Goal: Task Accomplishment & Management: Manage account settings

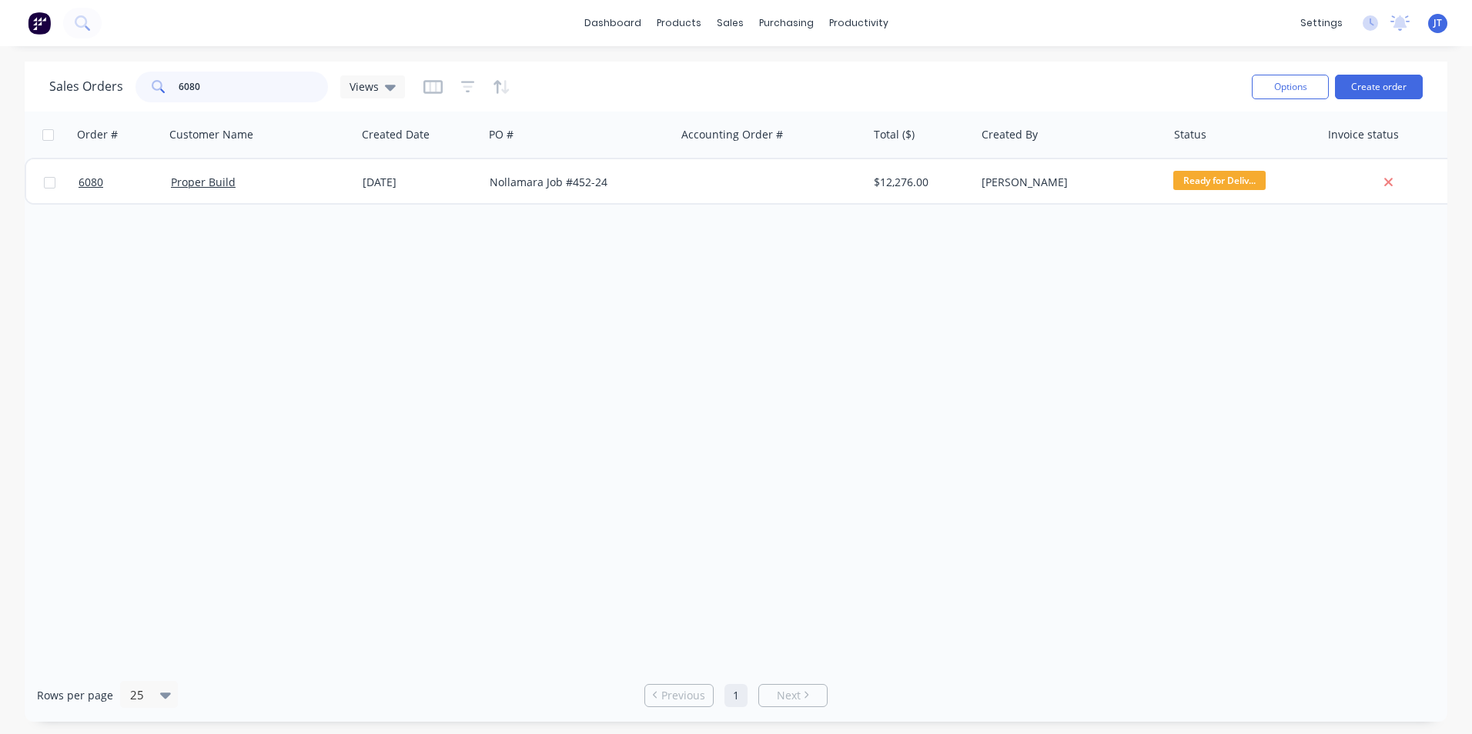
click at [215, 87] on input "6080" at bounding box center [254, 87] width 150 height 31
type input "6"
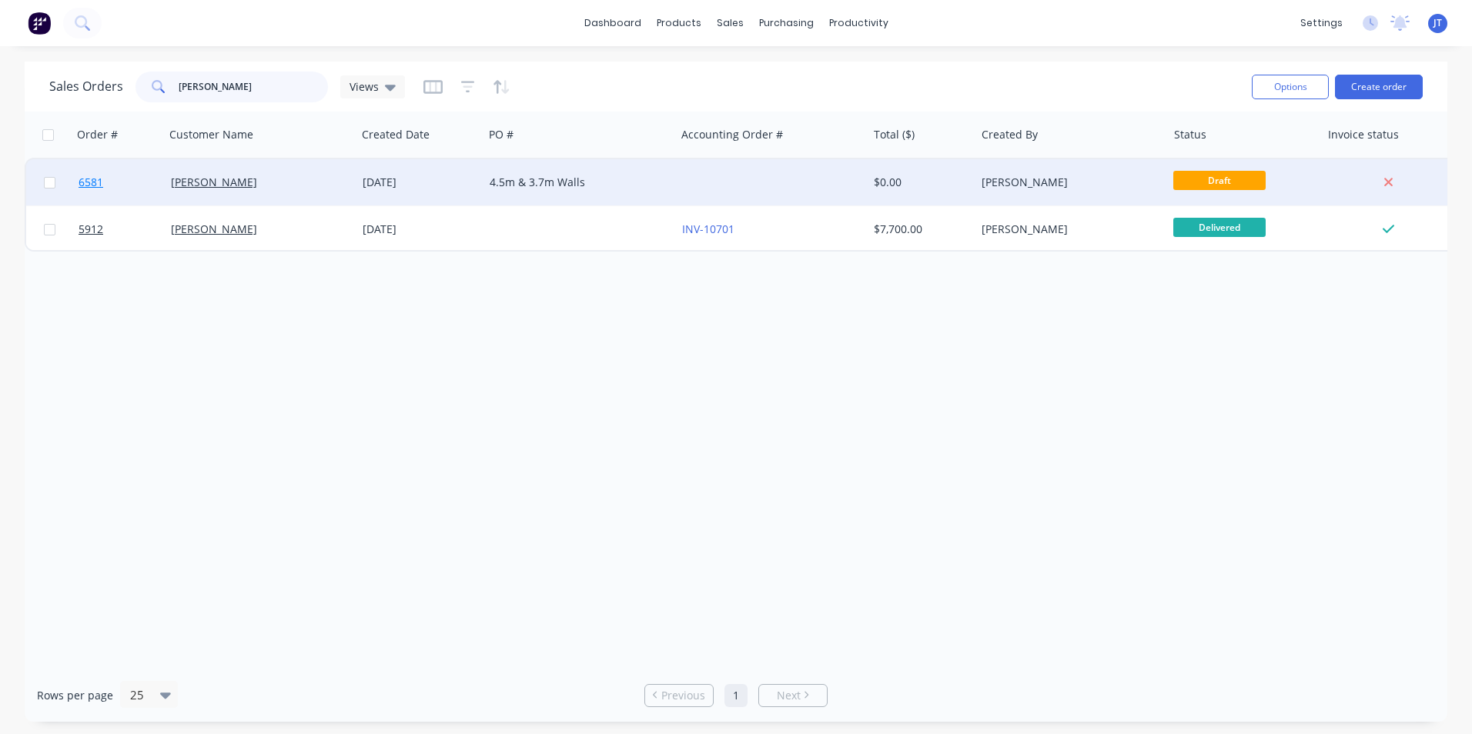
type input "[PERSON_NAME]"
click at [88, 175] on span "6581" at bounding box center [91, 182] width 25 height 15
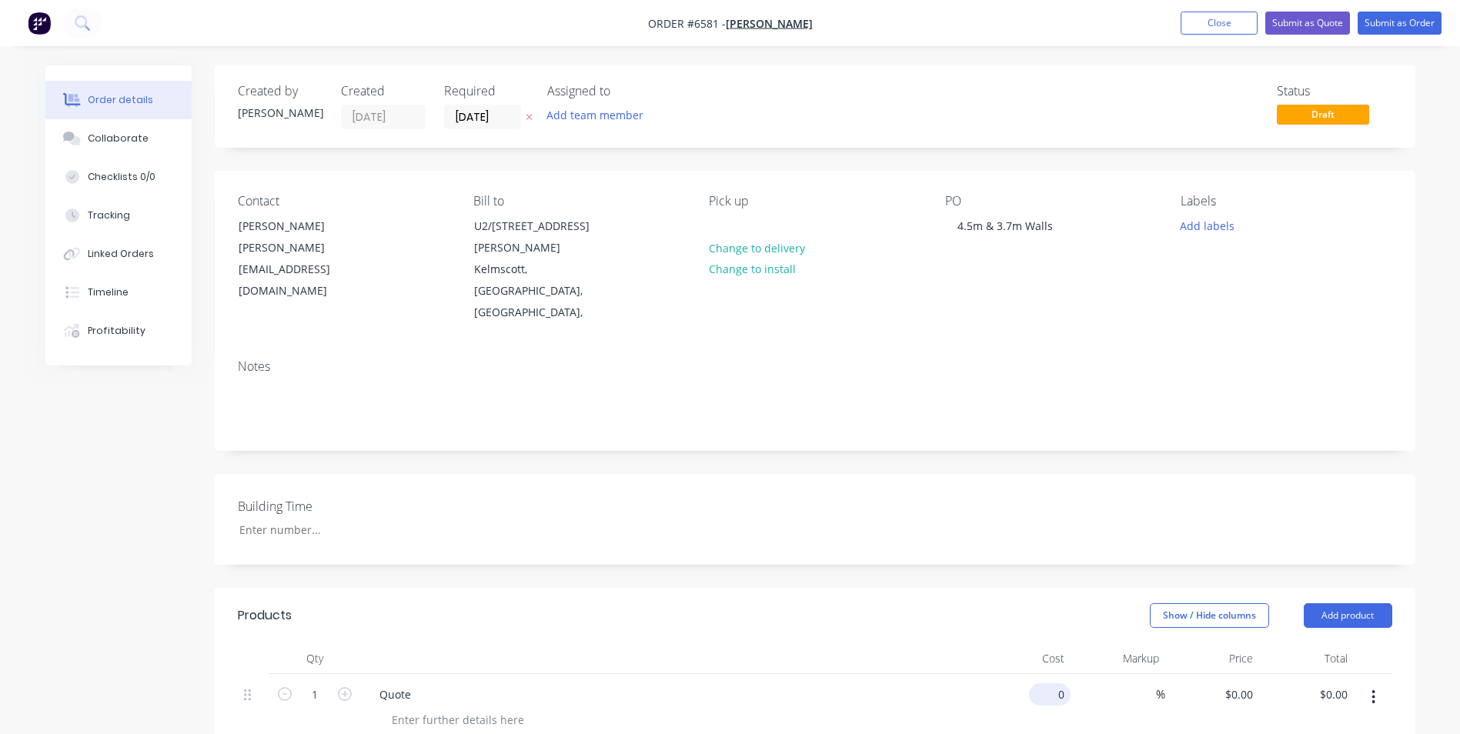
click at [1059, 684] on input "0" at bounding box center [1052, 695] width 35 height 22
type input "$947.10"
click at [893, 603] on div "Show / Hide columns Add product" at bounding box center [937, 615] width 909 height 25
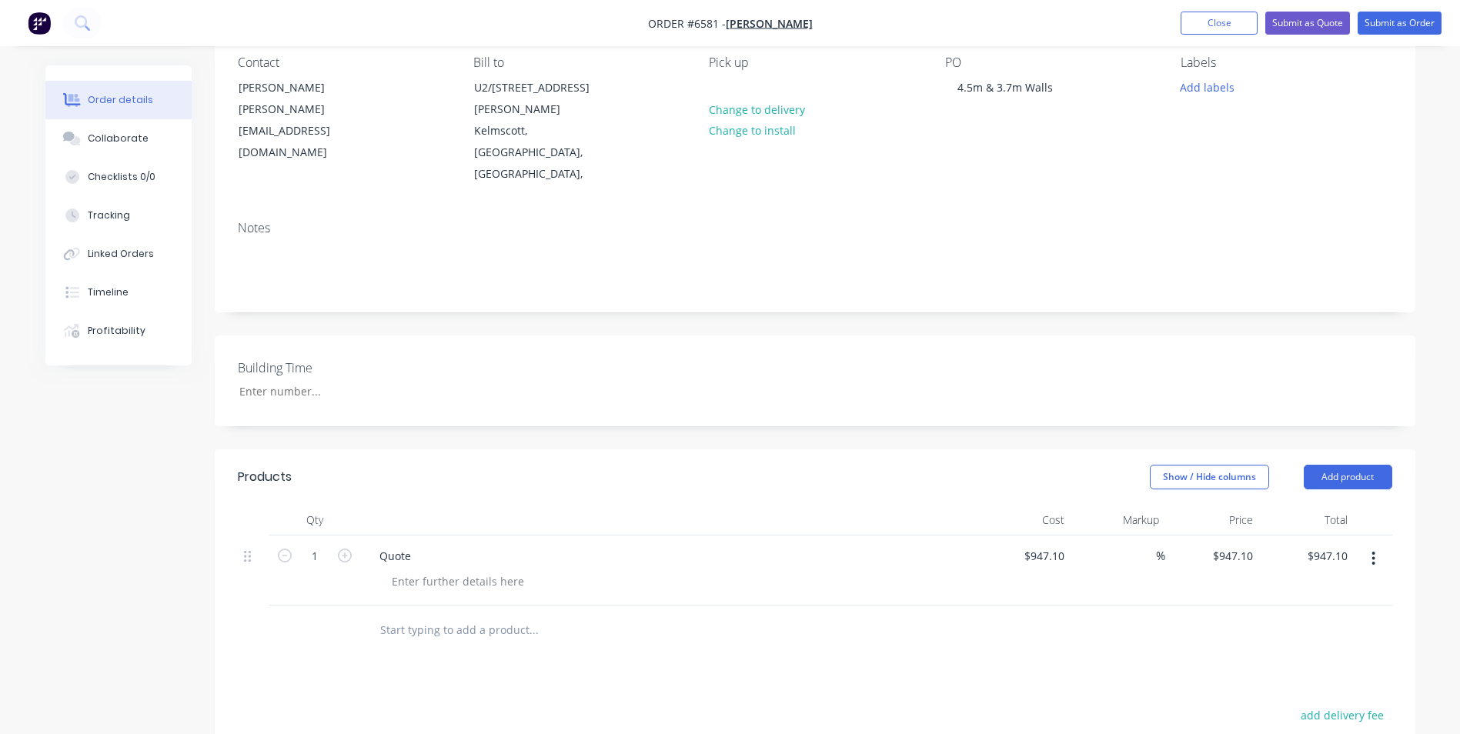
scroll to position [154, 0]
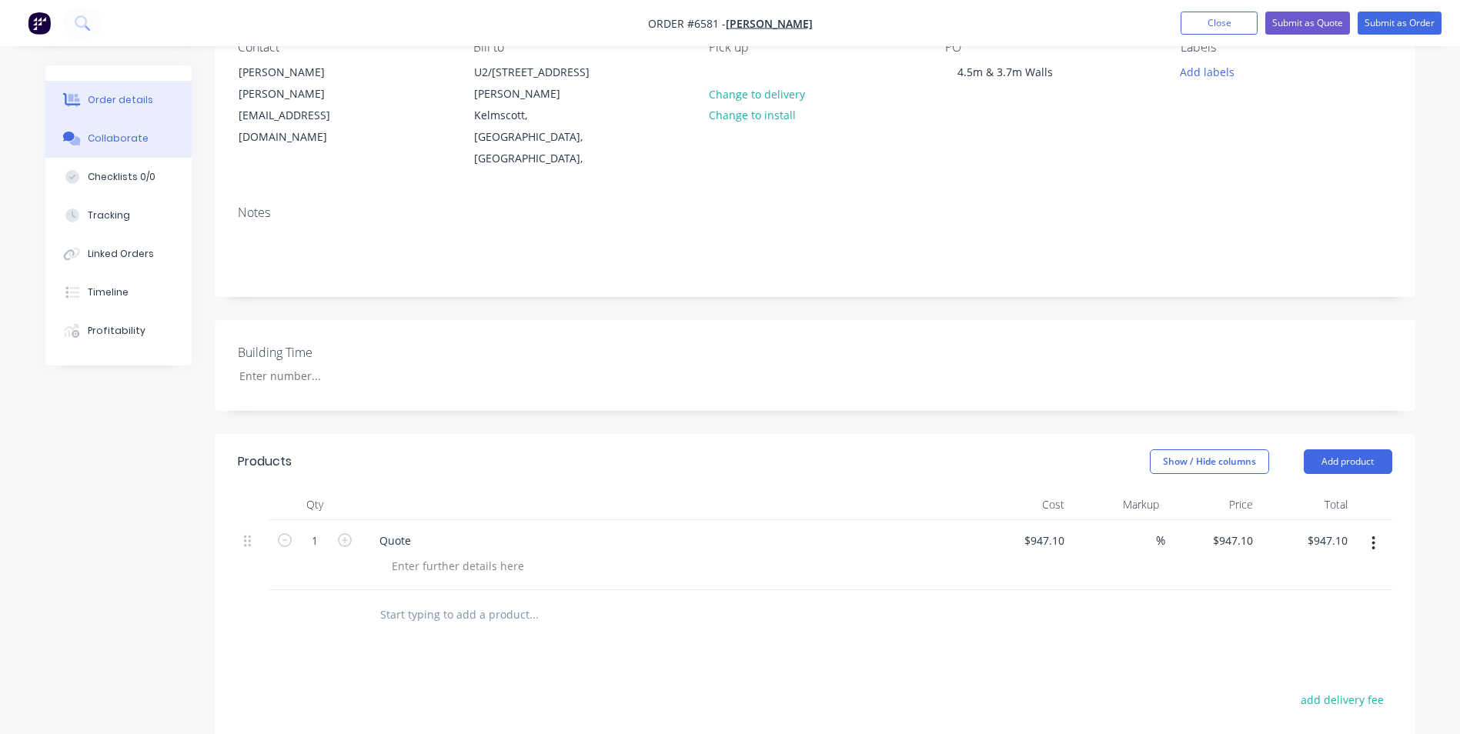
click at [127, 128] on button "Collaborate" at bounding box center [118, 138] width 146 height 38
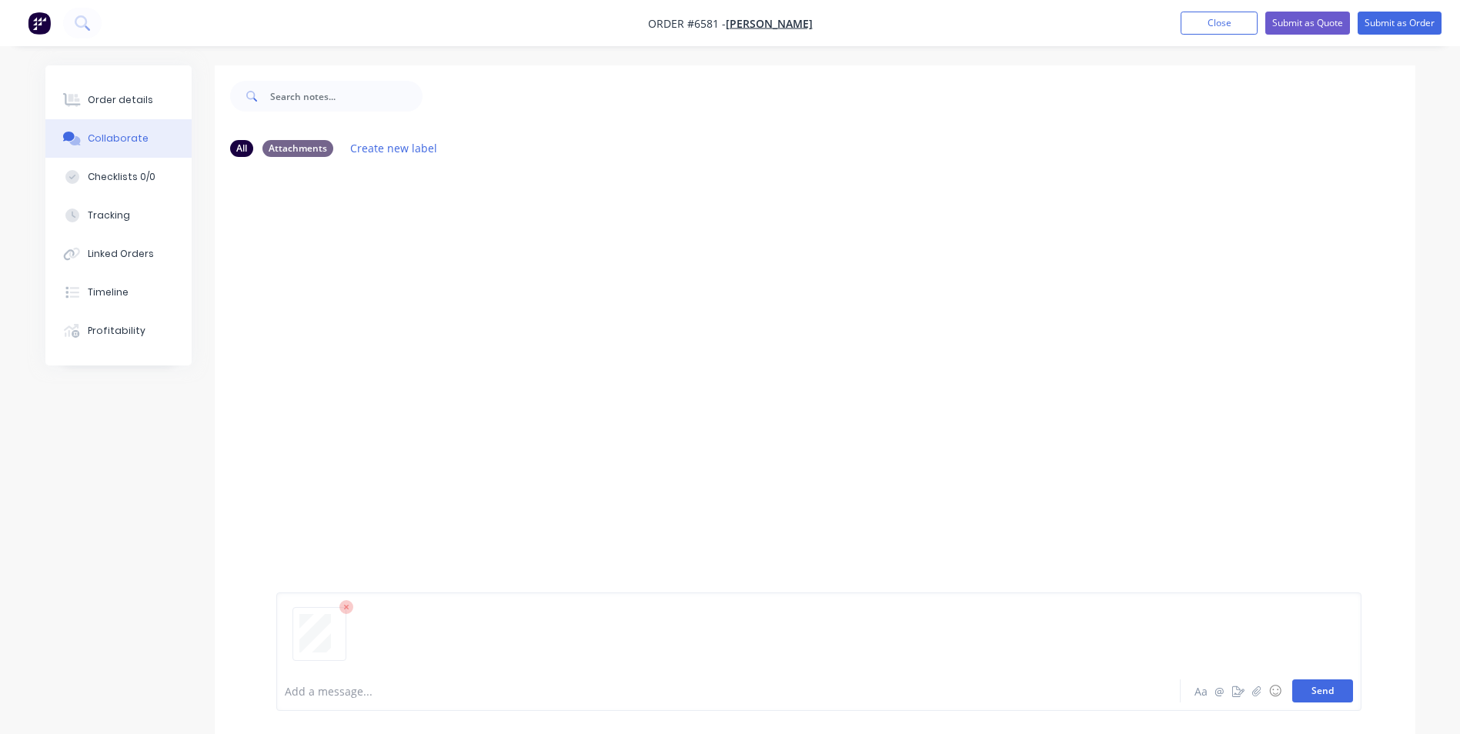
click at [1320, 688] on button "Send" at bounding box center [1322, 691] width 61 height 23
click at [500, 473] on div "JT You 03:36pm [DATE] Q6581.pdf Labels Download Delete" at bounding box center [815, 420] width 1201 height 502
click at [696, 362] on div "JT You 03:36pm [DATE] Q6581.pdf Labels Download Delete" at bounding box center [815, 420] width 1201 height 502
click at [150, 98] on button "Order details" at bounding box center [118, 100] width 146 height 38
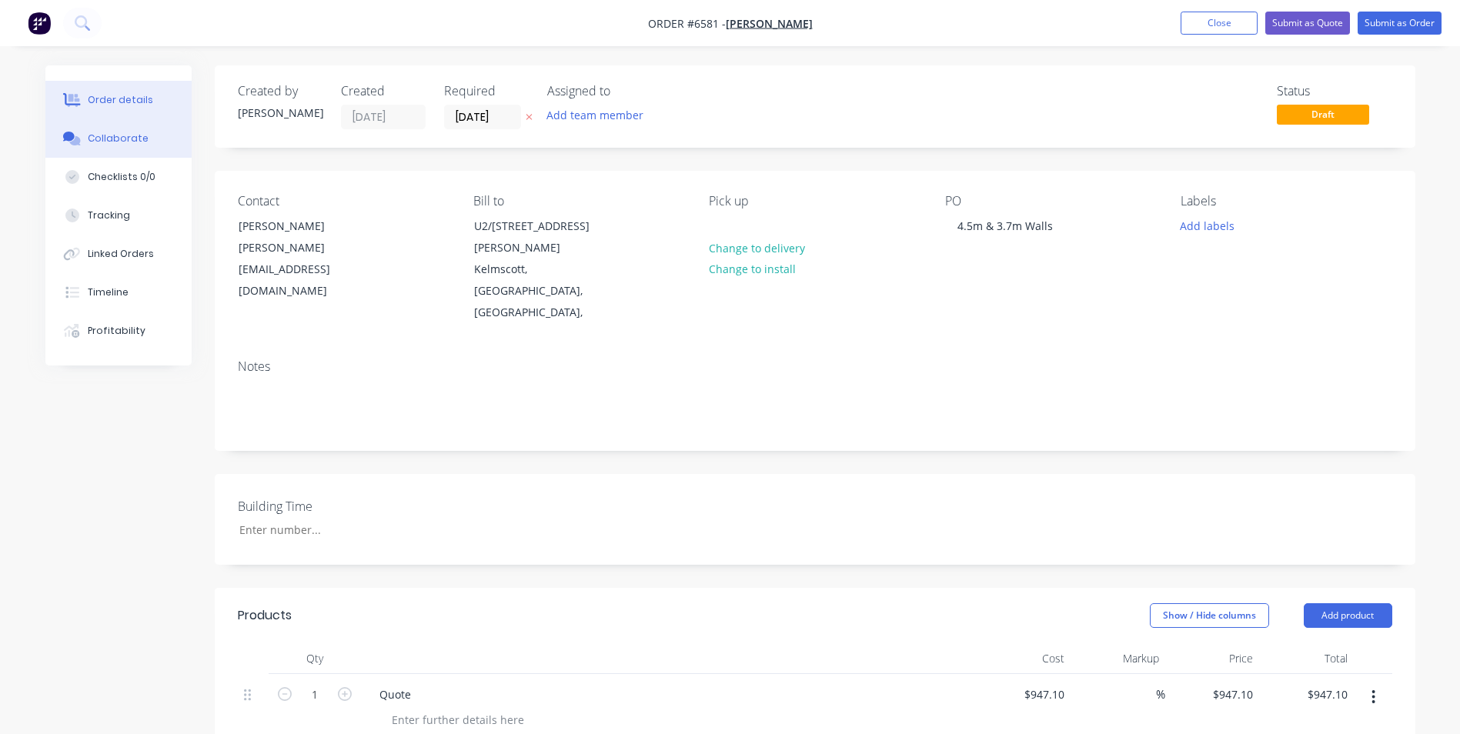
click at [124, 133] on div "Collaborate" at bounding box center [118, 139] width 61 height 14
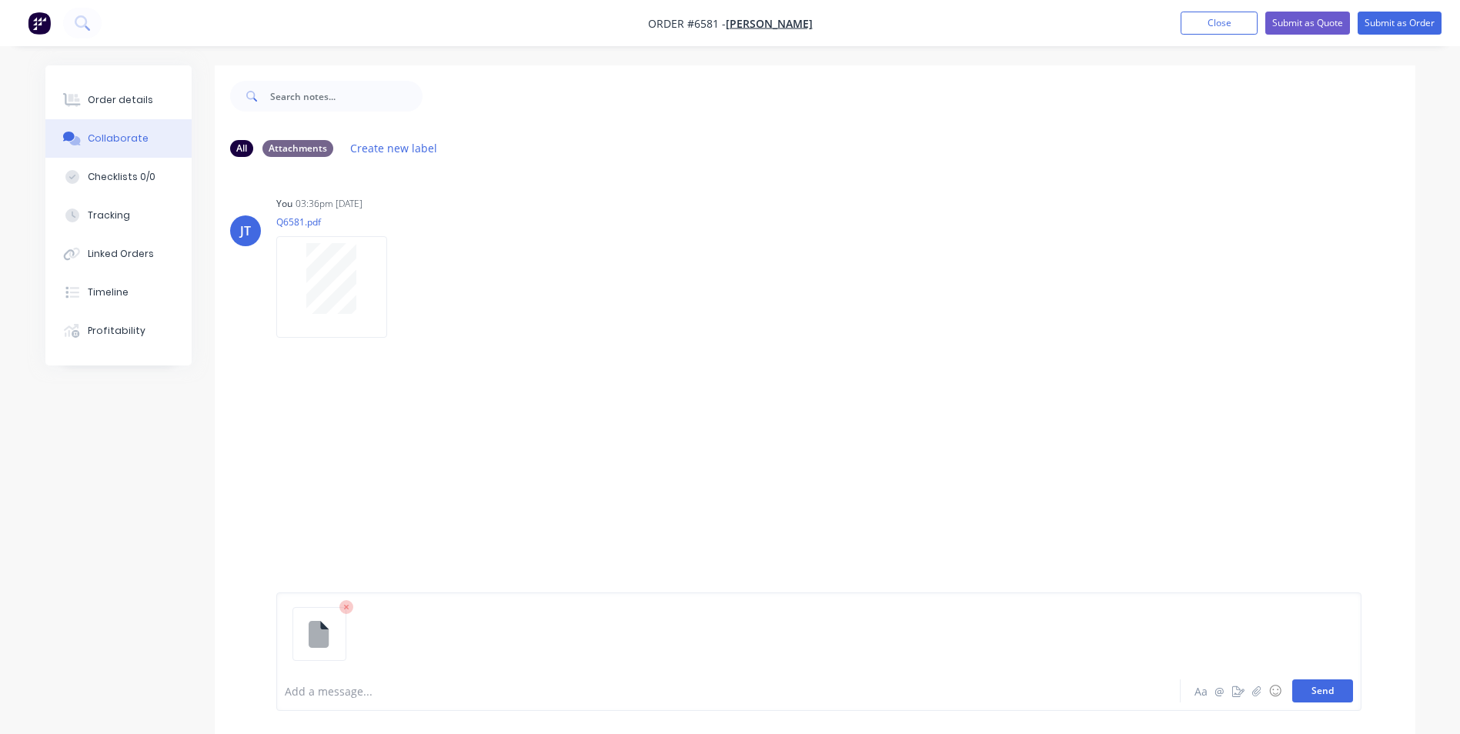
click at [1317, 697] on button "Send" at bounding box center [1322, 691] width 61 height 23
drag, startPoint x: 862, startPoint y: 588, endPoint x: 882, endPoint y: 591, distance: 20.2
click at [867, 588] on div "JT You 03:36pm [DATE] Q6581.pdf Labels Download Delete JT You 03:38pm [DATE] Re…" at bounding box center [815, 420] width 1201 height 502
click at [1231, 288] on div "JT You 03:36pm [DATE] Q6581.pdf Labels Download Delete" at bounding box center [815, 261] width 1201 height 139
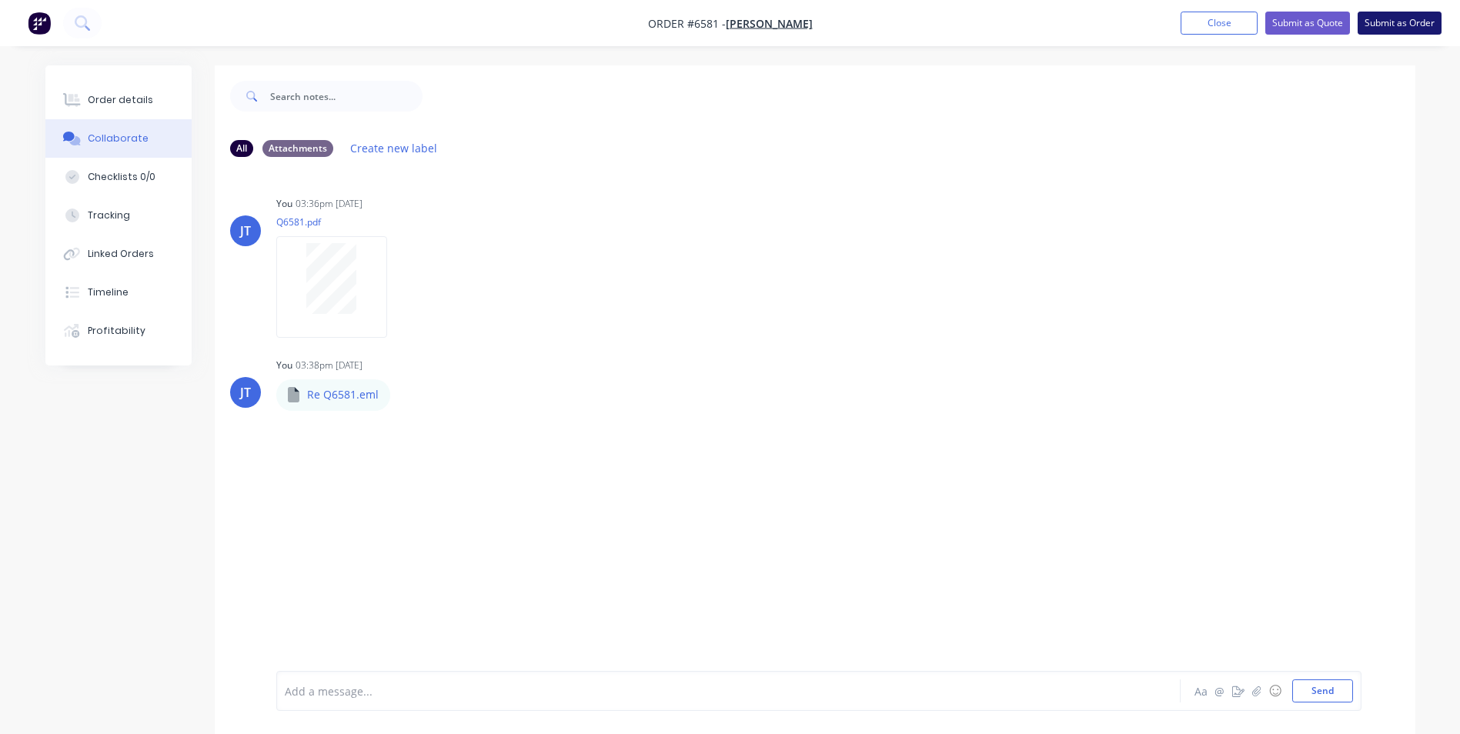
click at [1387, 24] on button "Submit as Order" at bounding box center [1400, 23] width 84 height 23
click at [1319, 31] on button "Options" at bounding box center [1318, 23] width 77 height 25
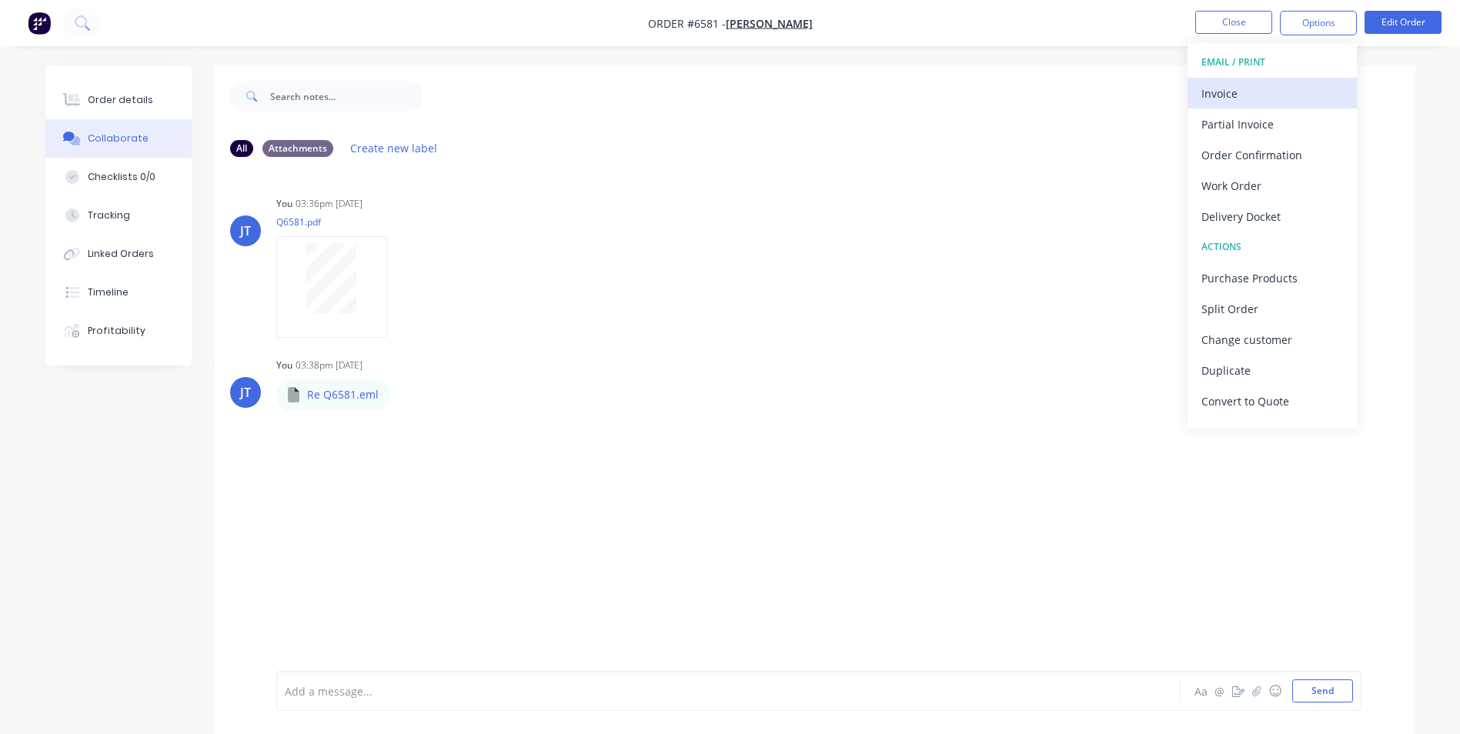
click at [1243, 97] on div "Invoice" at bounding box center [1273, 93] width 142 height 22
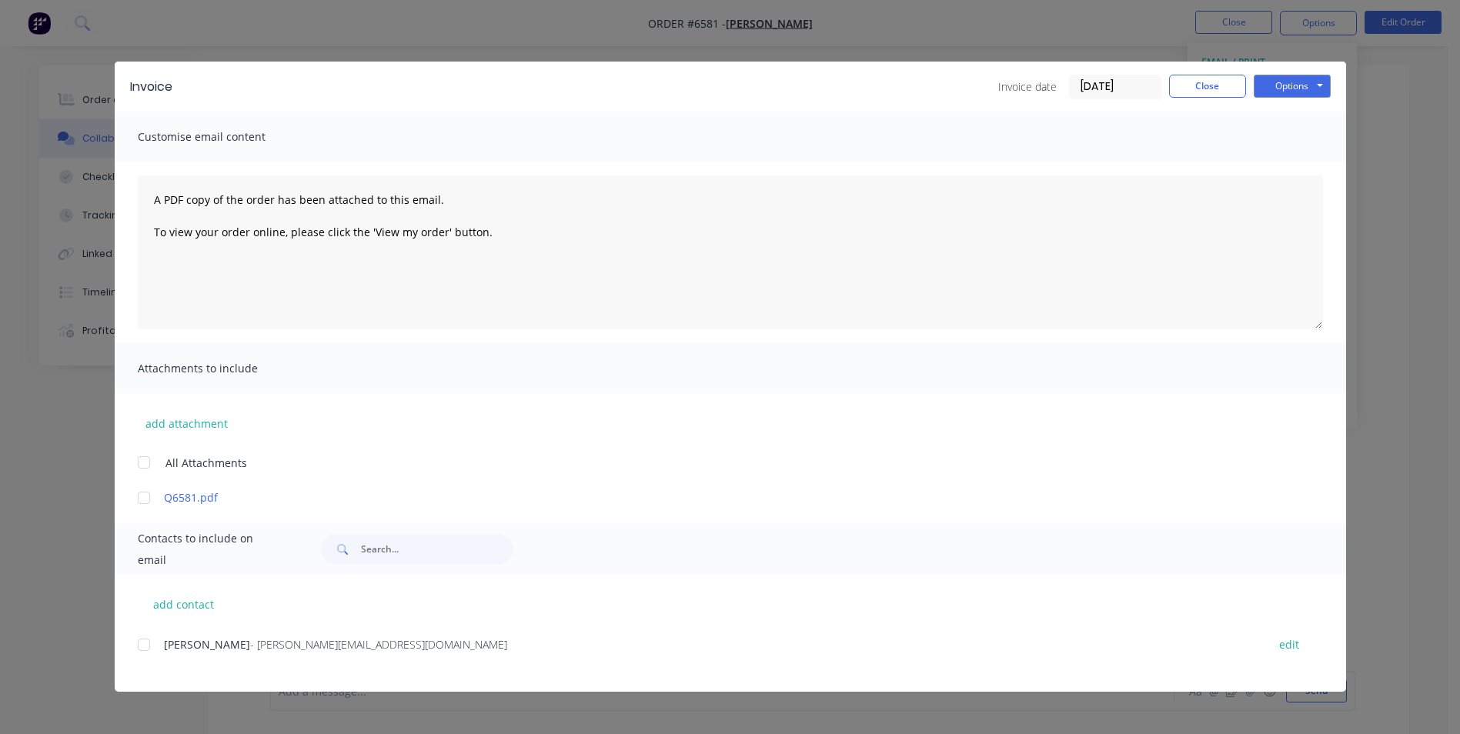
click at [142, 498] on div at bounding box center [144, 498] width 31 height 31
click at [142, 644] on div at bounding box center [144, 645] width 31 height 31
click at [1297, 89] on button "Options" at bounding box center [1292, 86] width 77 height 23
click at [1292, 119] on button "Preview" at bounding box center [1303, 113] width 99 height 25
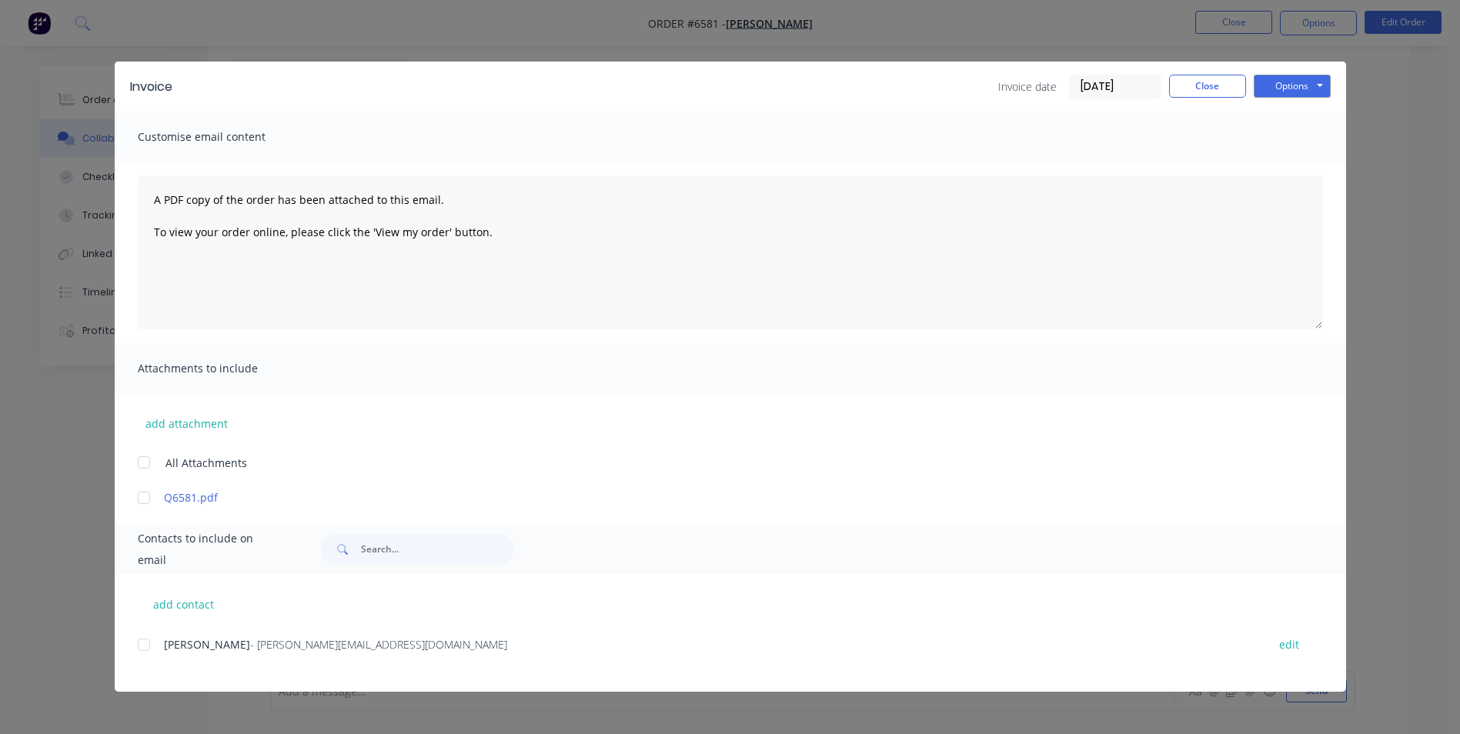
click at [147, 496] on div at bounding box center [144, 498] width 31 height 31
click at [149, 643] on div at bounding box center [144, 645] width 31 height 31
click at [1298, 81] on button "Options" at bounding box center [1292, 86] width 77 height 23
click at [1301, 162] on button "Email" at bounding box center [1303, 164] width 99 height 25
click at [1222, 83] on button "Close" at bounding box center [1207, 86] width 77 height 23
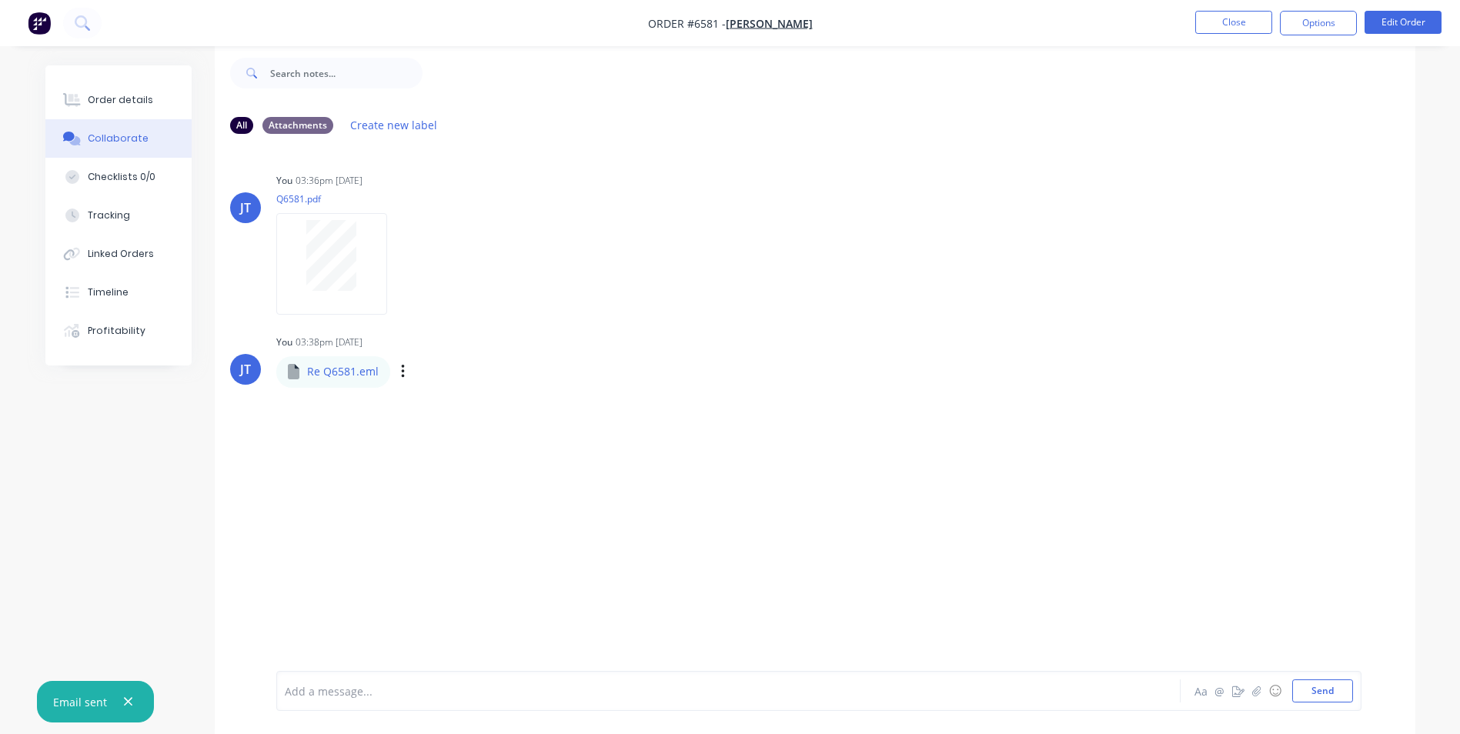
click at [1003, 385] on div "JT You 03:38pm [DATE] Re Q6581.eml Re Q6581.eml Labels Download Delete" at bounding box center [815, 358] width 1201 height 55
click at [1238, 27] on button "Close" at bounding box center [1233, 22] width 77 height 23
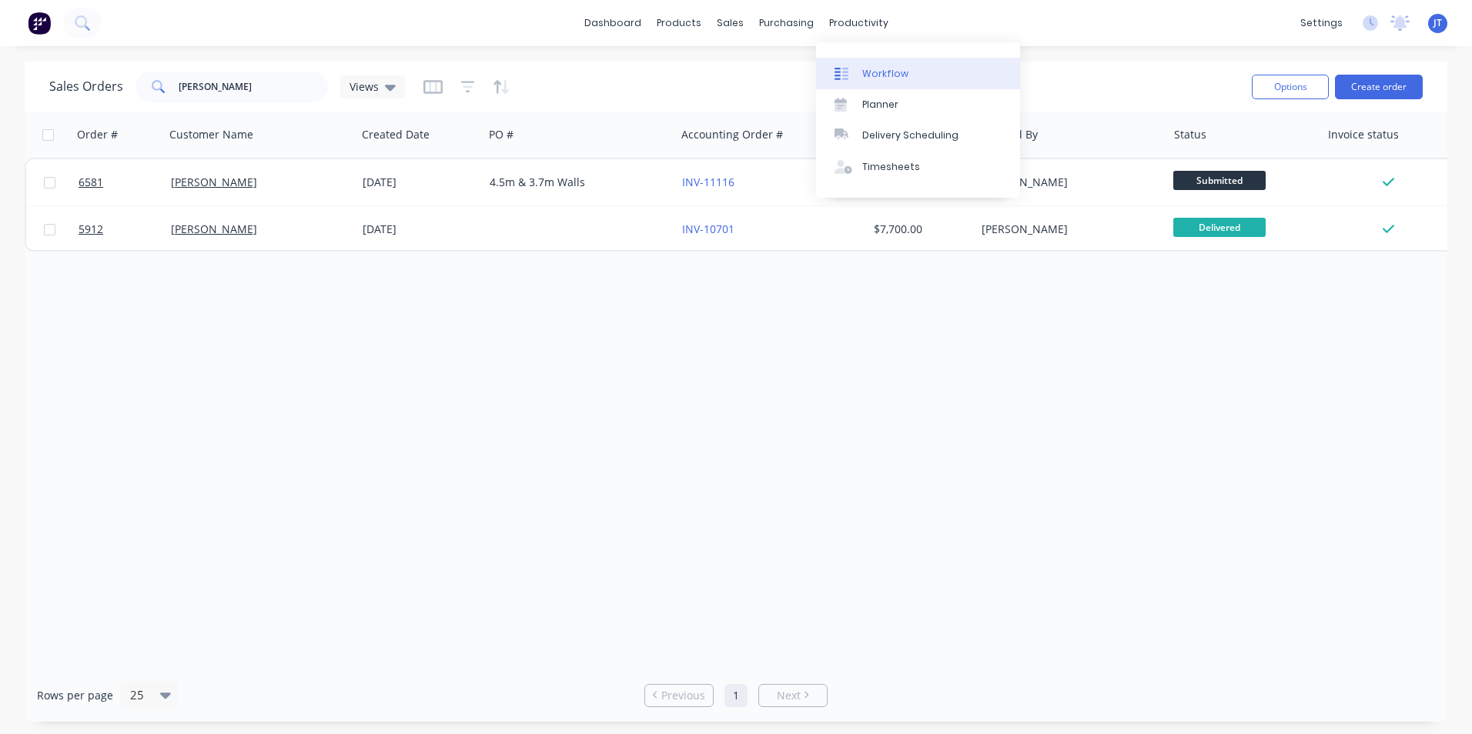
click at [892, 78] on div "Workflow" at bounding box center [885, 74] width 46 height 14
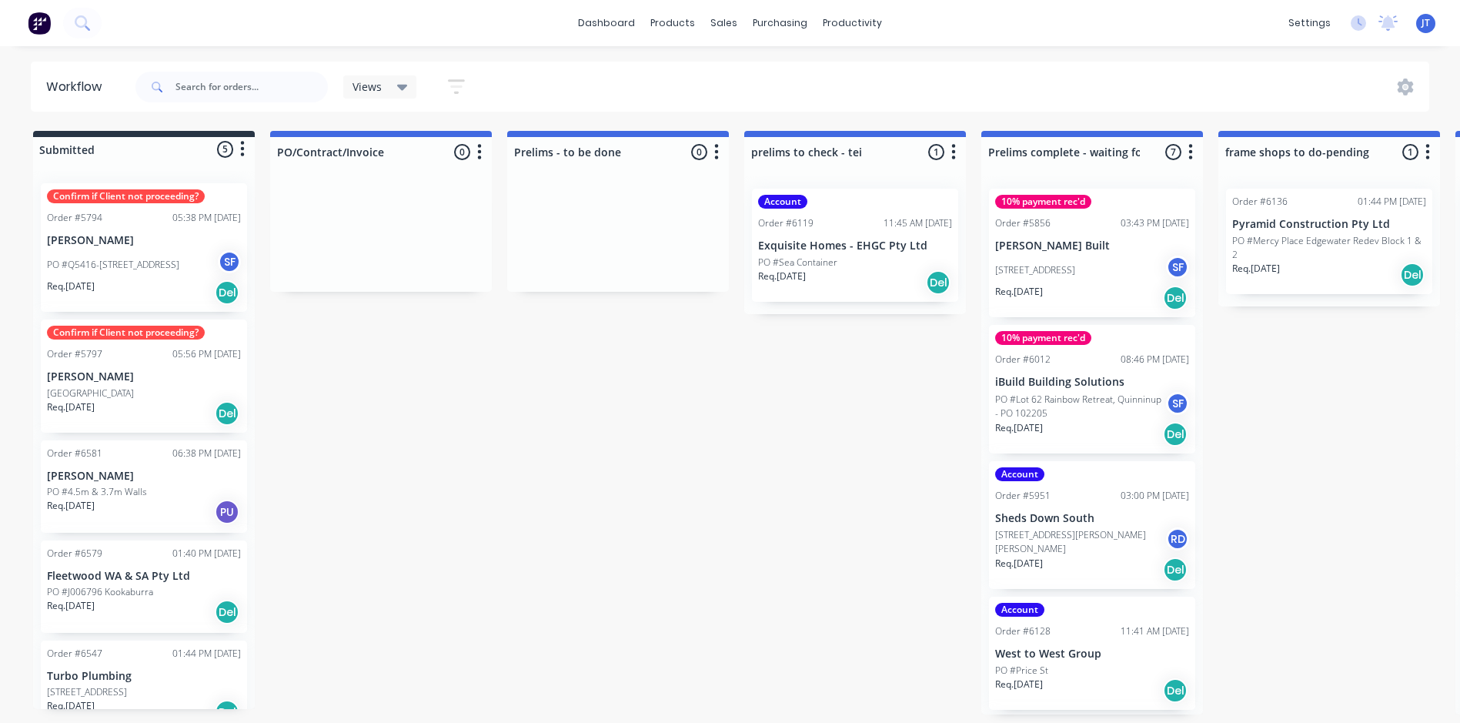
click at [201, 496] on div "PO #4.5m & 3.7m Walls" at bounding box center [144, 492] width 194 height 14
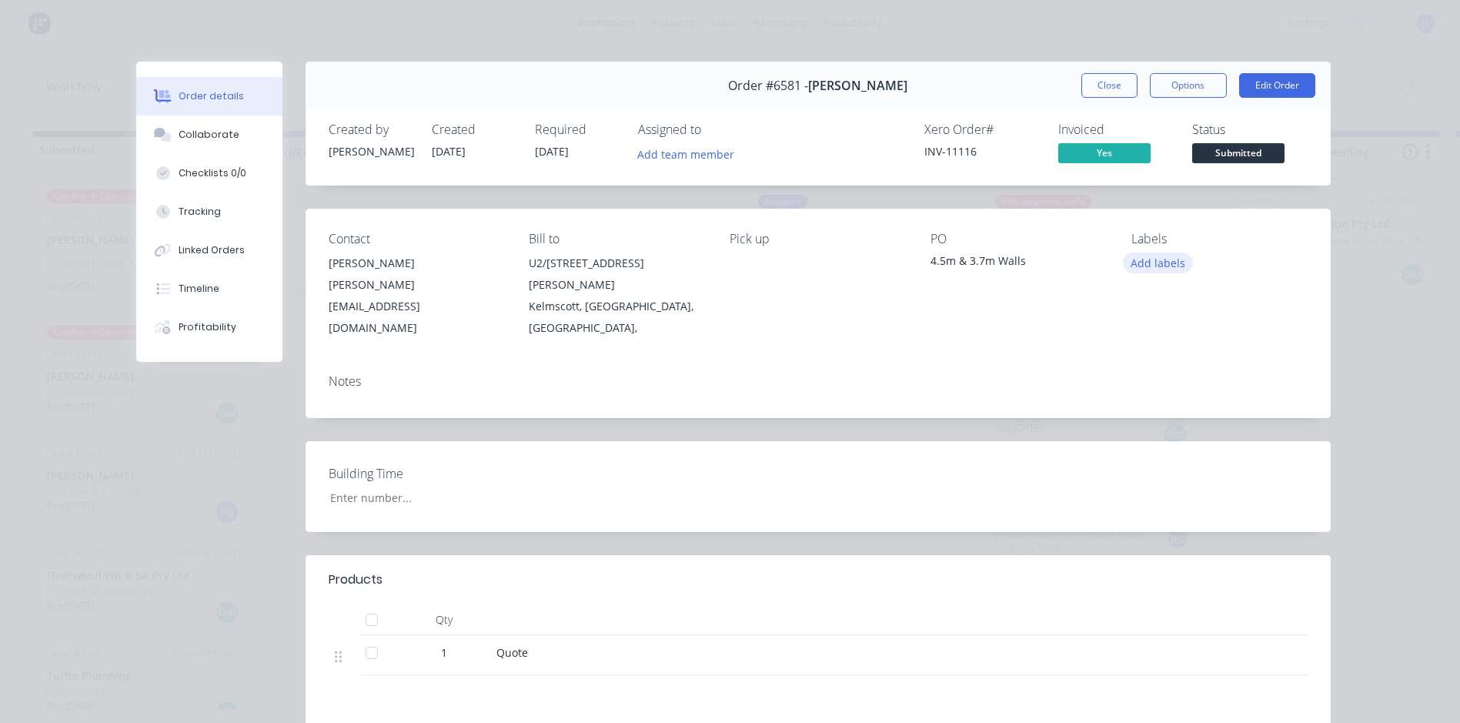
click at [1143, 269] on button "Add labels" at bounding box center [1158, 262] width 71 height 21
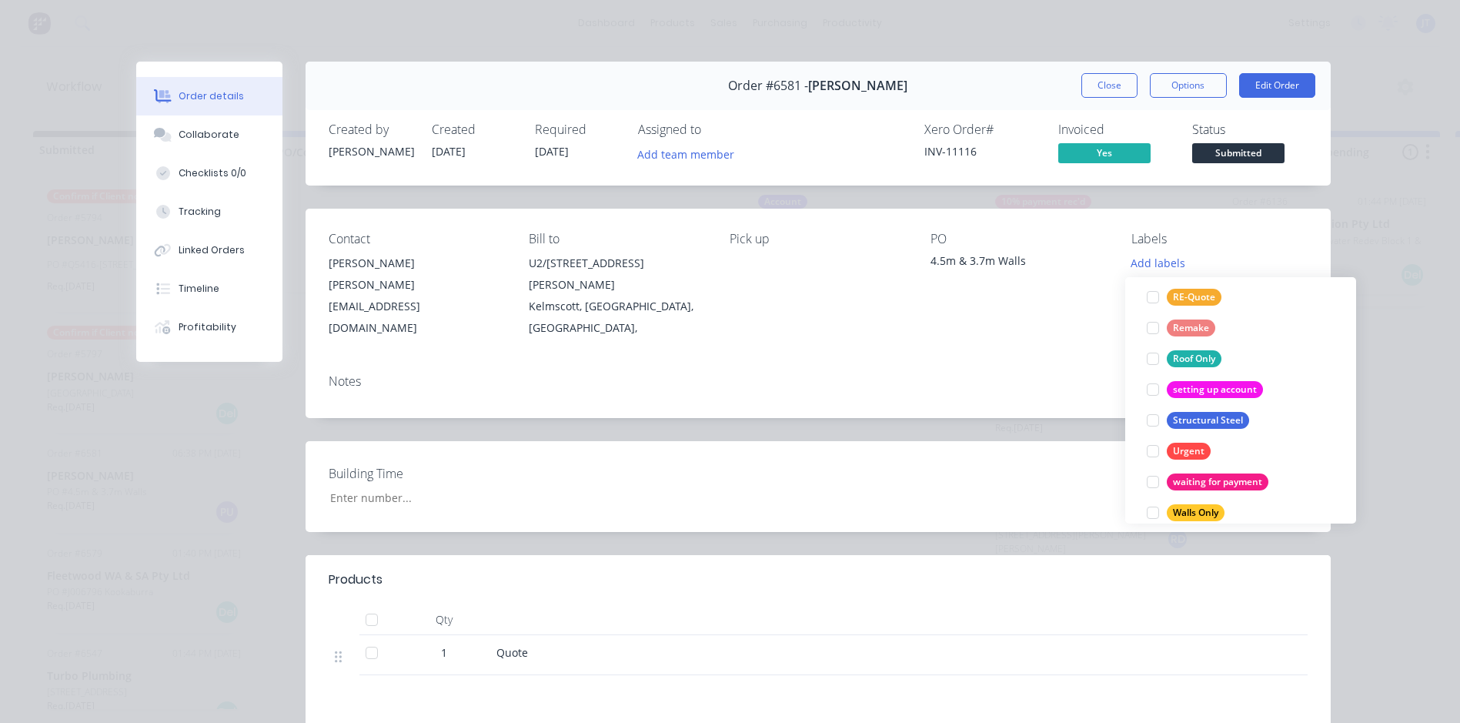
scroll to position [693, 0]
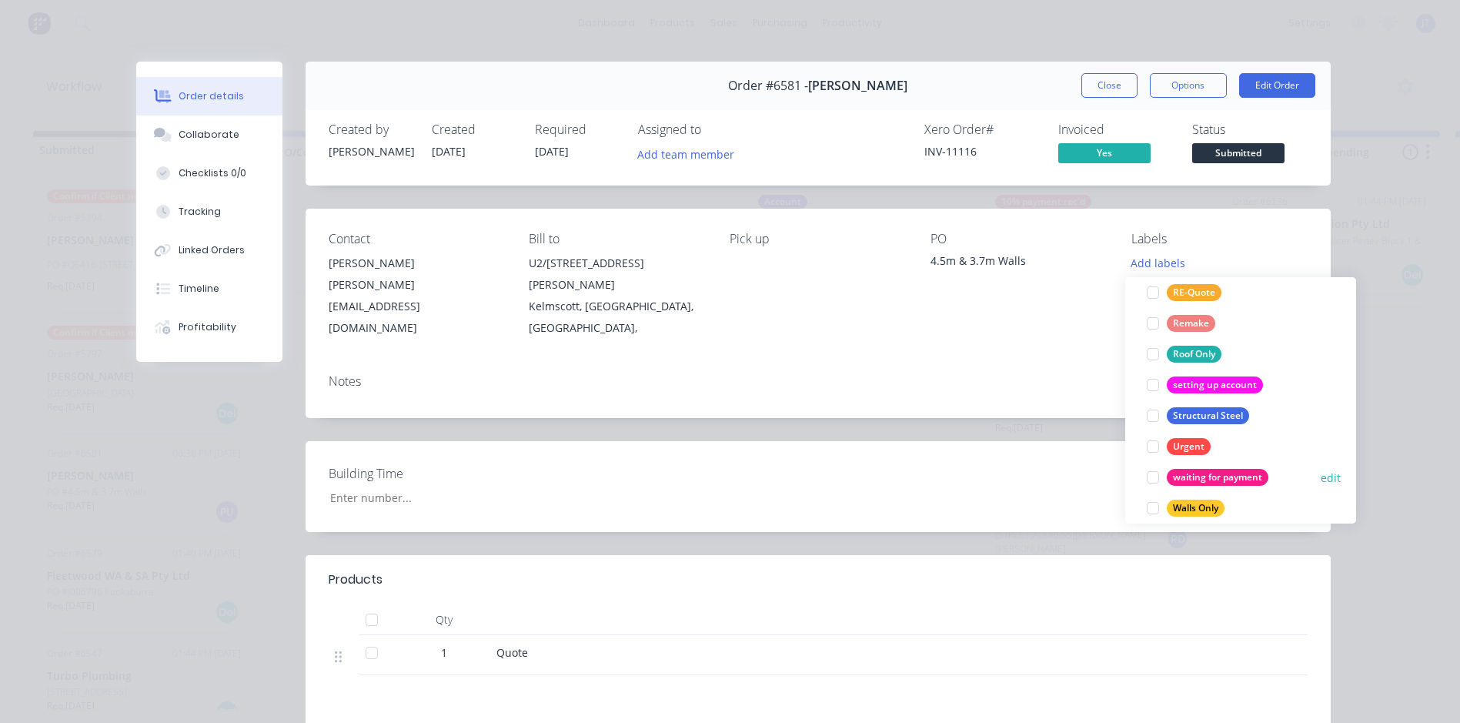
click at [1224, 477] on div "waiting for payment" at bounding box center [1218, 477] width 102 height 17
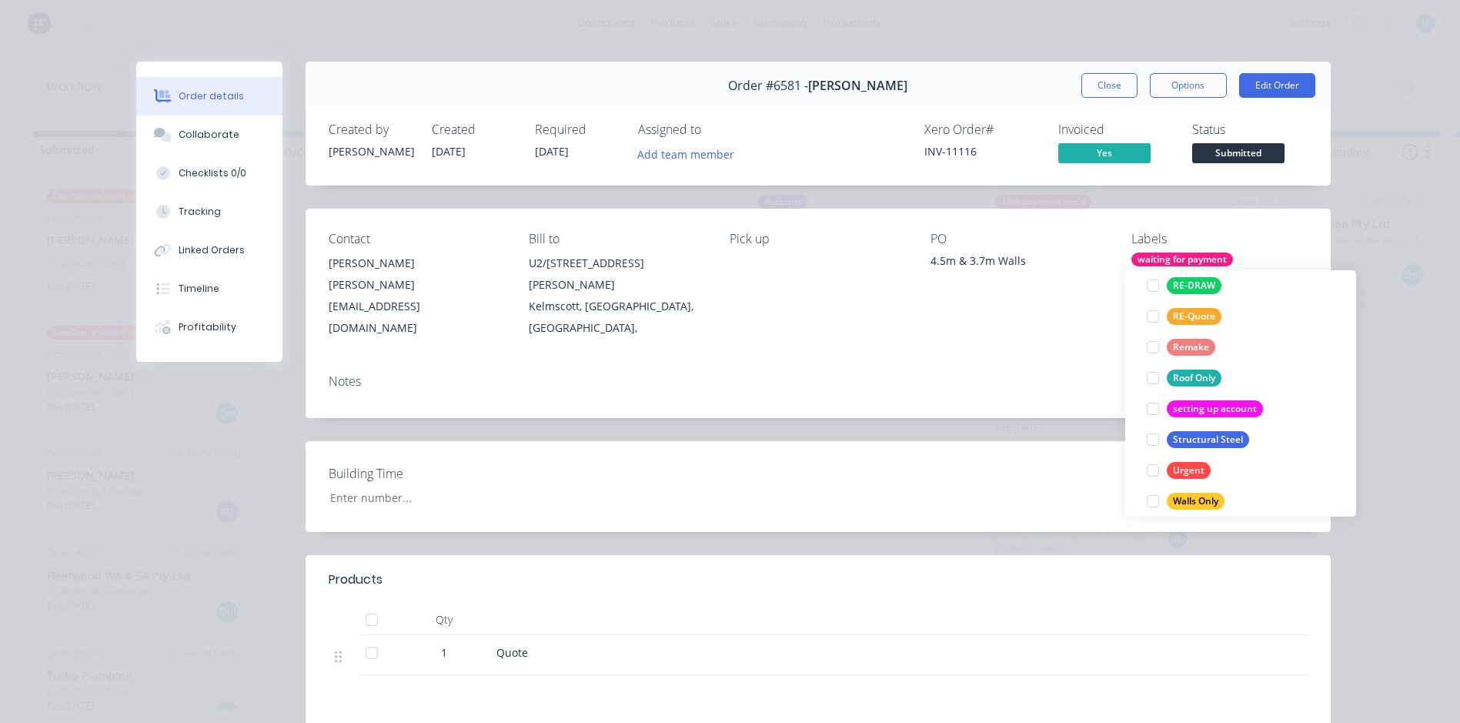
scroll to position [0, 0]
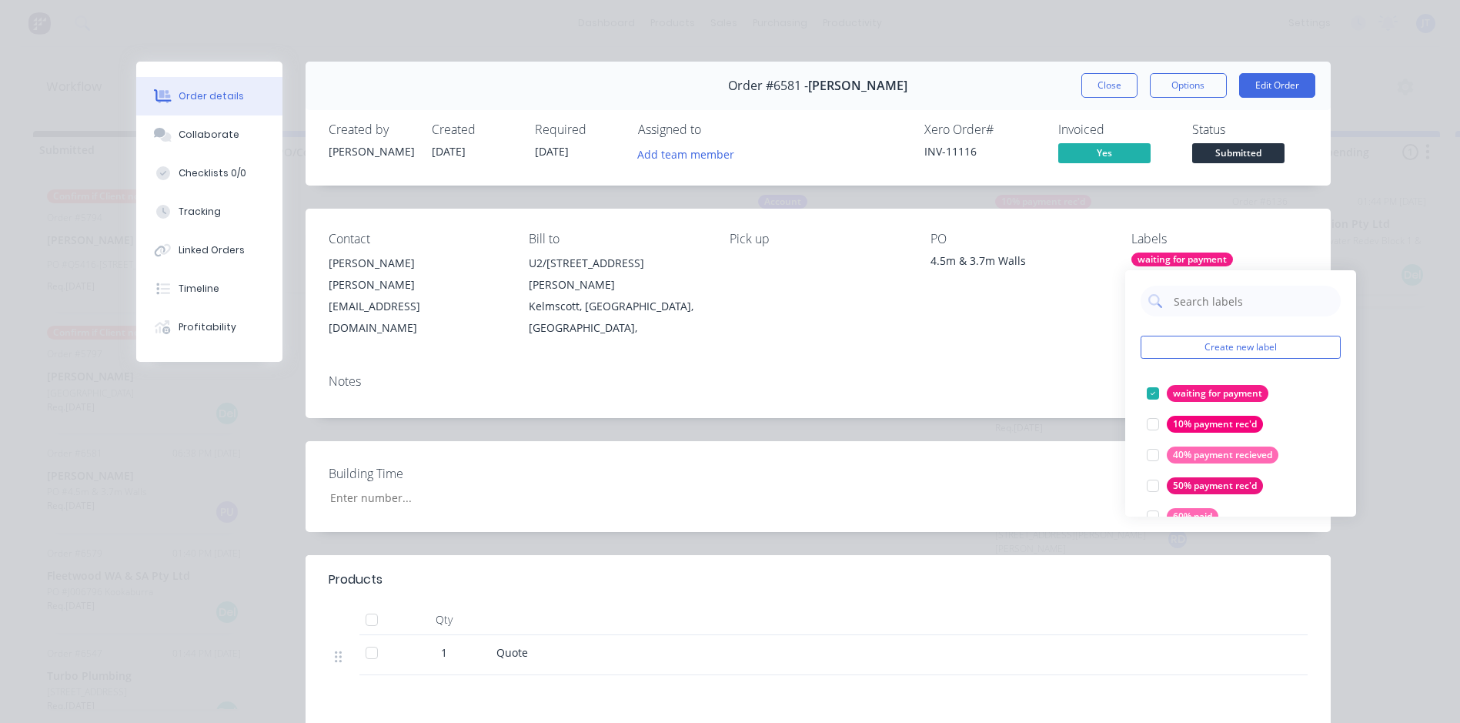
click at [1362, 216] on div "Order details Collaborate Checklists 0/0 Tracking Linked Orders Timeline Profit…" at bounding box center [730, 361] width 1460 height 723
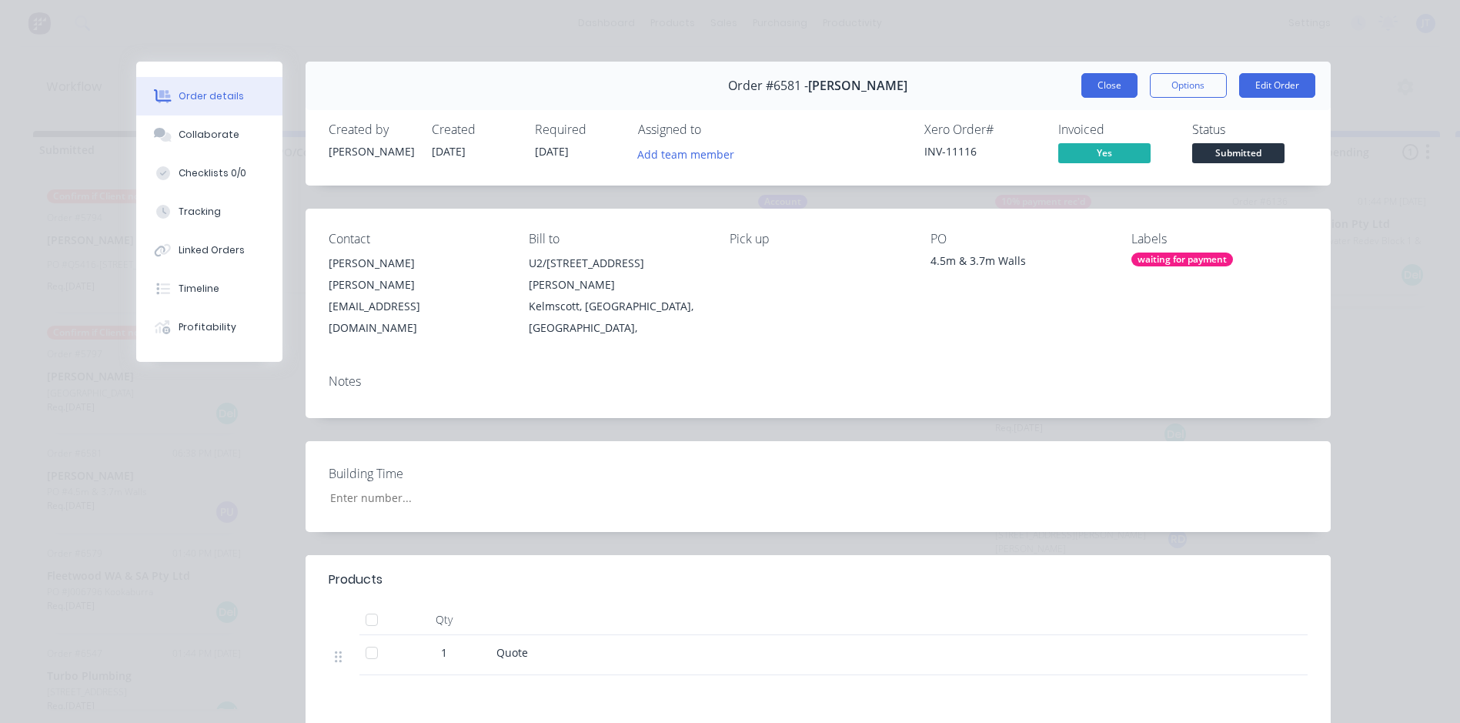
click at [1108, 85] on button "Close" at bounding box center [1109, 85] width 56 height 25
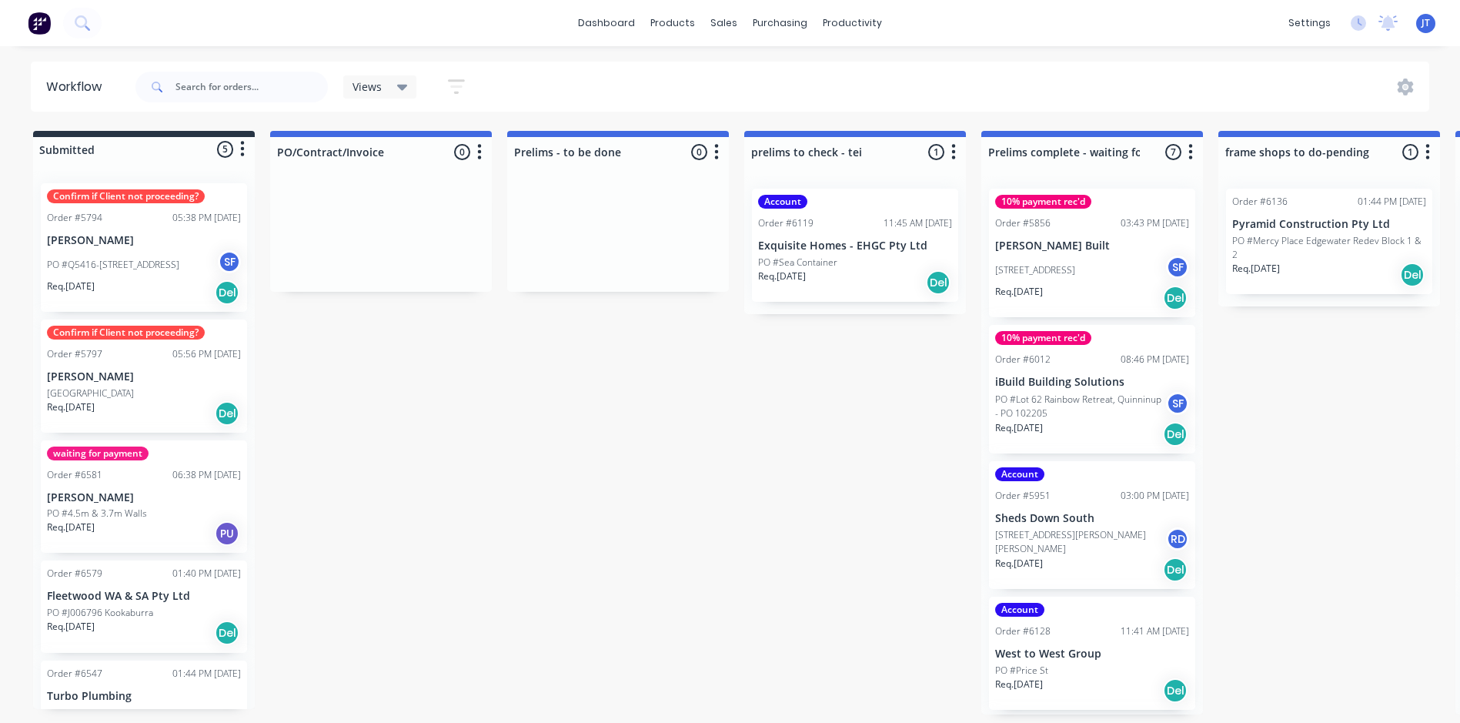
click at [233, 84] on input "text" at bounding box center [251, 87] width 152 height 31
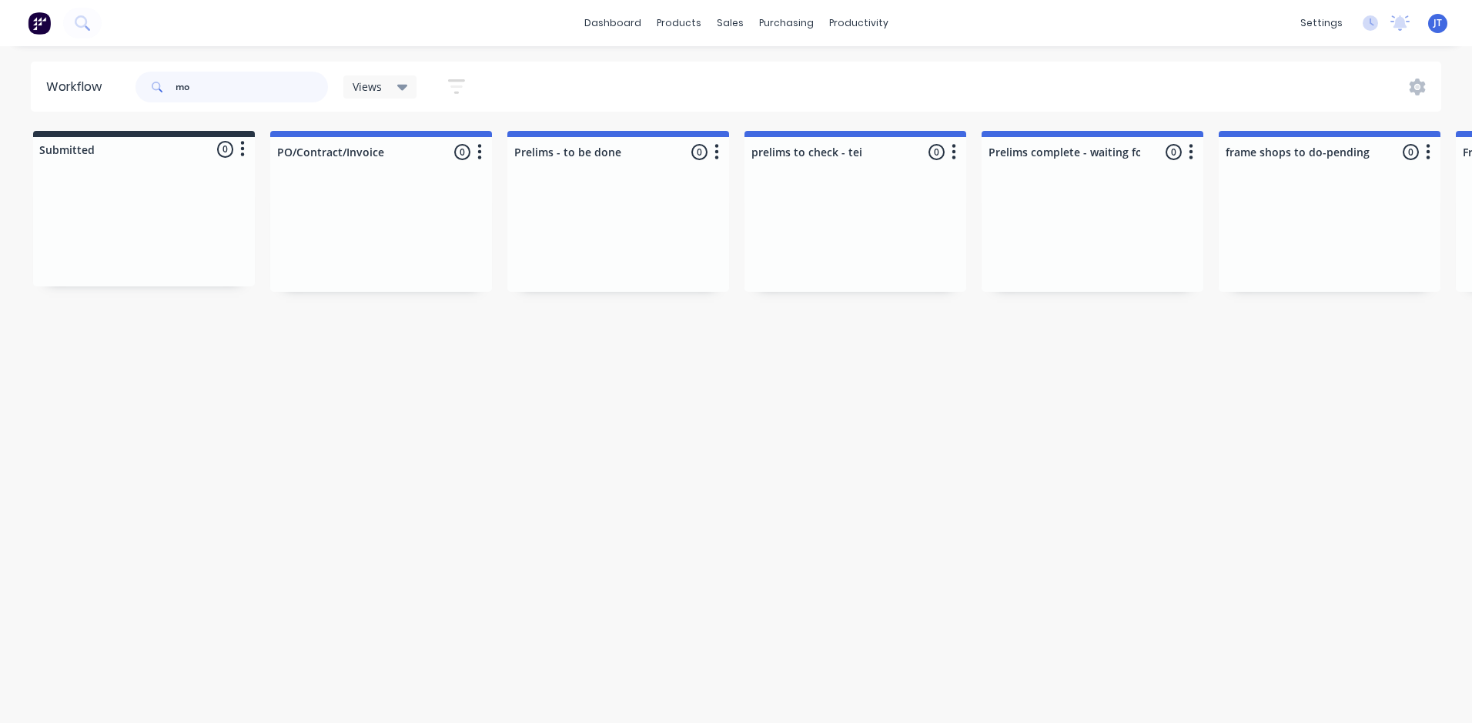
type input "m"
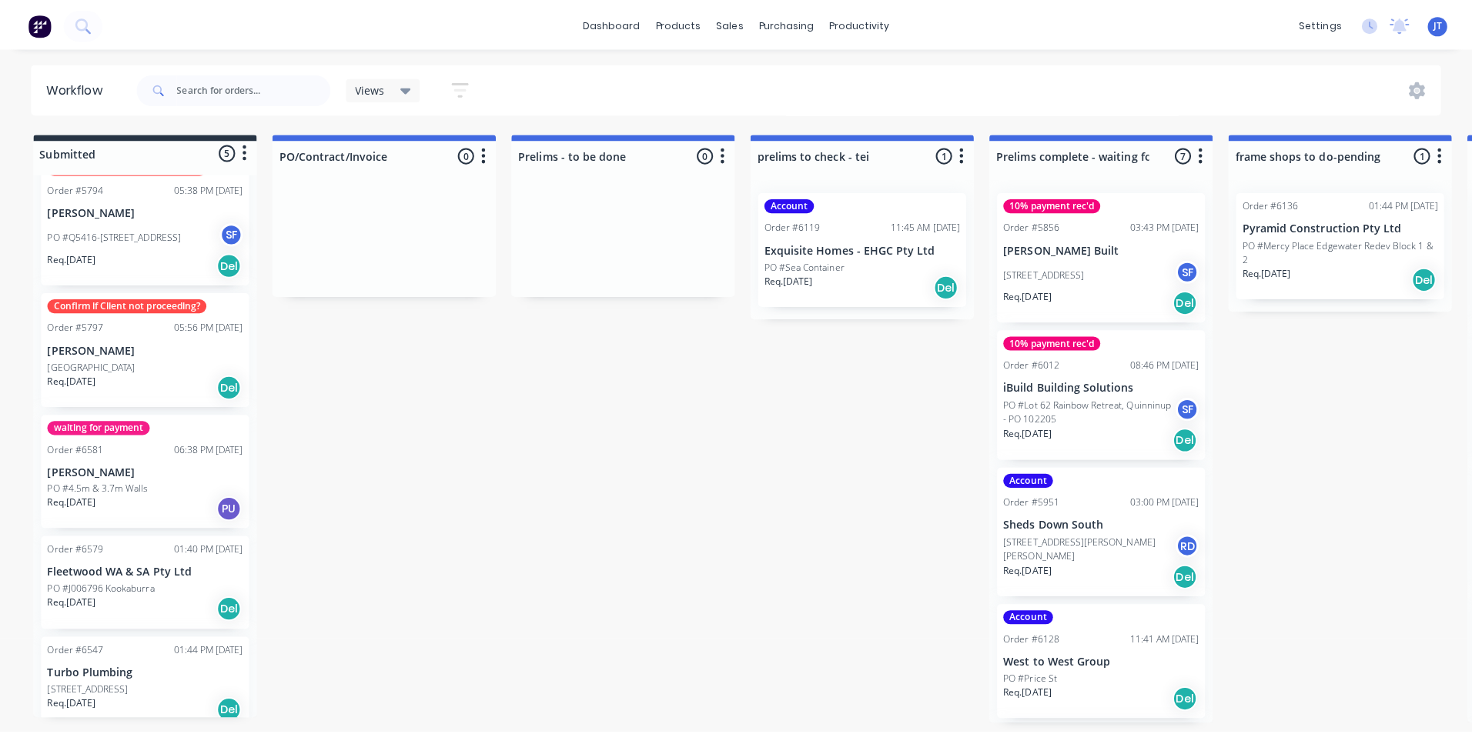
scroll to position [45, 0]
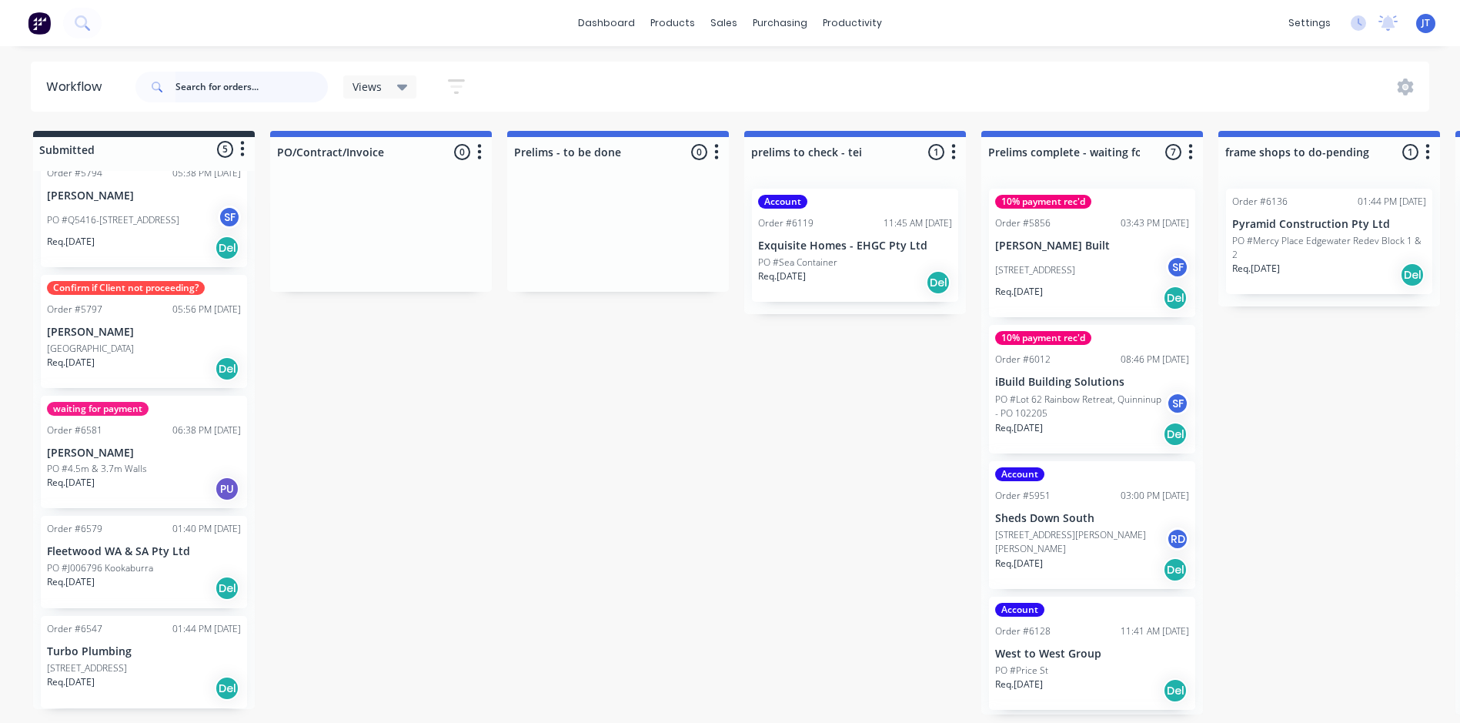
click at [281, 90] on input "text" at bounding box center [251, 87] width 152 height 31
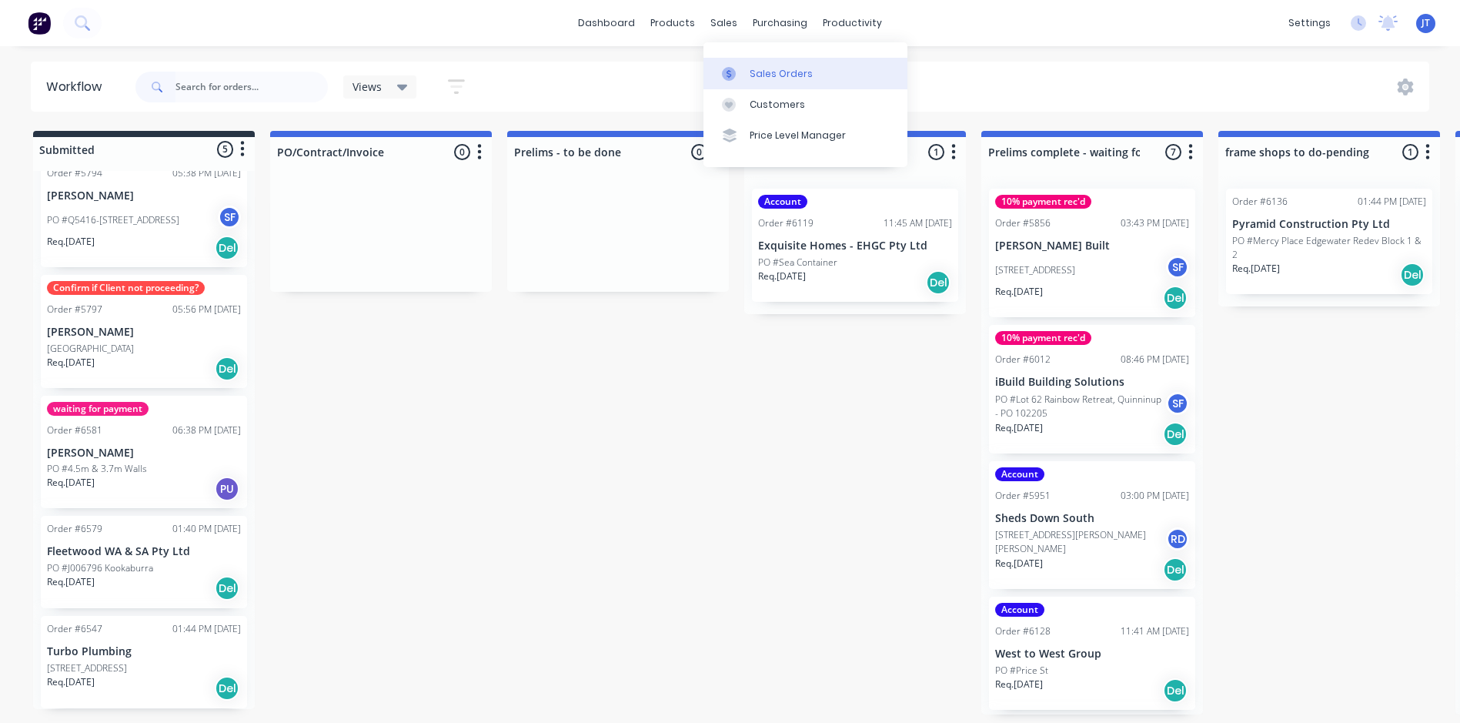
click at [786, 71] on div "Sales Orders" at bounding box center [781, 74] width 63 height 14
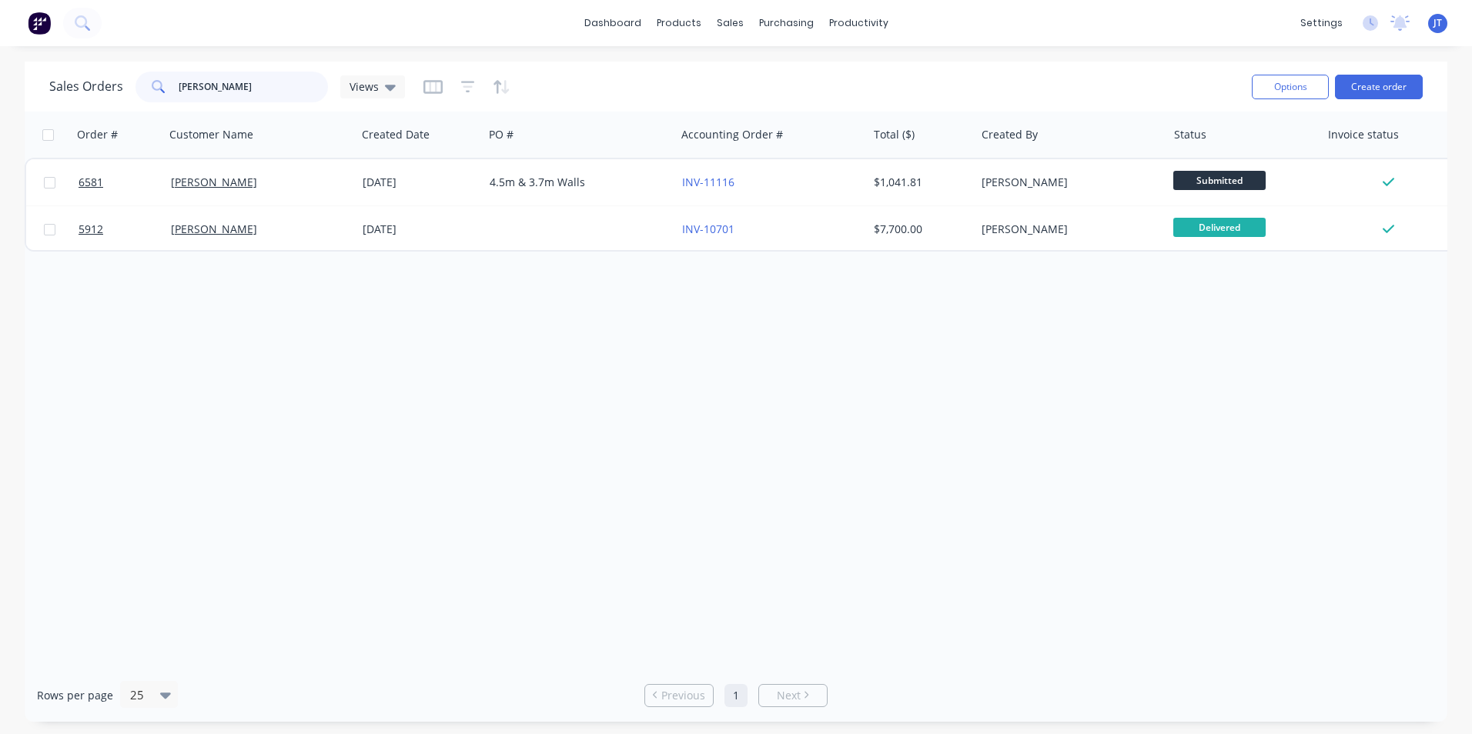
drag, startPoint x: 225, startPoint y: 89, endPoint x: 107, endPoint y: 90, distance: 117.8
click at [107, 90] on div "Sales Orders [PERSON_NAME] Views" at bounding box center [227, 87] width 356 height 31
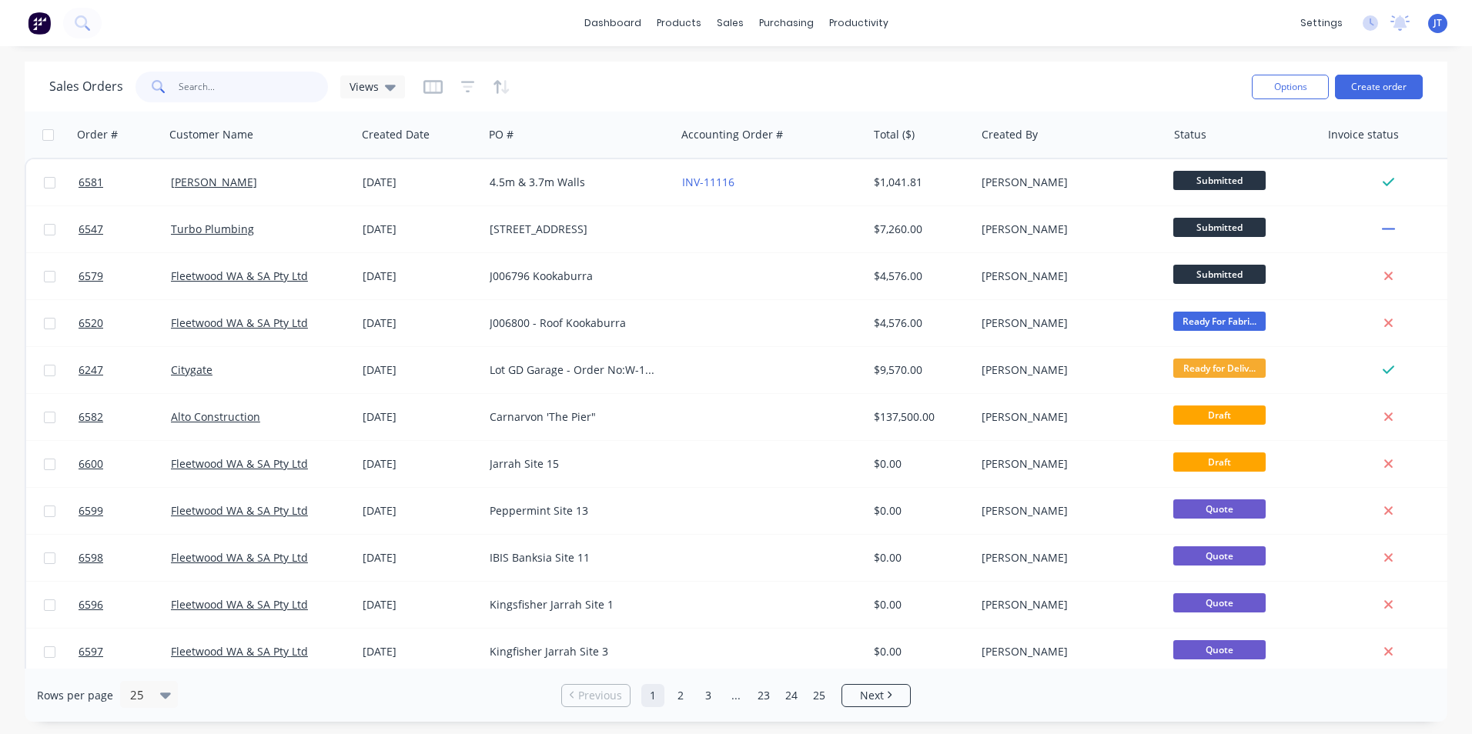
click at [209, 76] on input "text" at bounding box center [254, 87] width 150 height 31
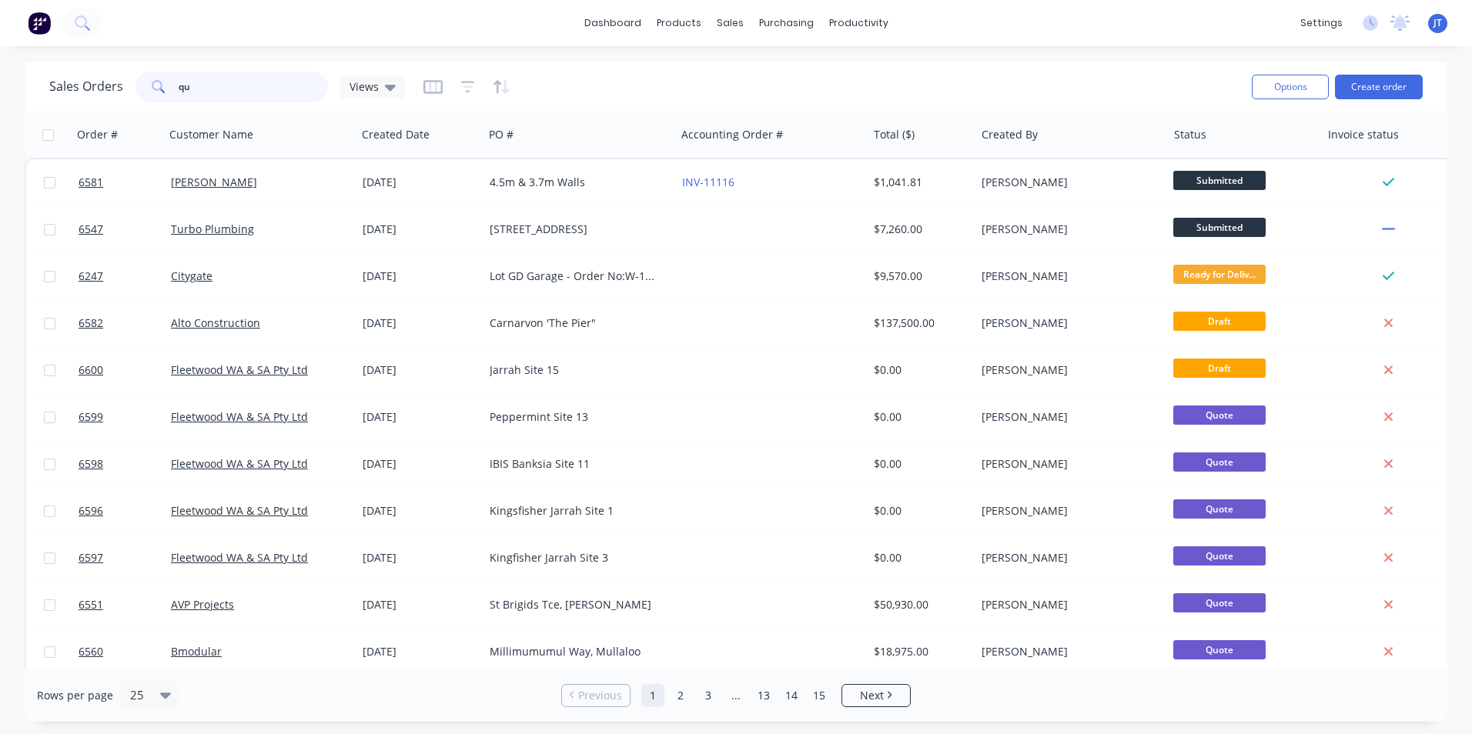
type input "q"
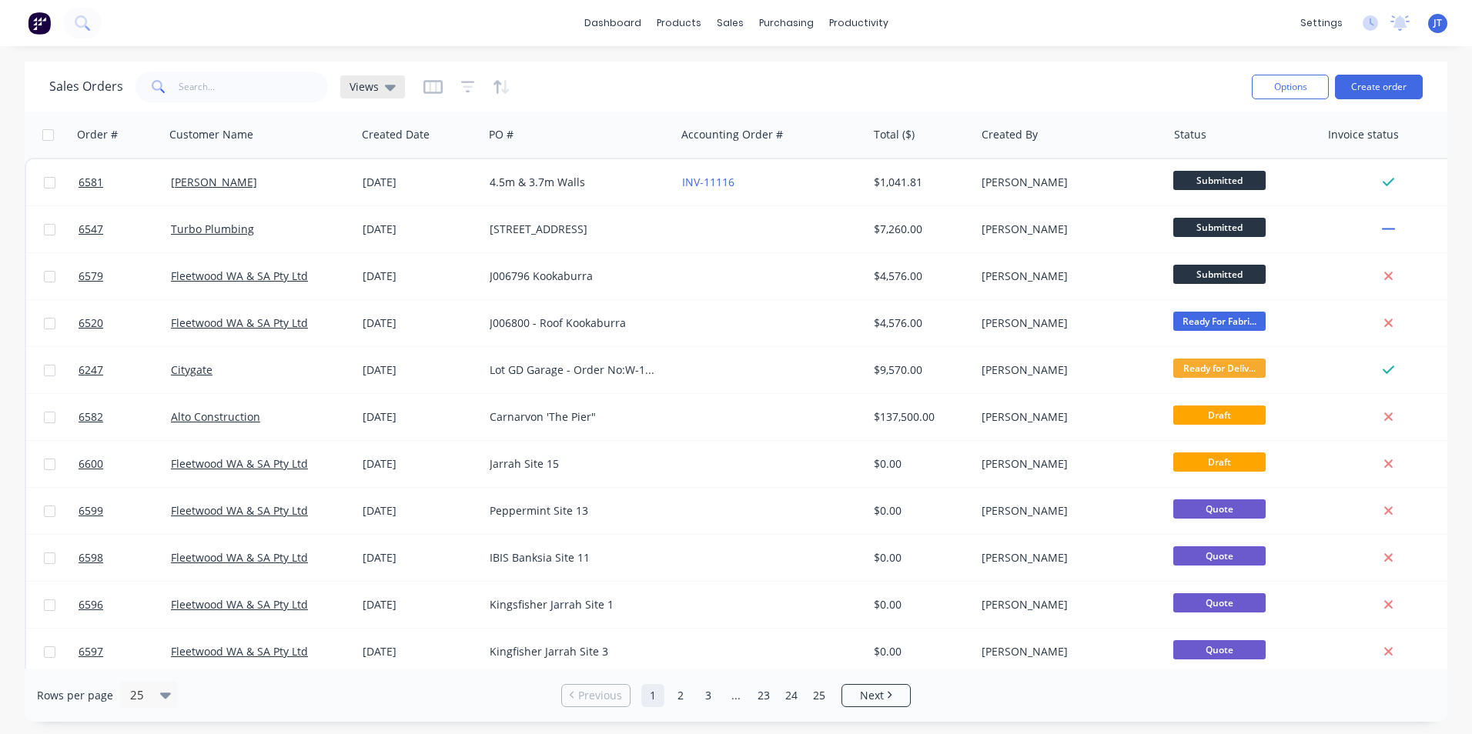
click at [396, 82] on div "Views" at bounding box center [372, 86] width 65 height 23
click at [368, 276] on button "Quotes" at bounding box center [432, 280] width 175 height 18
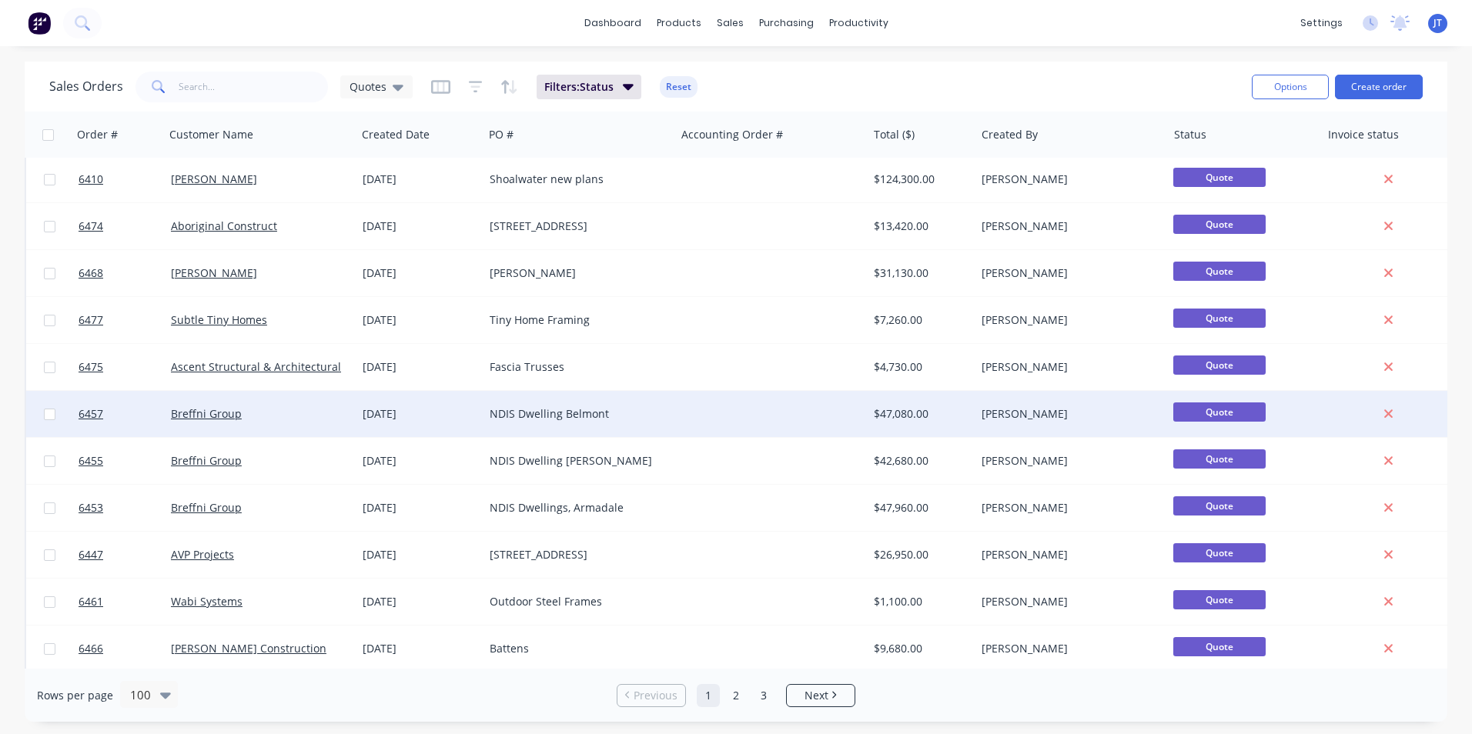
scroll to position [4192, 0]
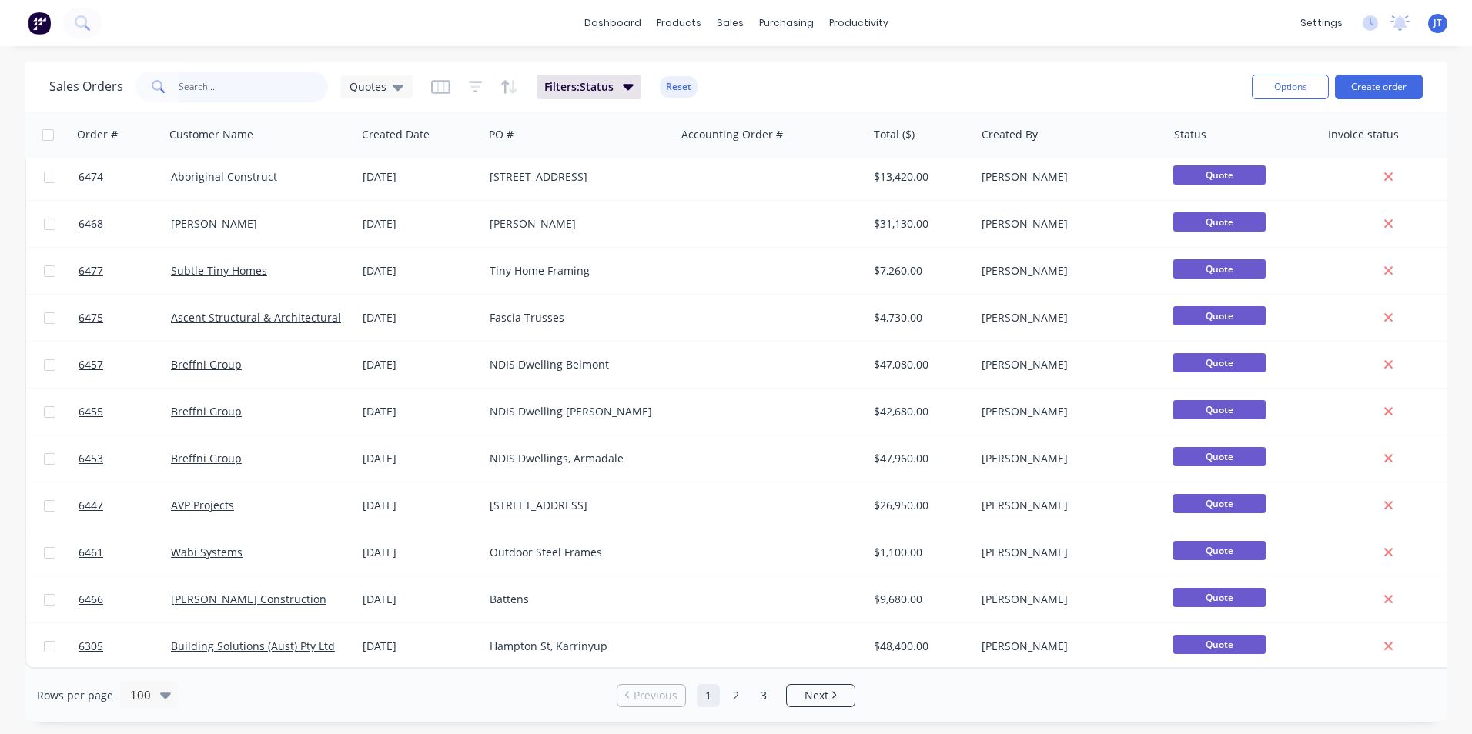
click at [262, 98] on input "text" at bounding box center [254, 87] width 150 height 31
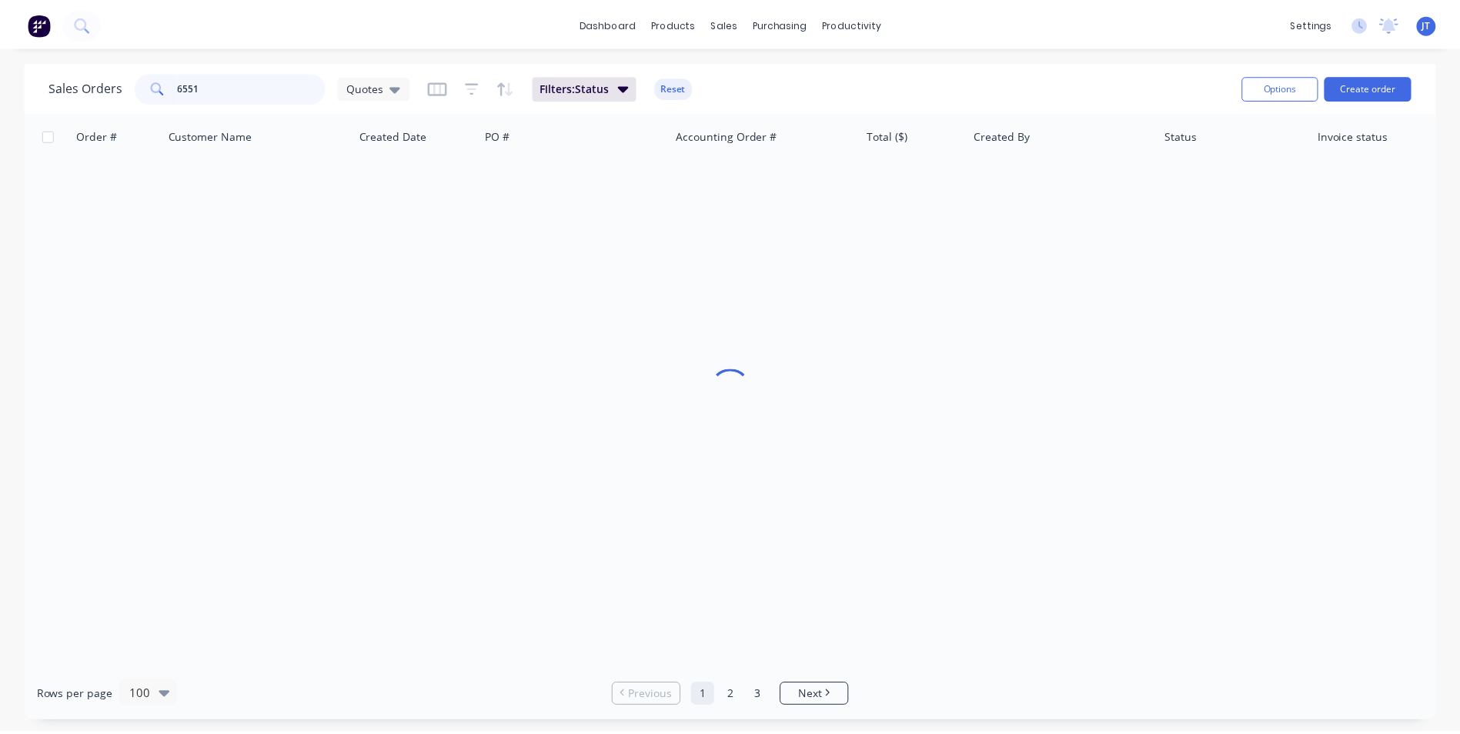
scroll to position [0, 0]
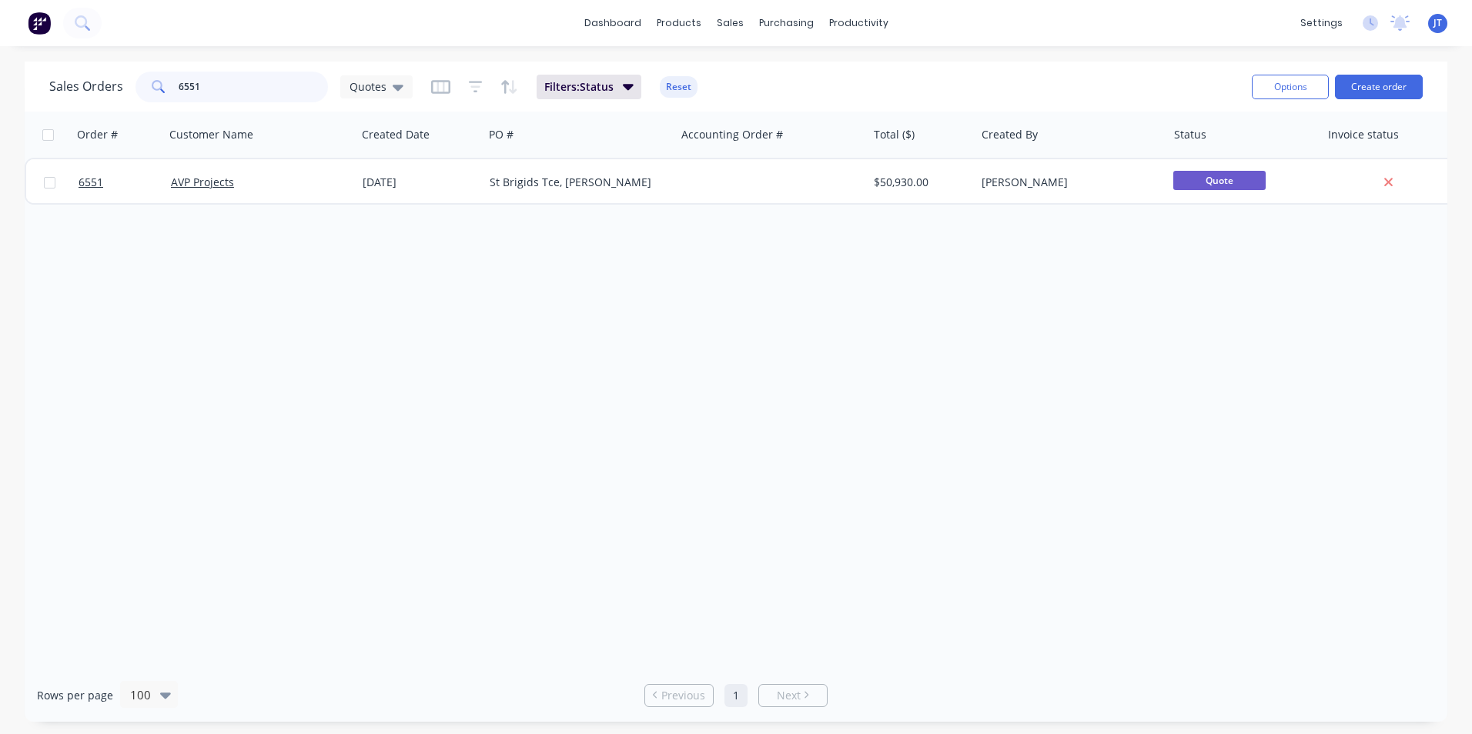
type input "6551"
click at [194, 315] on div "Order # Customer Name Created Date PO # Accounting Order # Total ($) Created By…" at bounding box center [736, 390] width 1422 height 557
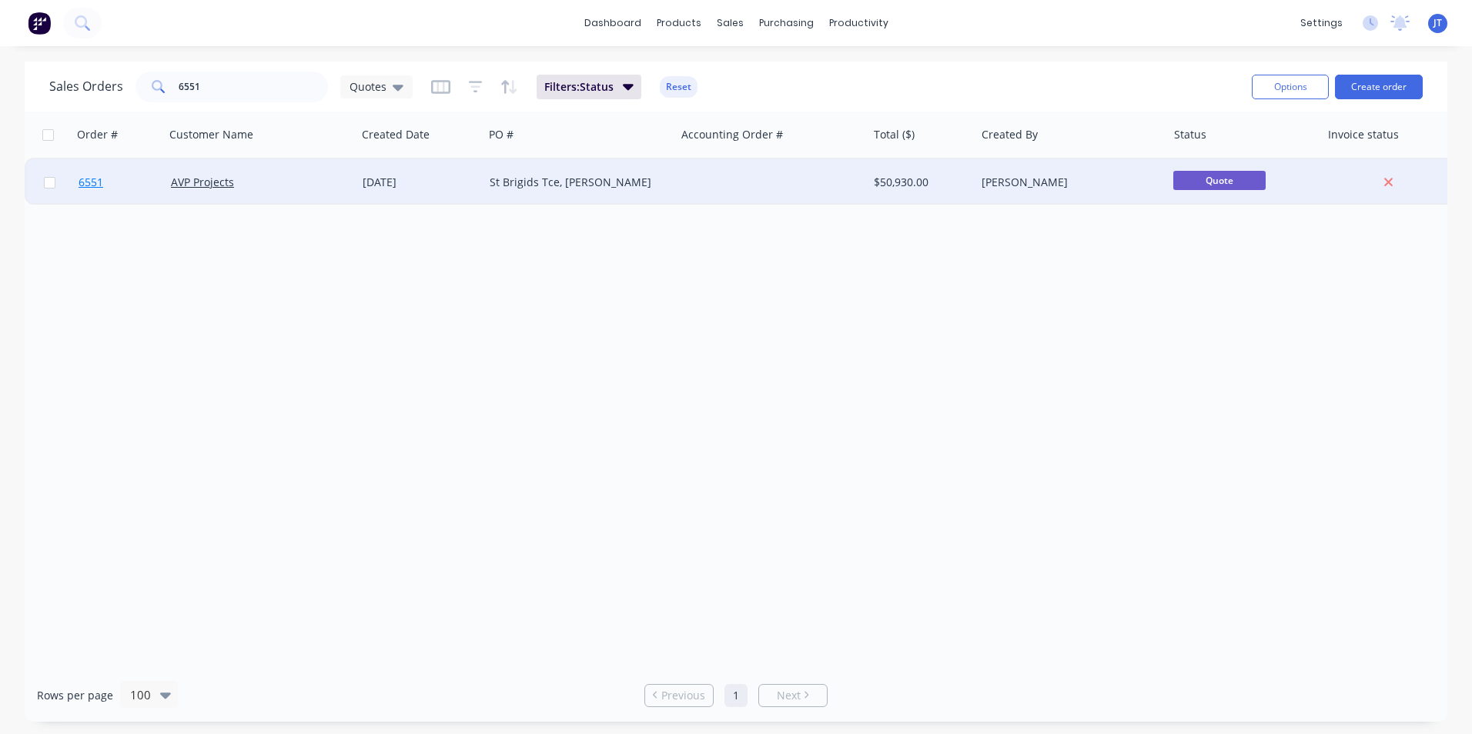
click at [90, 176] on span "6551" at bounding box center [91, 182] width 25 height 15
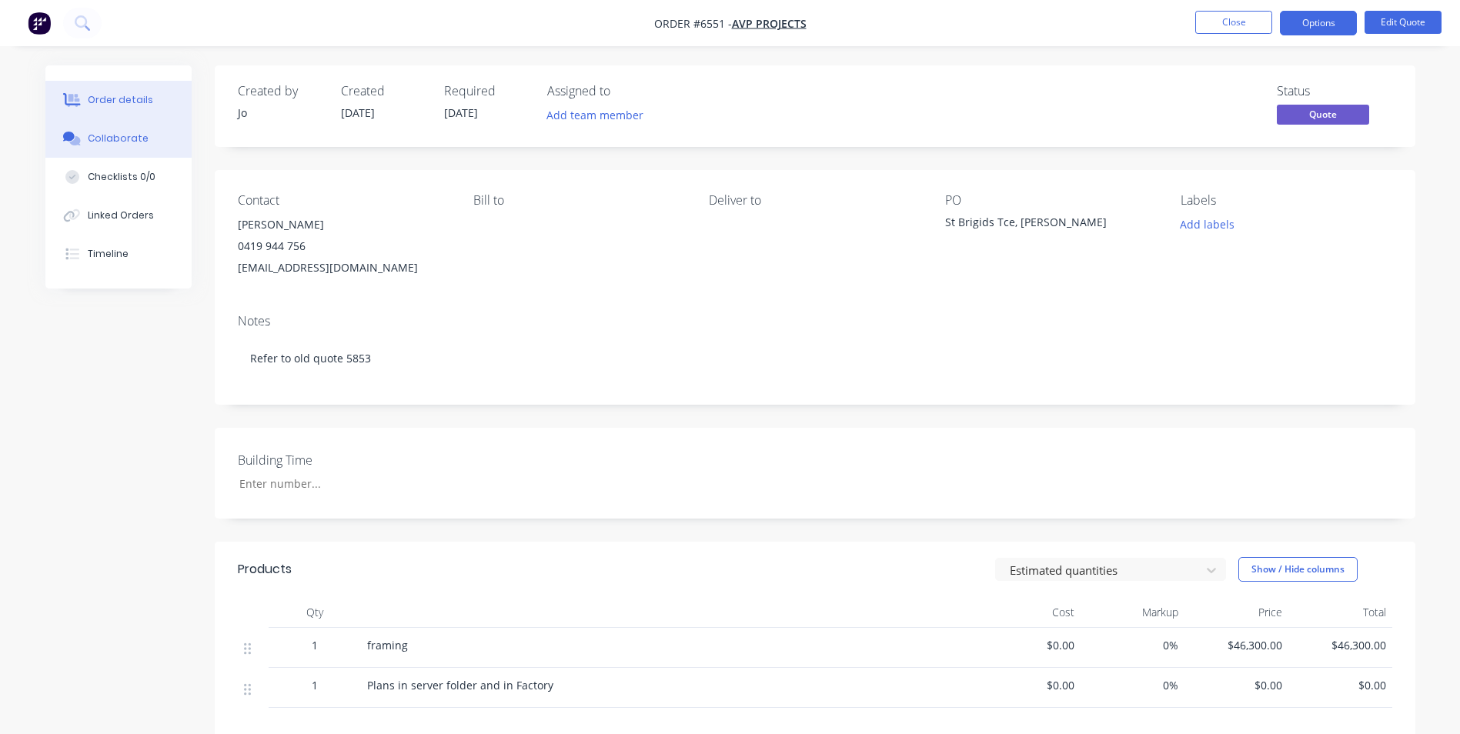
click at [142, 135] on div "Collaborate" at bounding box center [118, 139] width 61 height 14
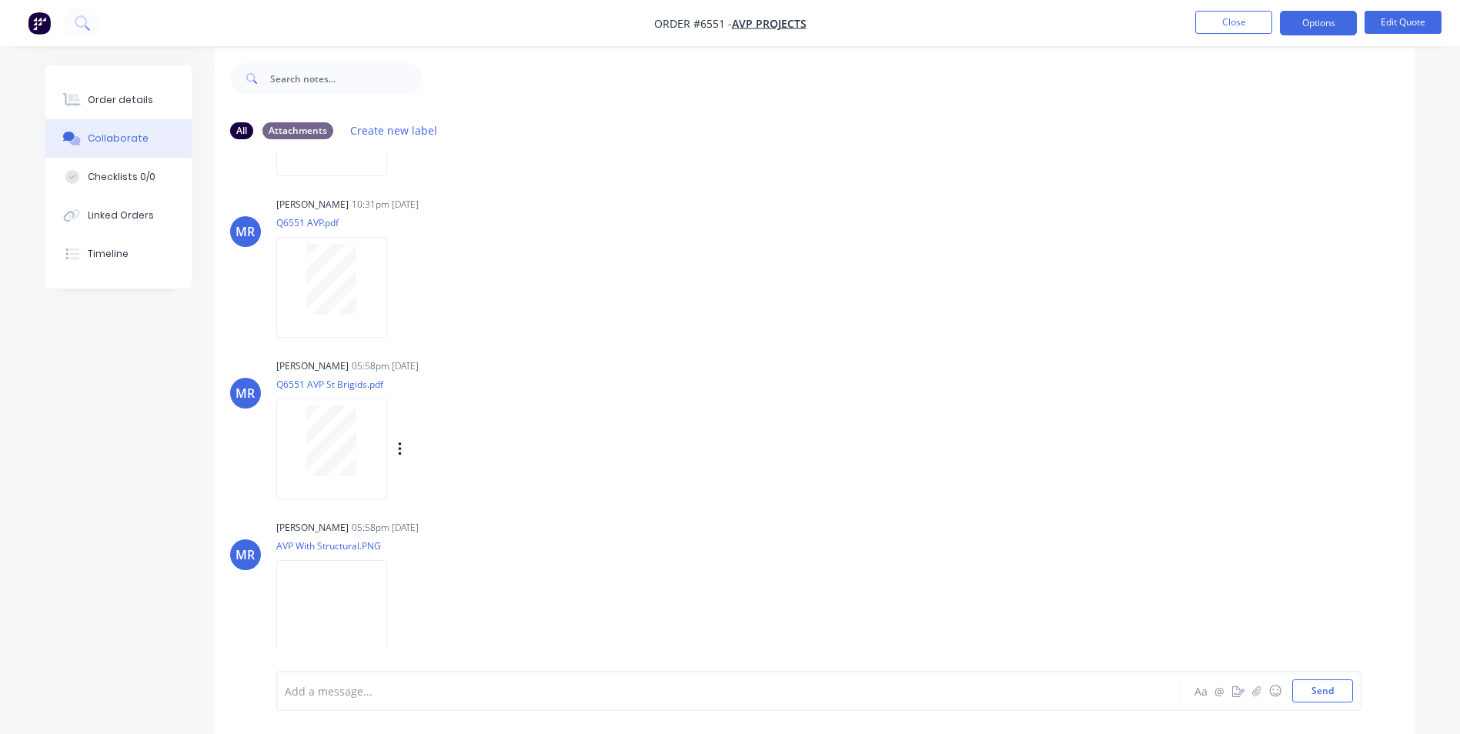
scroll to position [23, 0]
click at [1330, 19] on button "Options" at bounding box center [1318, 23] width 77 height 25
click at [941, 349] on div "[PERSON_NAME] 05:58pm [DATE] Q6551 AVP St Brigids.pdf Labels Download Delete" at bounding box center [815, 418] width 1201 height 139
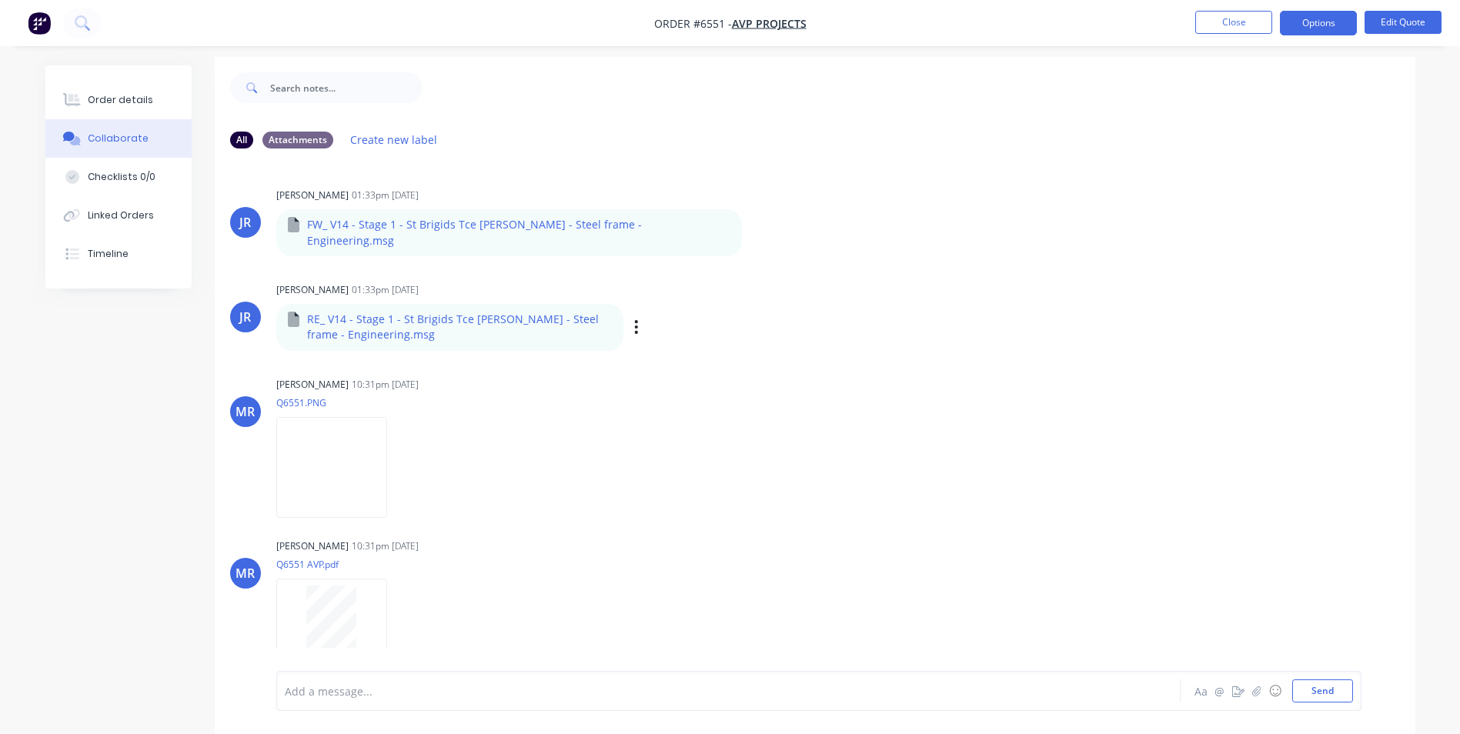
scroll to position [0, 0]
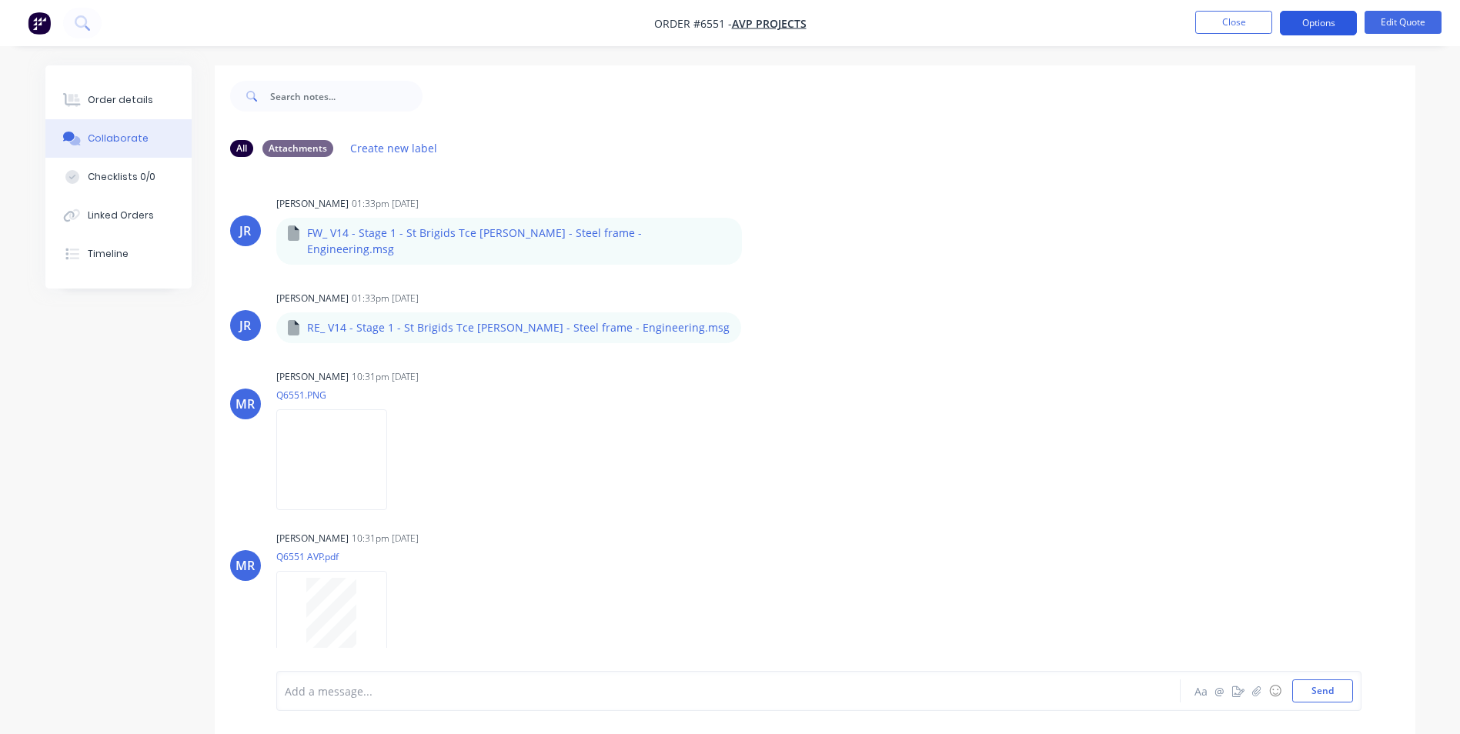
click at [1323, 25] on button "Options" at bounding box center [1318, 23] width 77 height 25
click at [1086, 171] on div "JR [PERSON_NAME] 01:33pm [DATE] FW_ V14 - Stage 1 - St Brigids Tce [PERSON_NAME…" at bounding box center [815, 420] width 1201 height 502
click at [1405, 25] on button "Edit Quote" at bounding box center [1403, 22] width 77 height 23
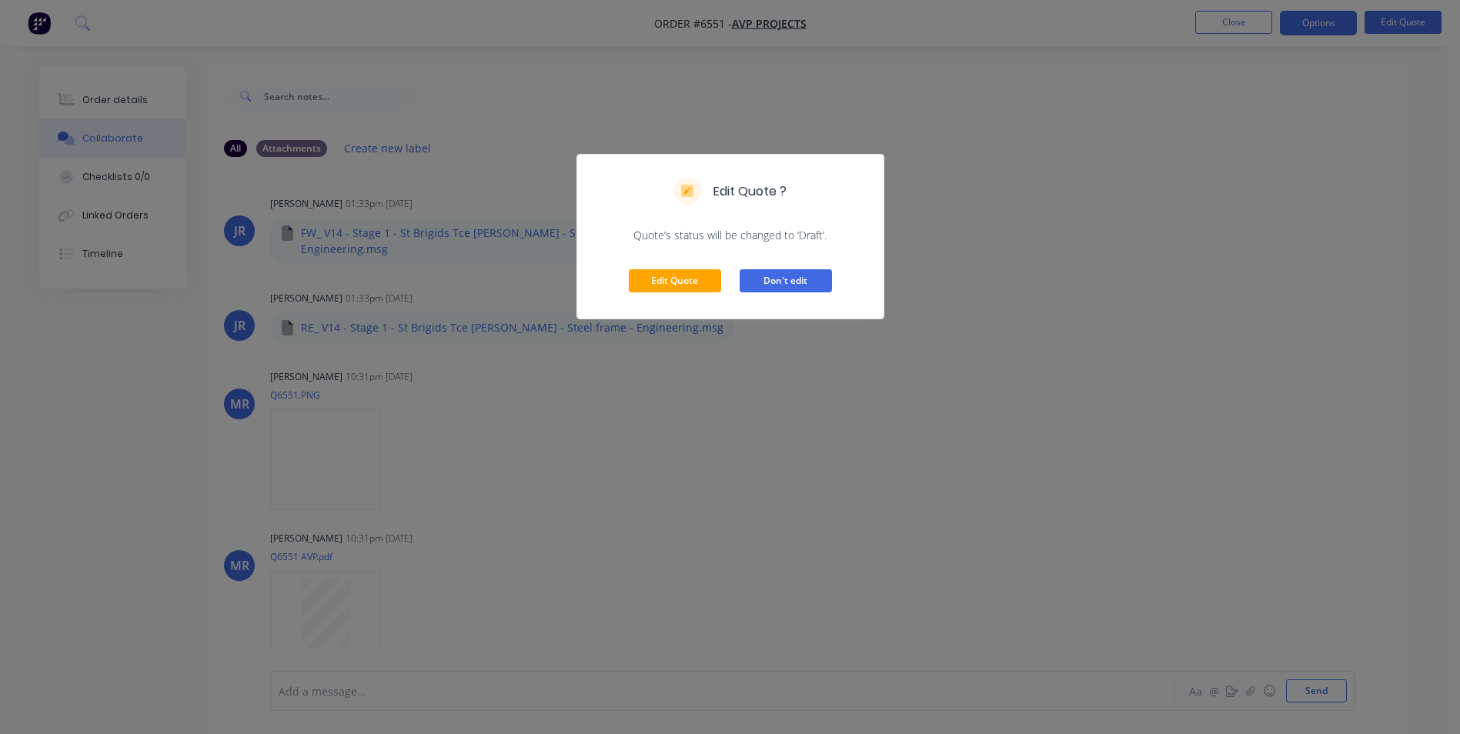
click at [816, 276] on button "Don't edit" at bounding box center [786, 280] width 92 height 23
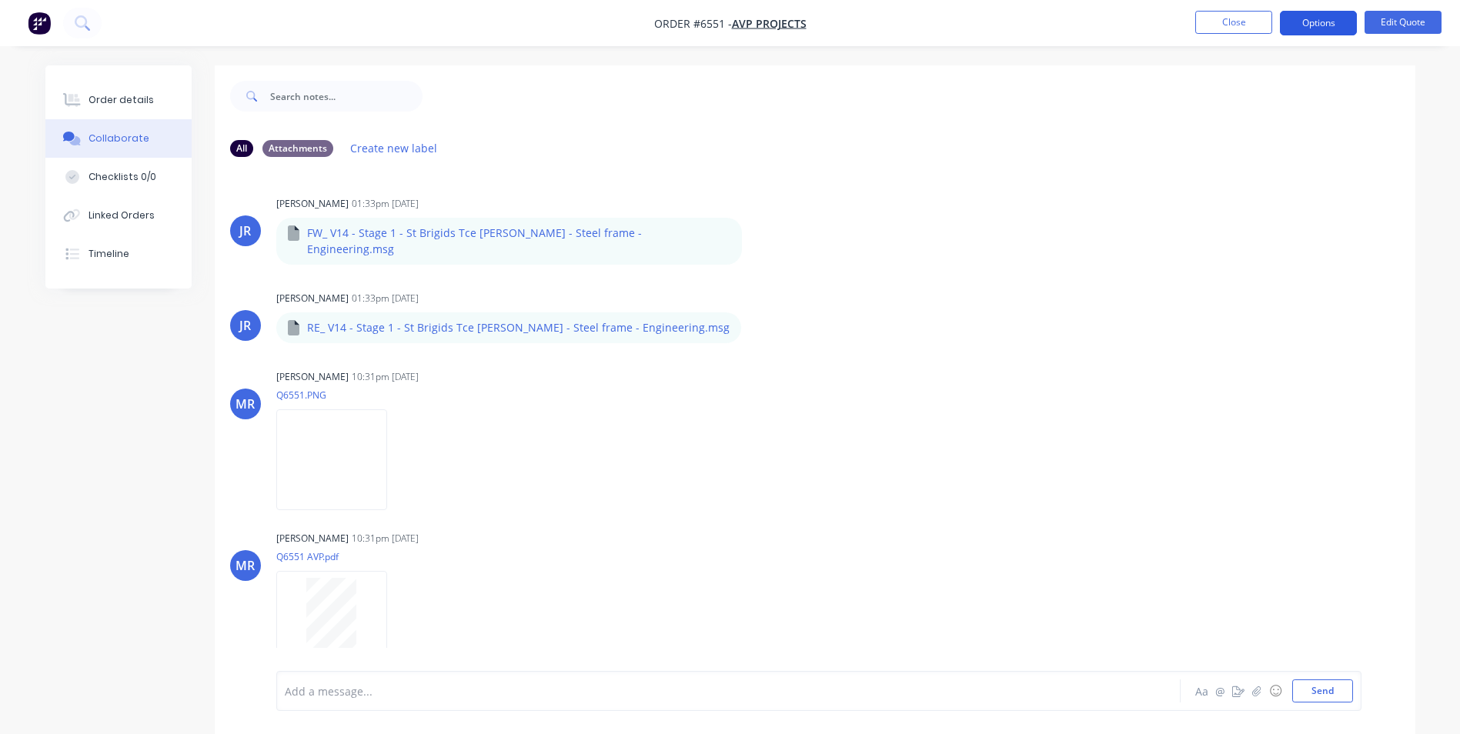
click at [1324, 18] on button "Options" at bounding box center [1318, 23] width 77 height 25
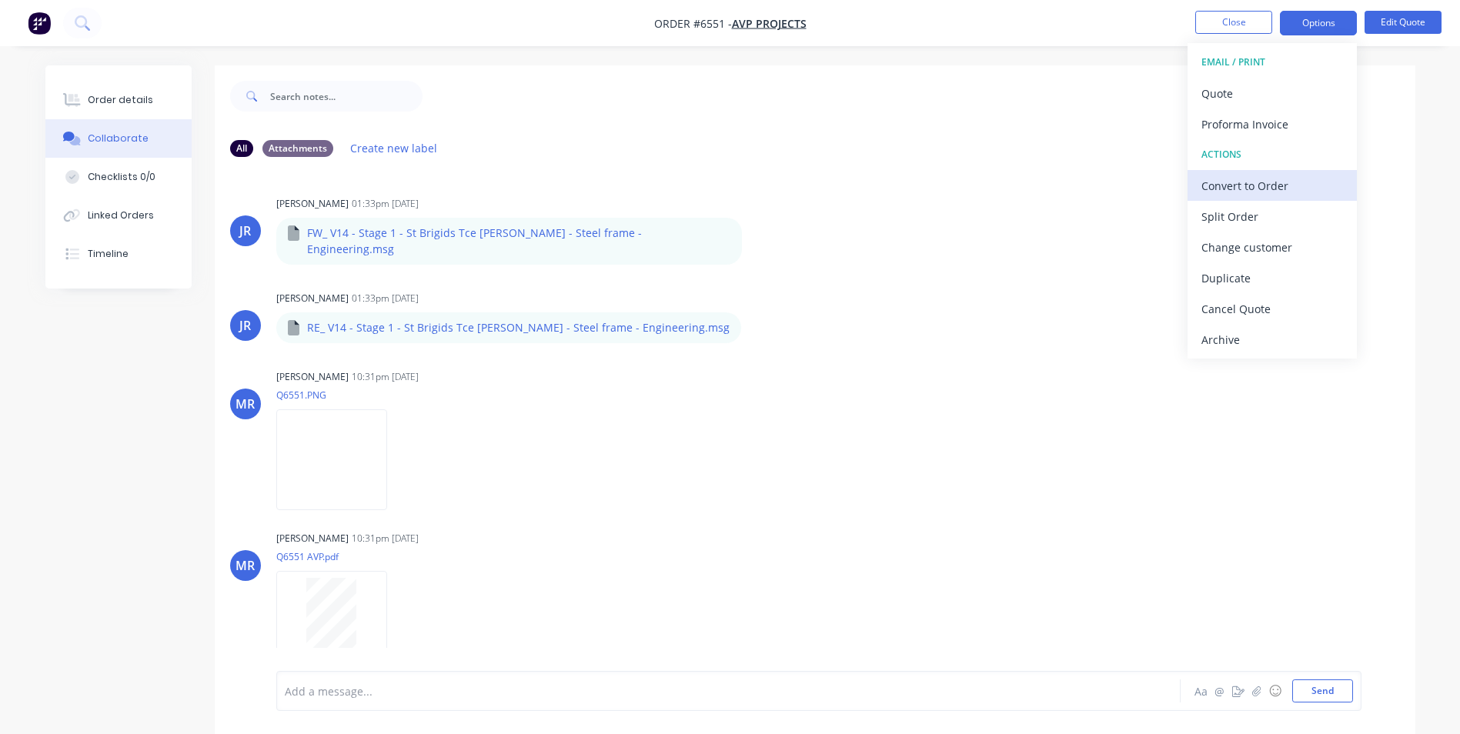
click at [1258, 188] on div "Convert to Order" at bounding box center [1273, 186] width 142 height 22
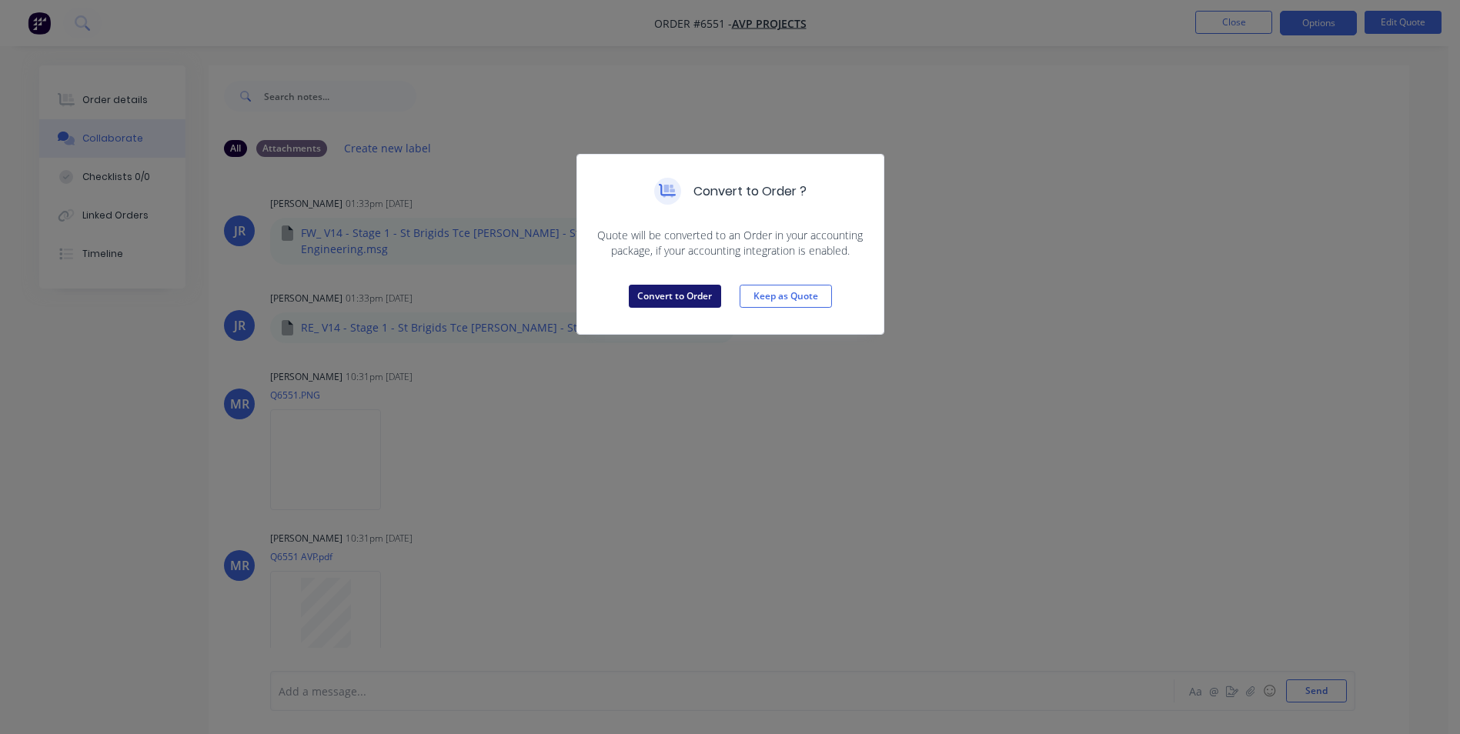
click at [691, 292] on button "Convert to Order" at bounding box center [675, 296] width 92 height 23
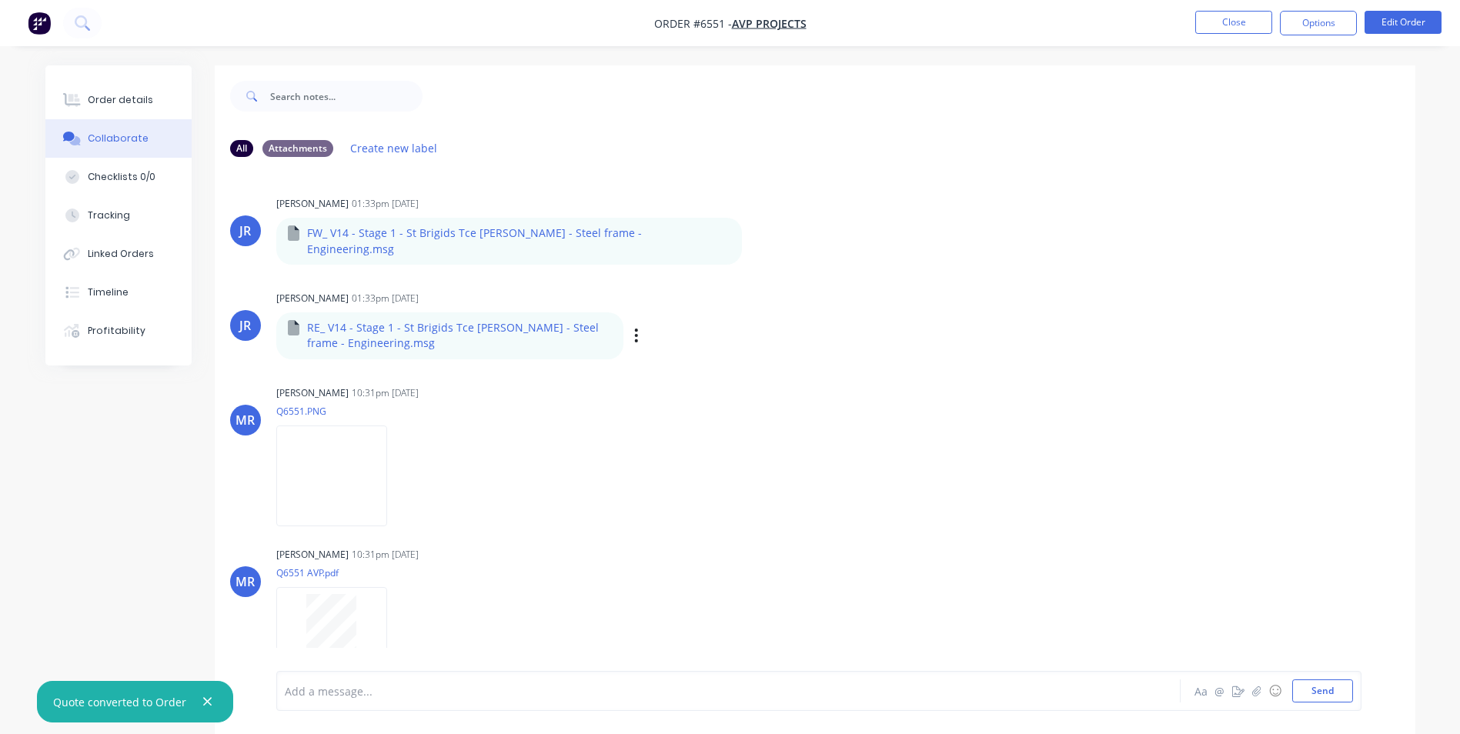
click at [905, 341] on div "JR [PERSON_NAME] 01:33pm [DATE] RE_ V14 - Stage 1 - St Brigids Tce [PERSON_NAME…" at bounding box center [815, 323] width 1201 height 72
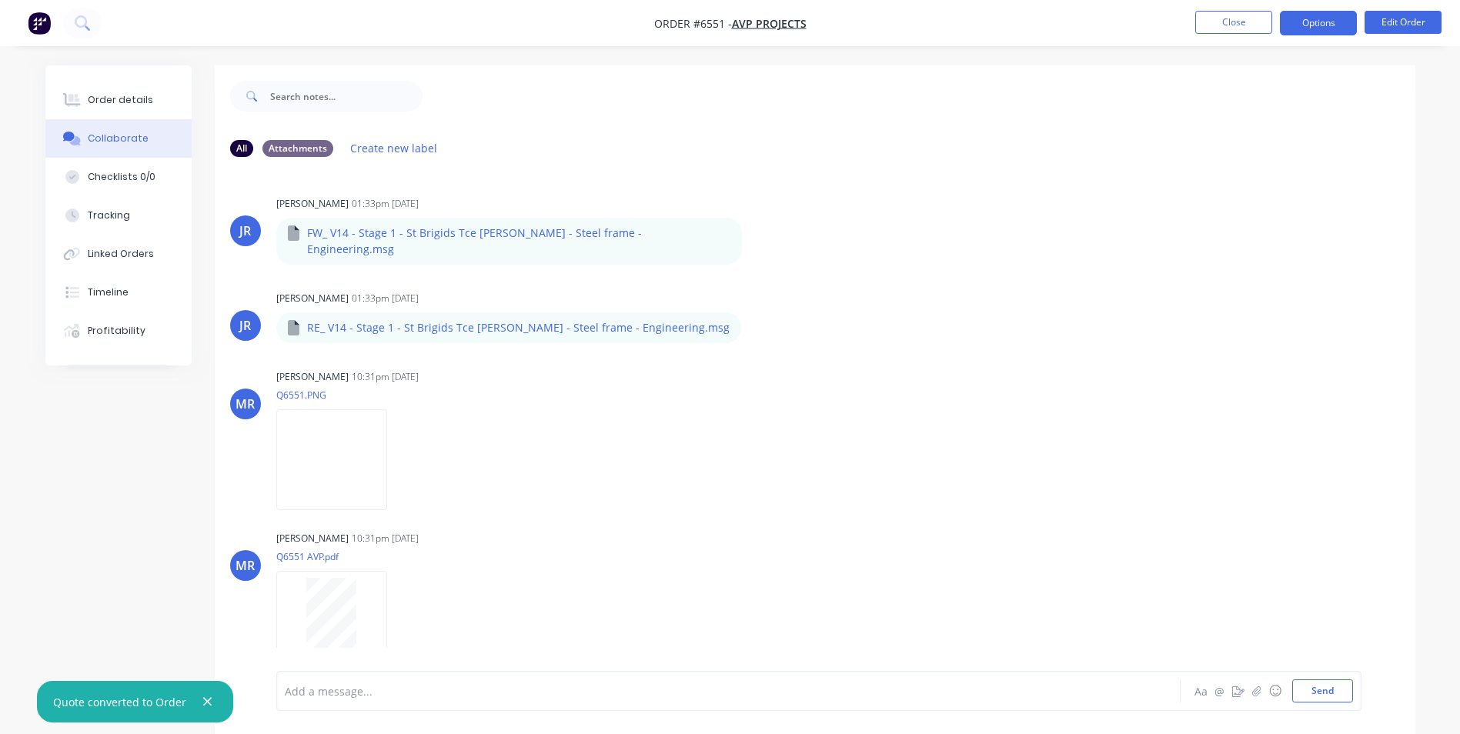
click at [1295, 23] on button "Options" at bounding box center [1318, 23] width 77 height 25
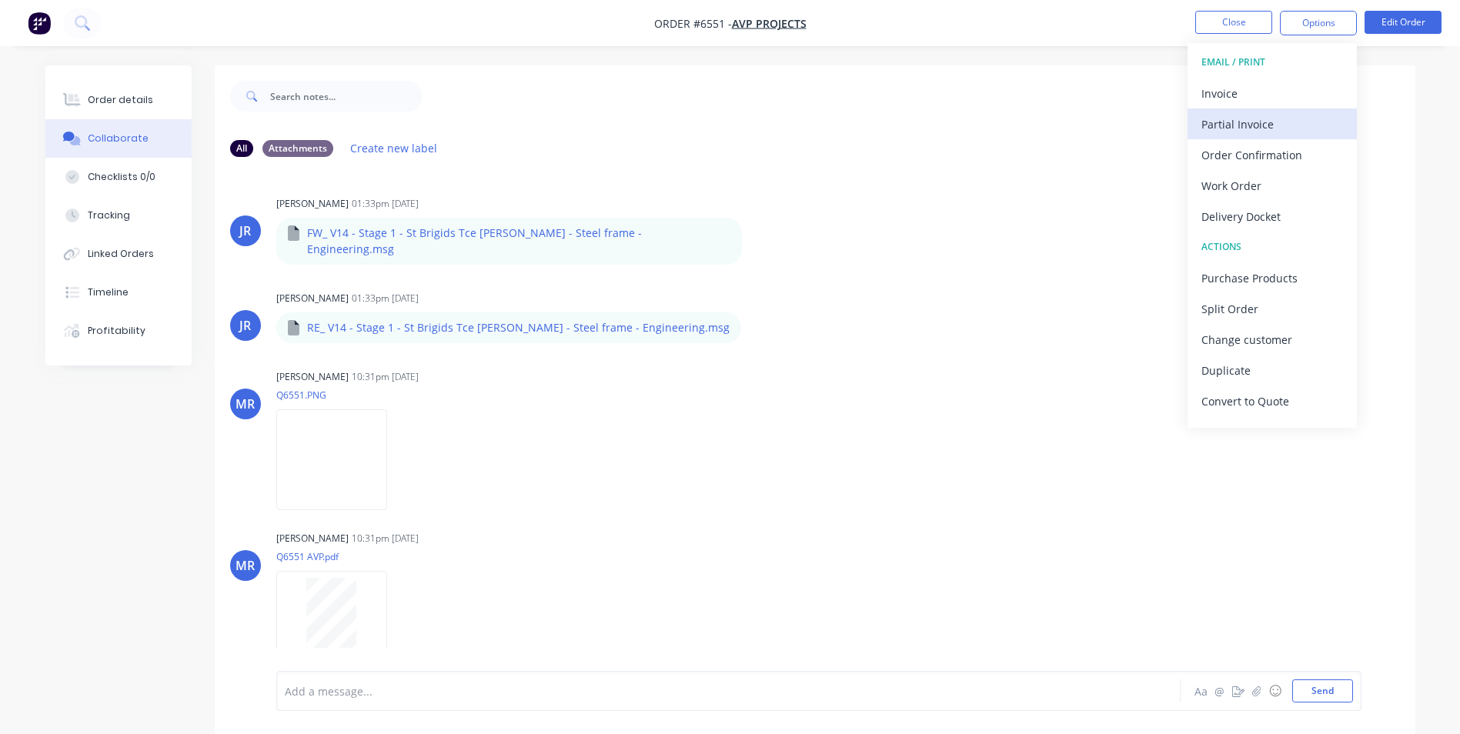
click at [1252, 112] on div "EMAIL / PRINT Invoice Partial Invoice Order Confirmation Work Order Delivery Do…" at bounding box center [1272, 235] width 169 height 385
click at [1243, 123] on div "Partial Invoice" at bounding box center [1273, 124] width 142 height 22
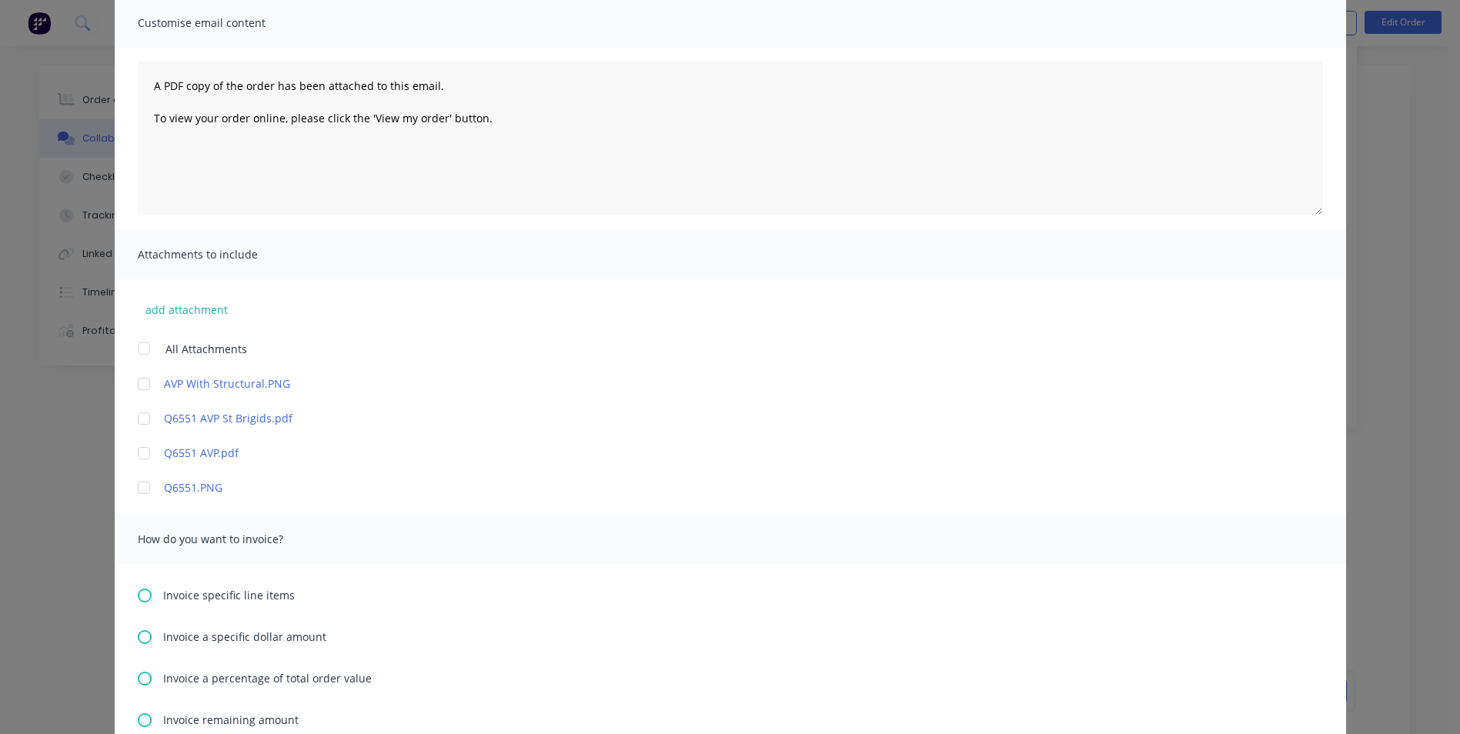
scroll to position [308, 0]
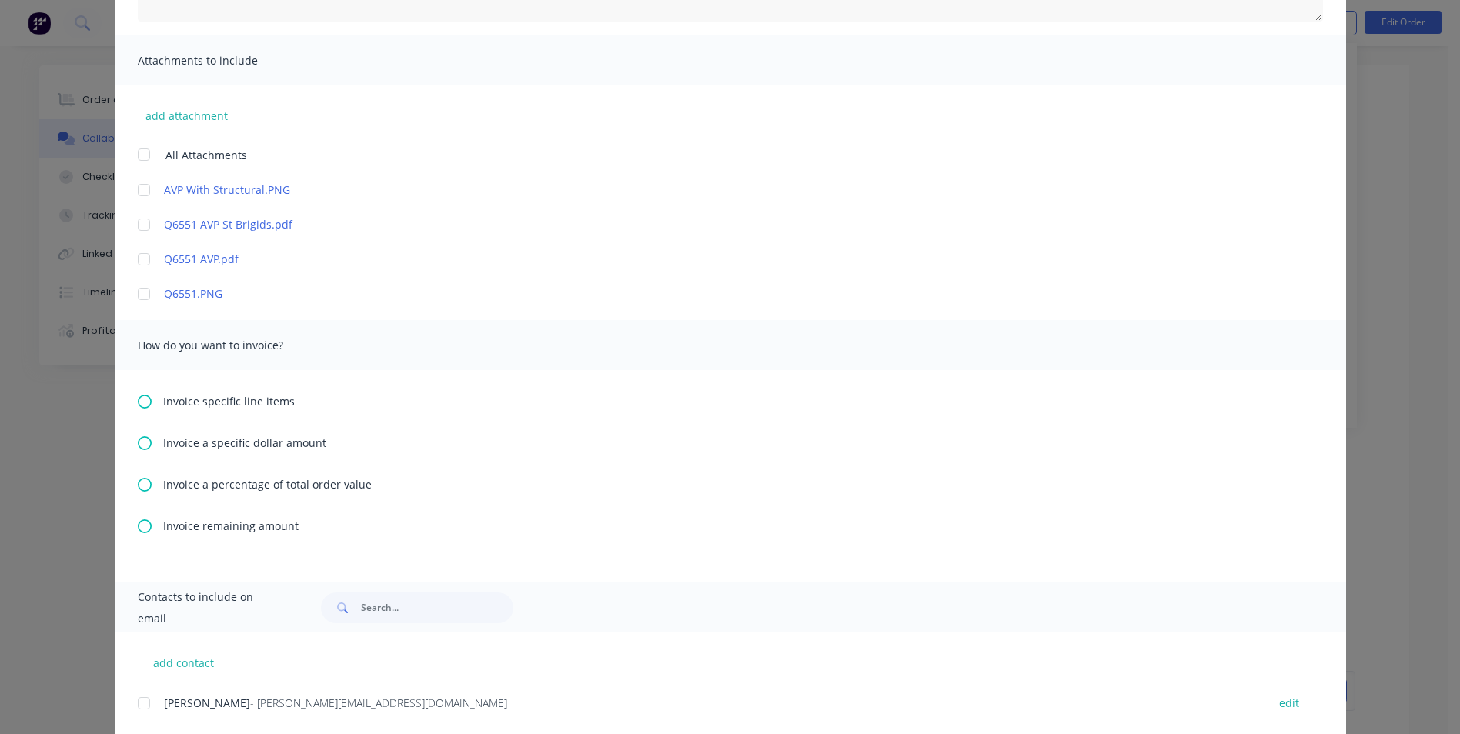
click at [142, 262] on div at bounding box center [144, 259] width 31 height 31
click at [139, 488] on icon at bounding box center [145, 485] width 14 height 14
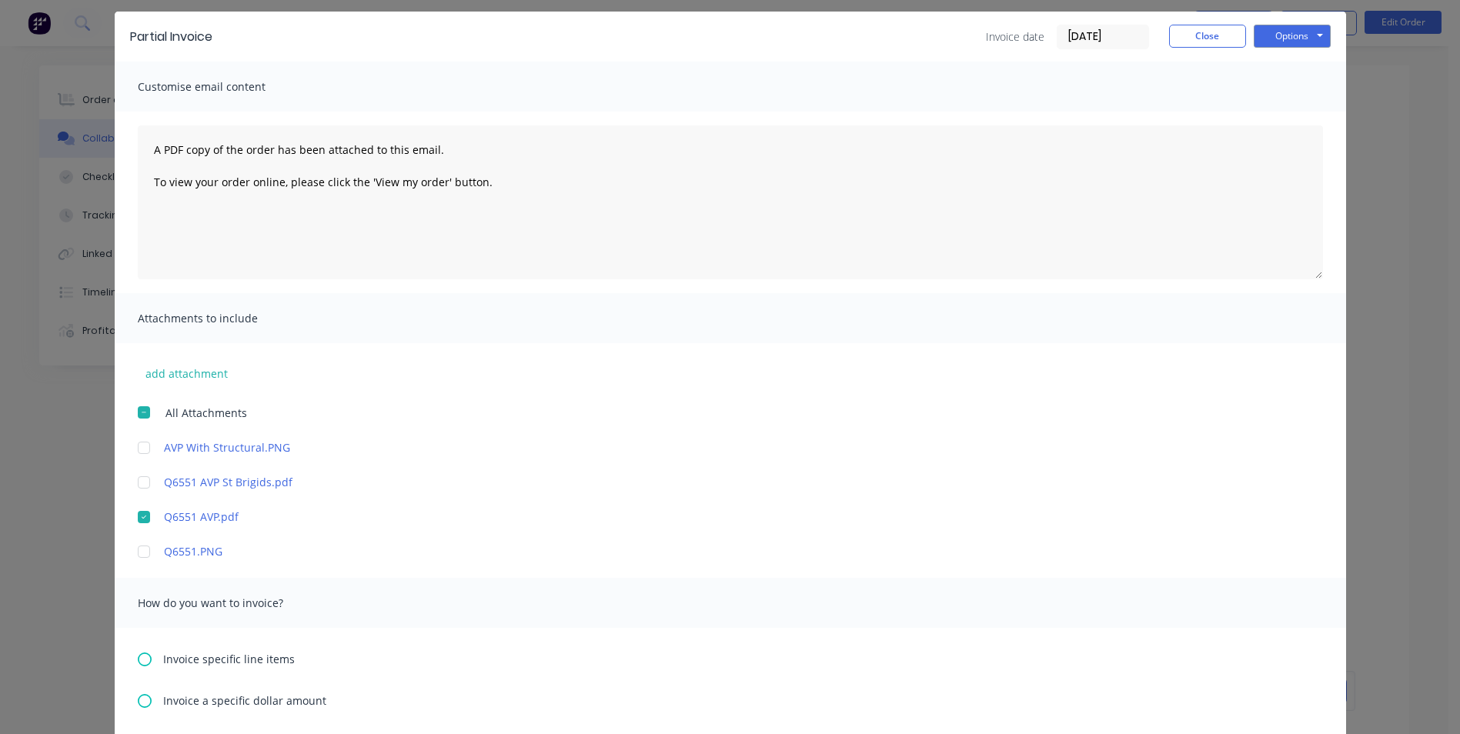
scroll to position [231, 0]
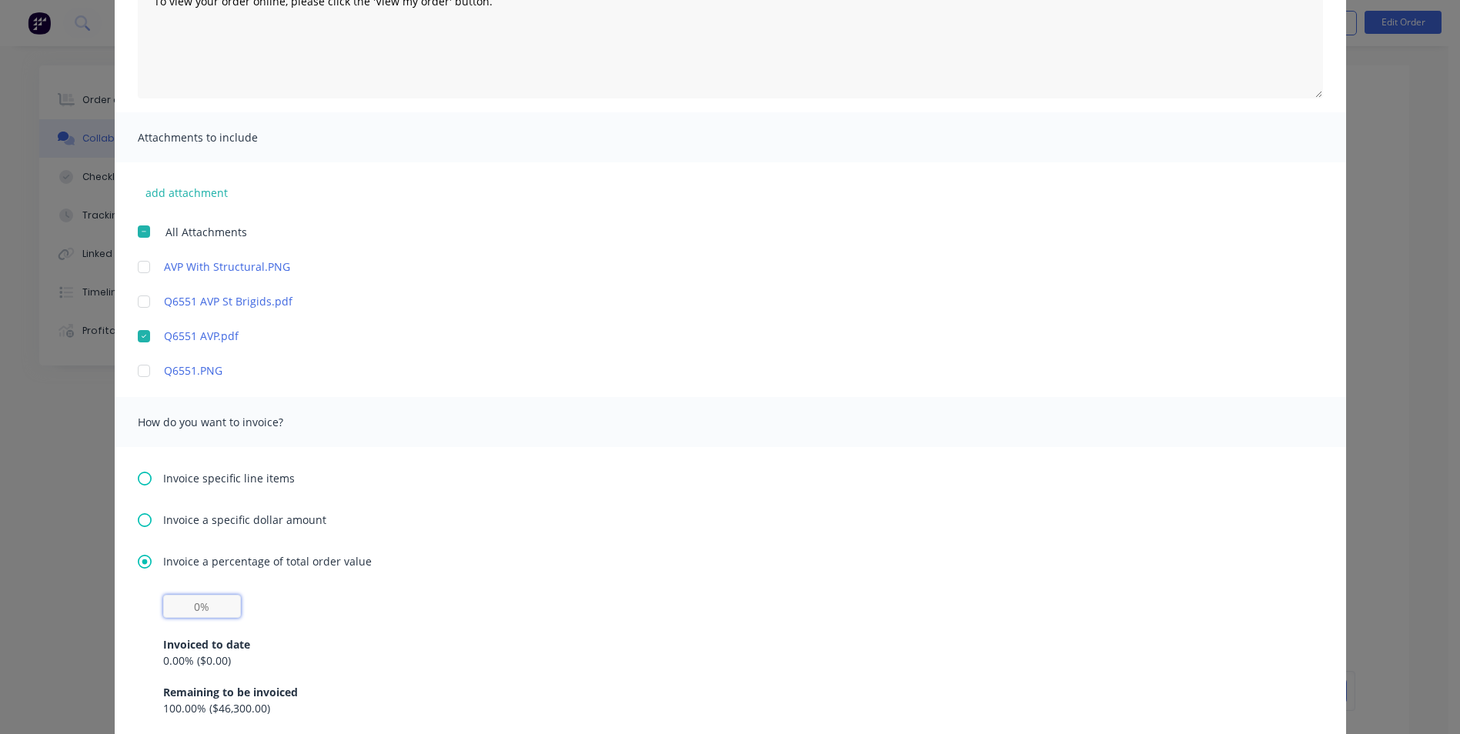
click at [190, 611] on input "text" at bounding box center [202, 606] width 78 height 23
type input "10%"
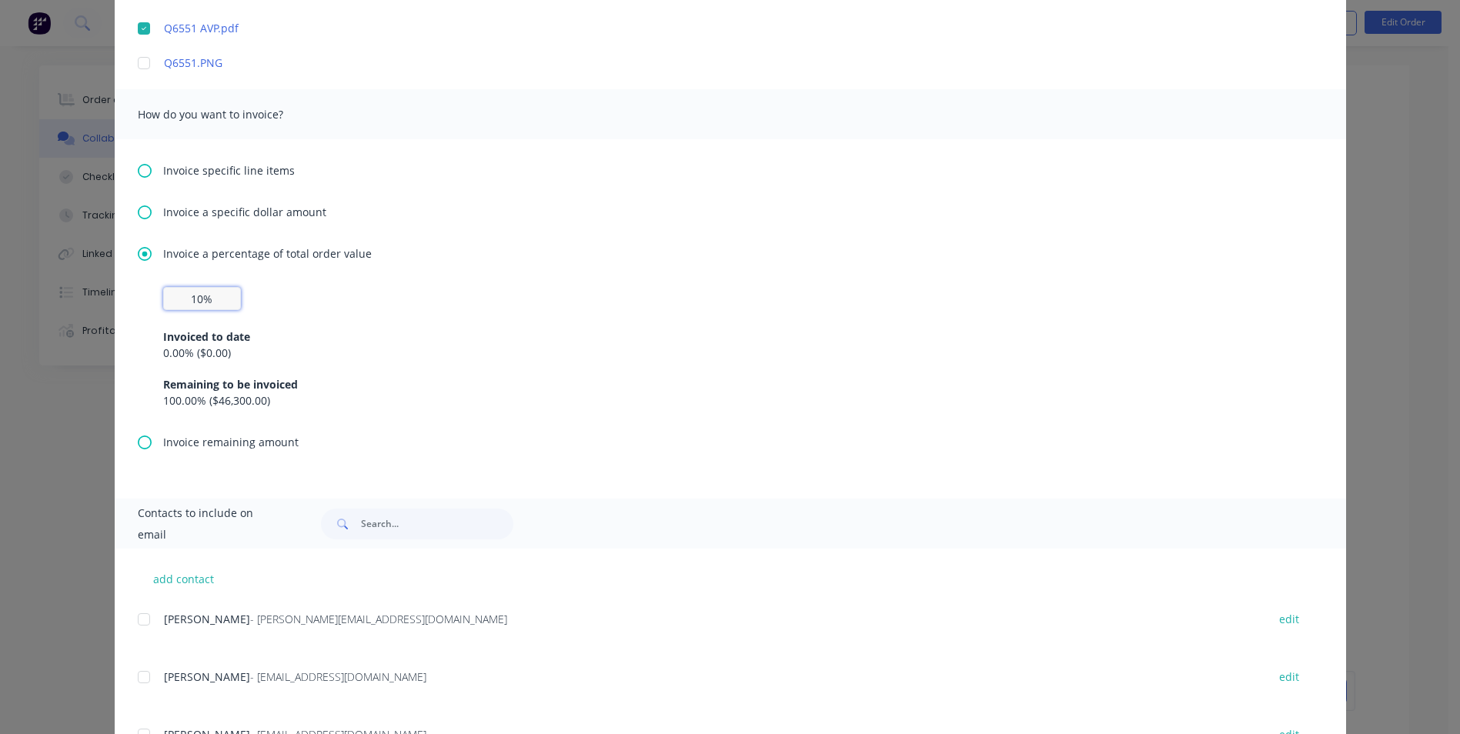
scroll to position [608, 0]
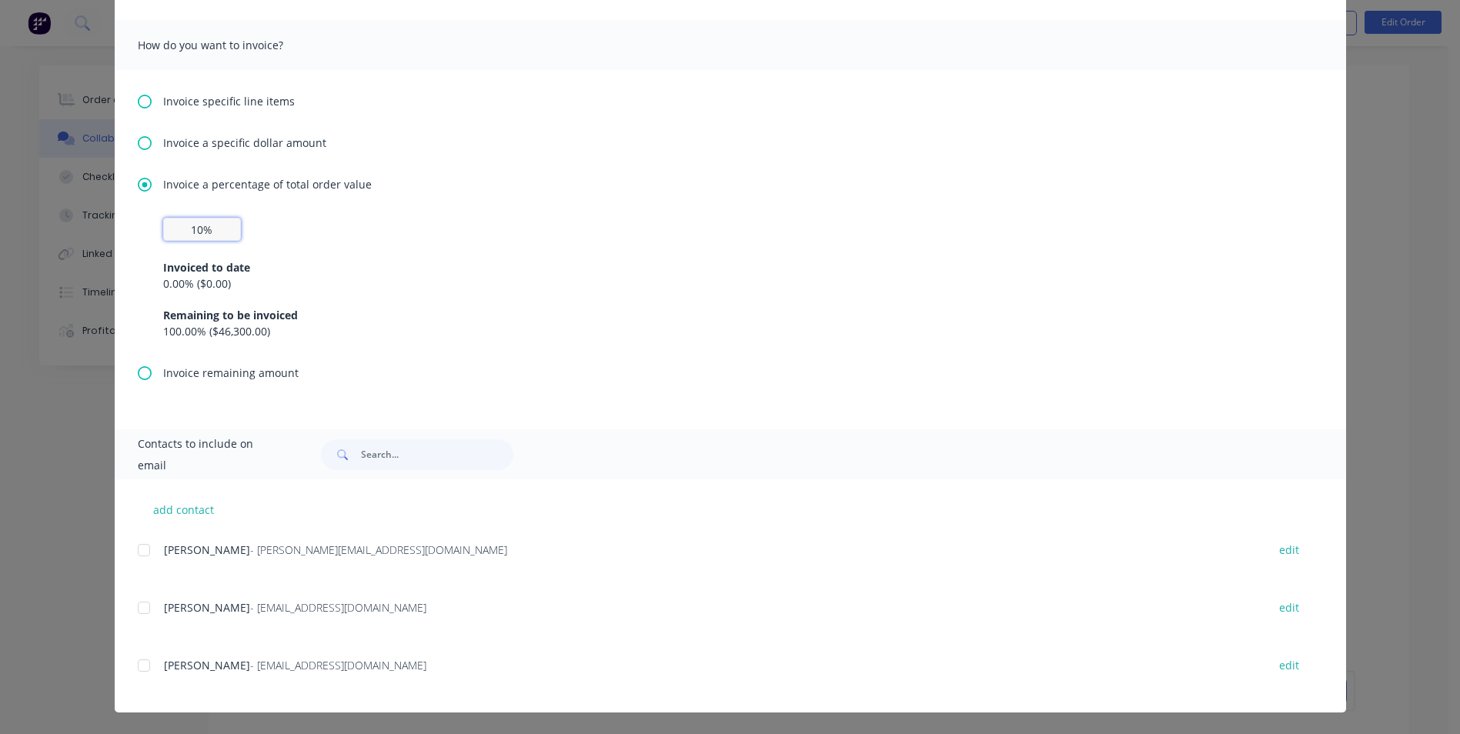
click at [137, 662] on div at bounding box center [144, 665] width 31 height 31
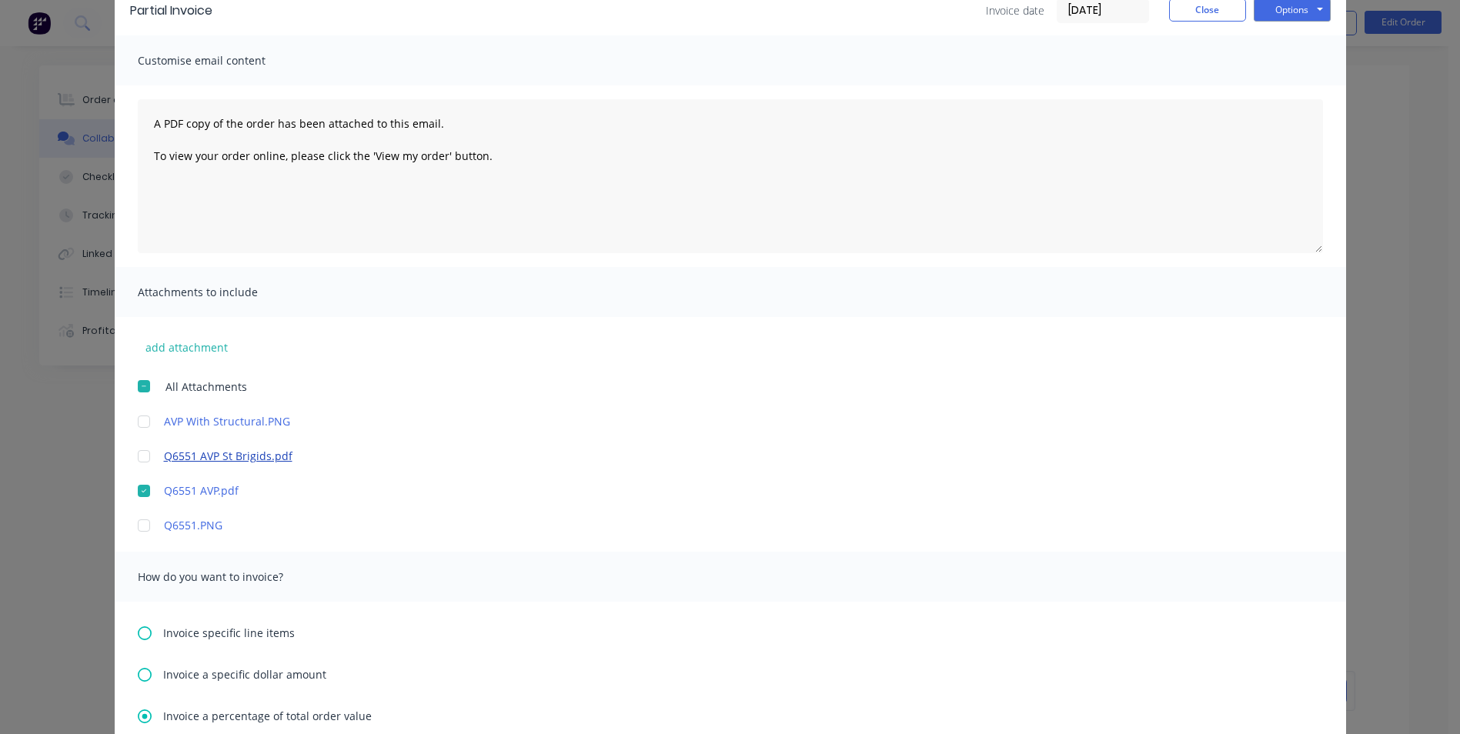
scroll to position [0, 0]
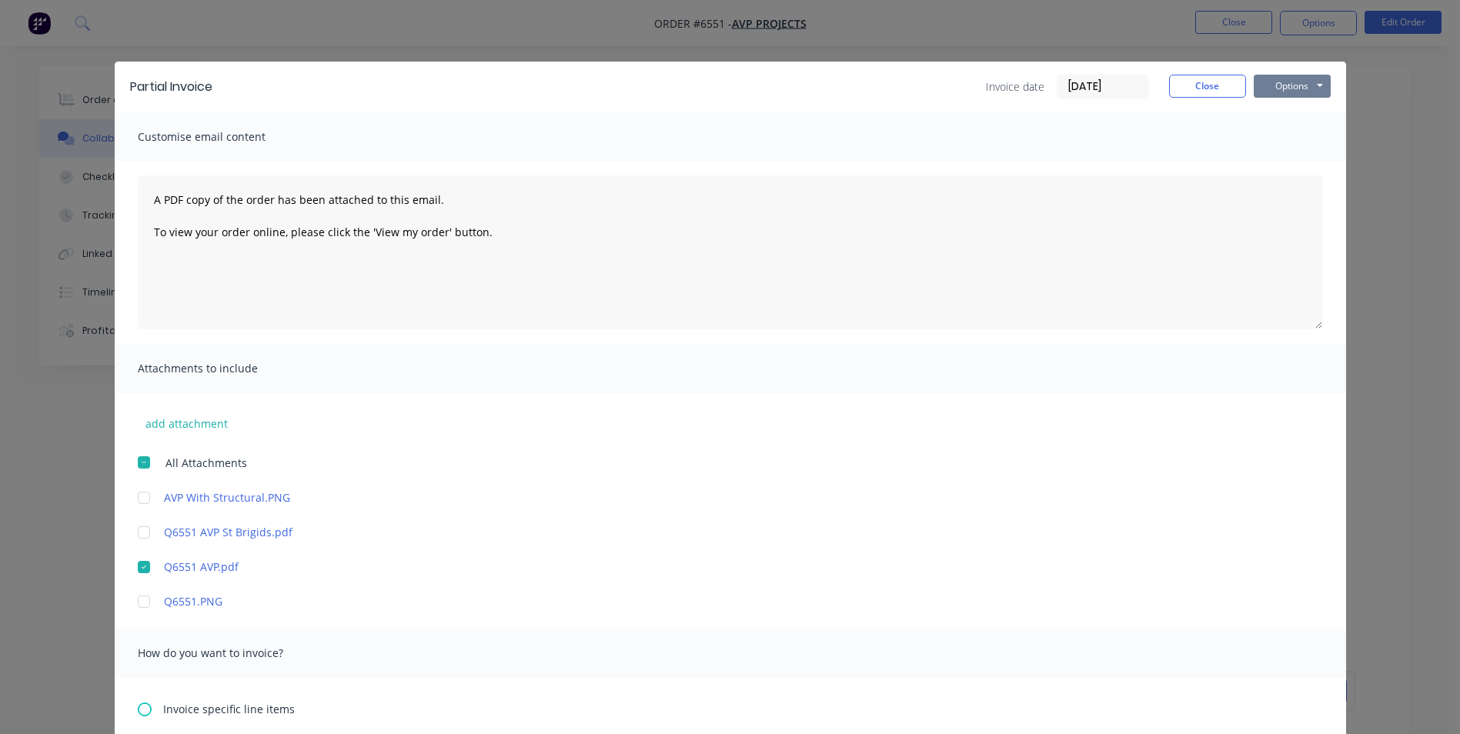
click at [1295, 85] on button "Options" at bounding box center [1292, 86] width 77 height 23
click at [1303, 113] on button "Preview" at bounding box center [1303, 113] width 99 height 25
click at [1208, 77] on button "Close" at bounding box center [1207, 86] width 77 height 23
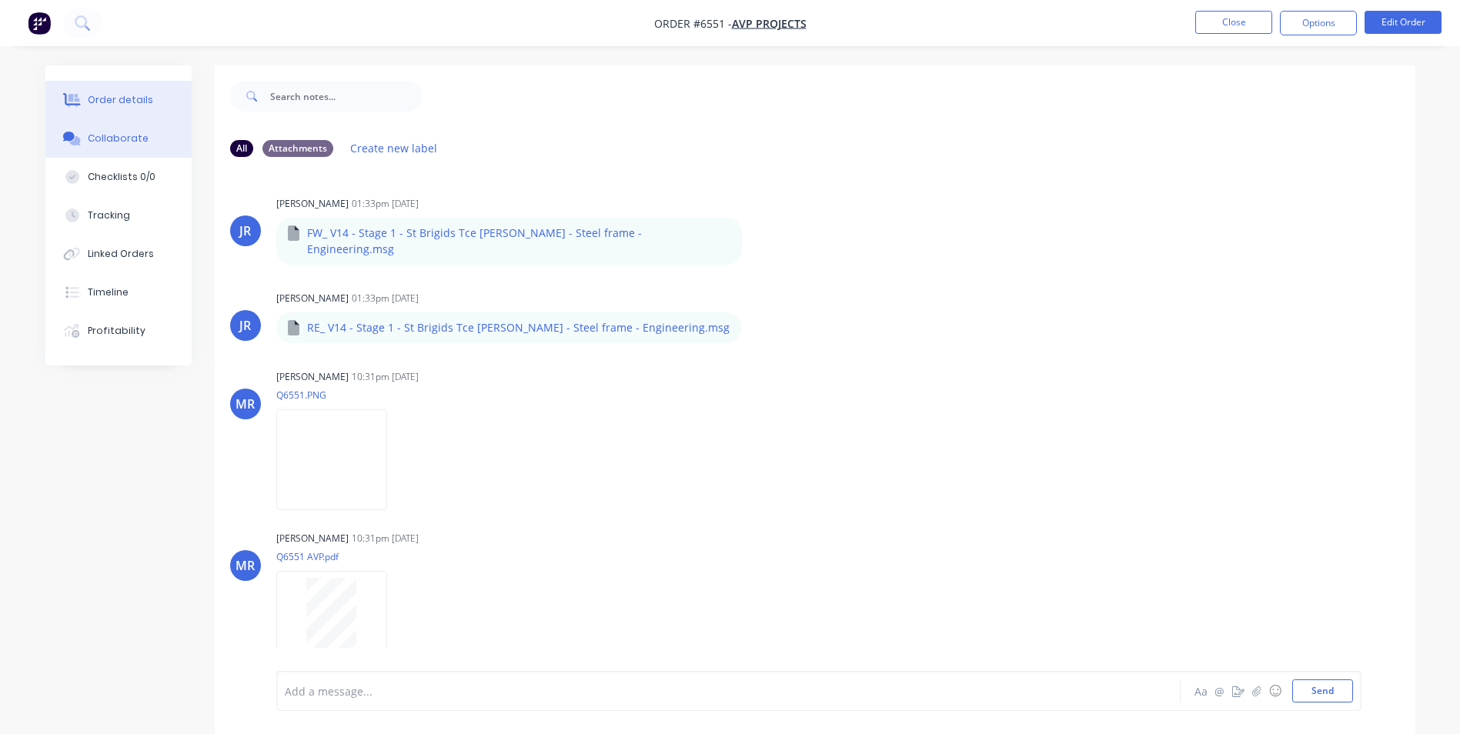
click at [145, 91] on button "Order details" at bounding box center [118, 100] width 146 height 38
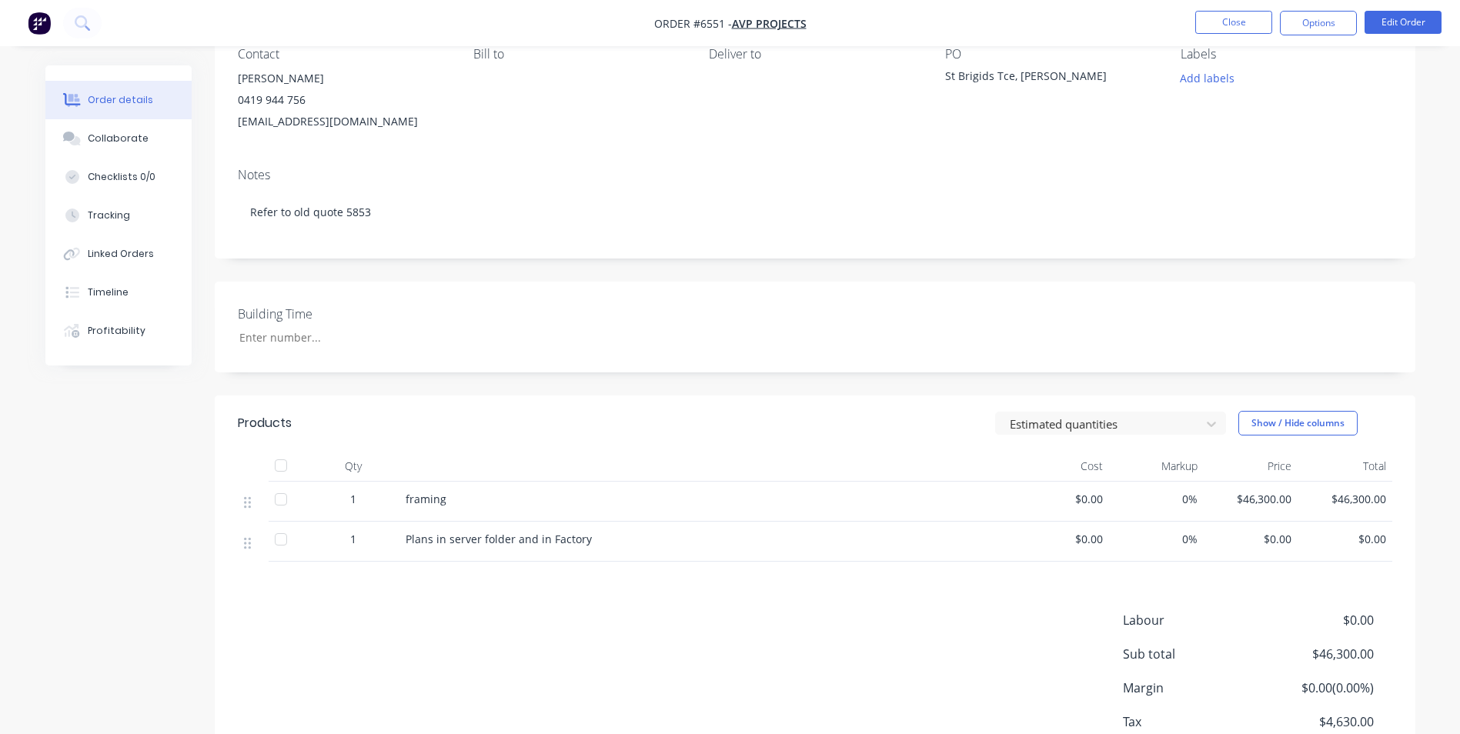
scroll to position [248, 0]
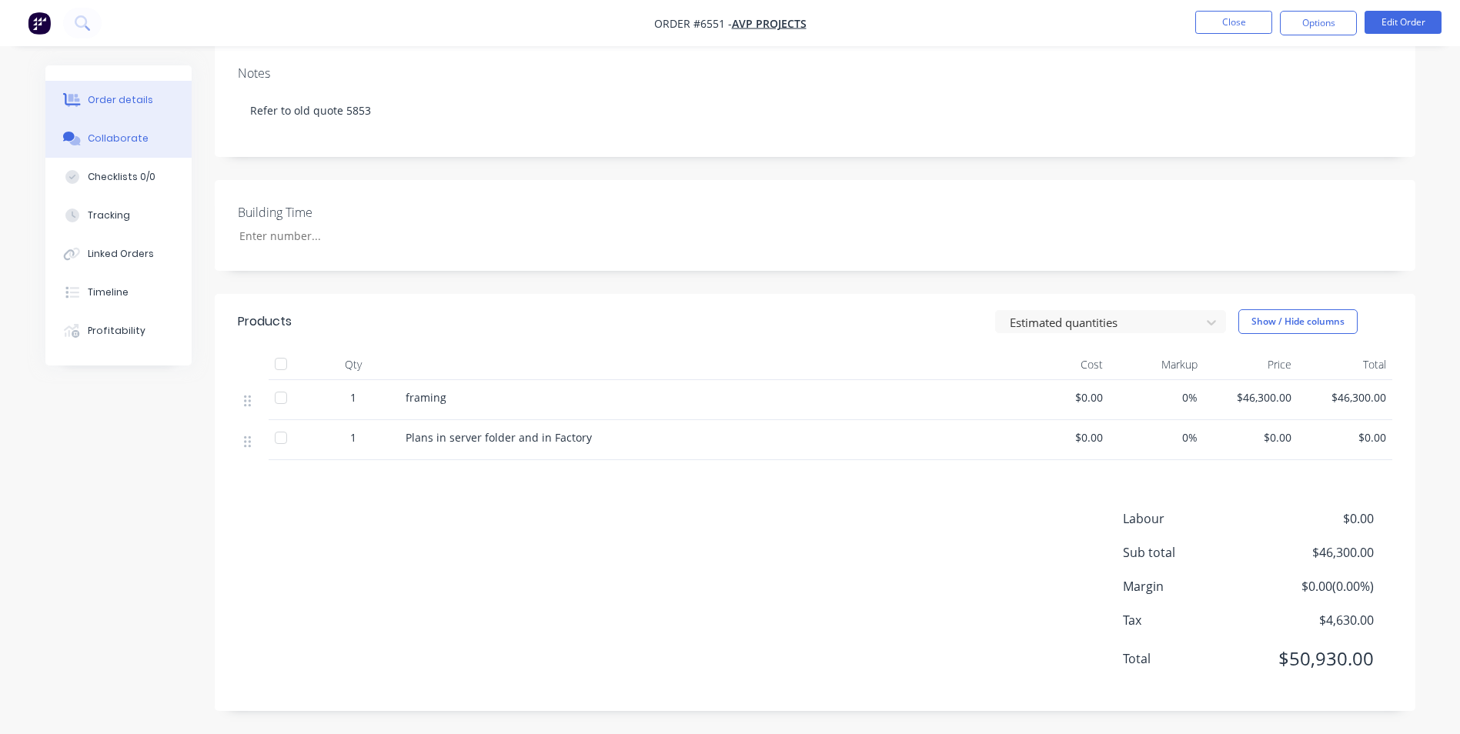
click at [132, 130] on button "Collaborate" at bounding box center [118, 138] width 146 height 38
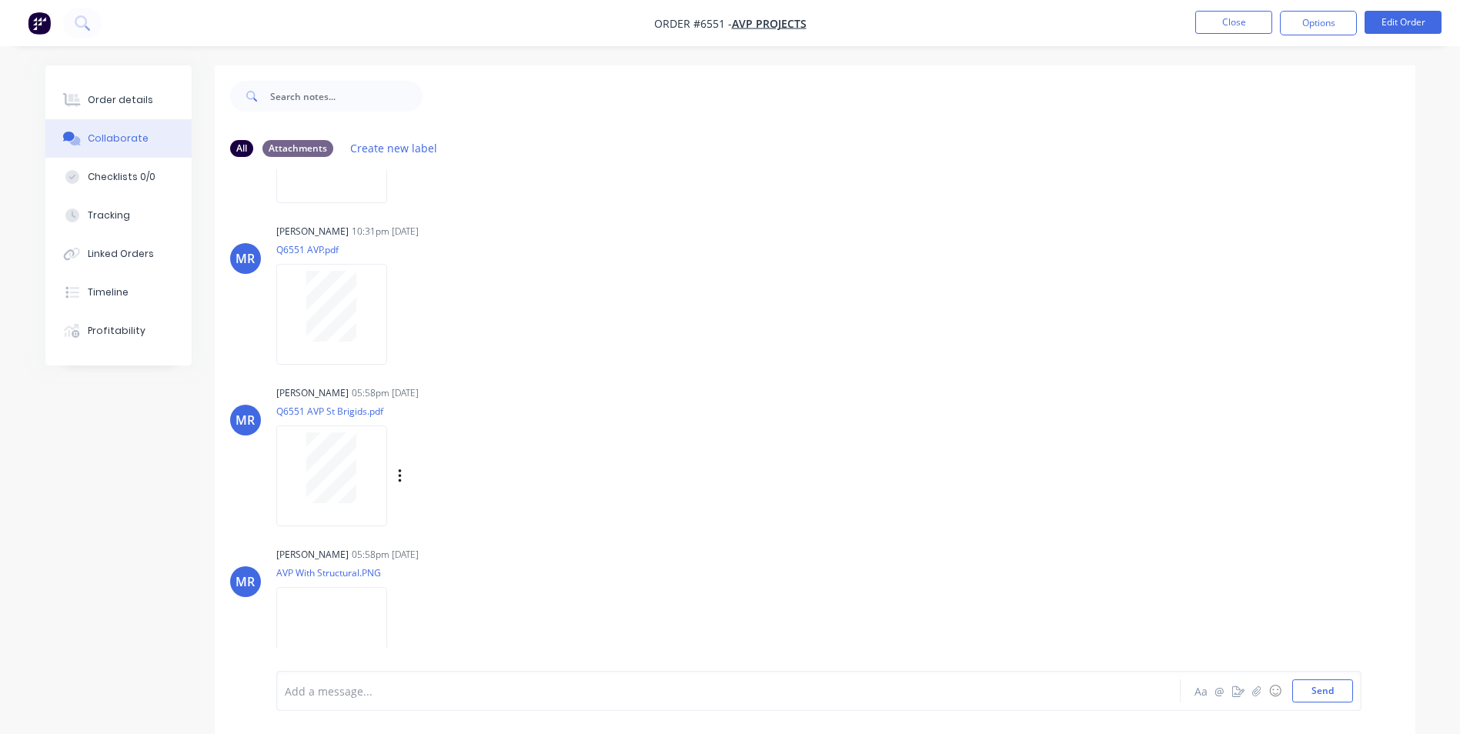
scroll to position [308, 0]
drag, startPoint x: 653, startPoint y: 242, endPoint x: 660, endPoint y: 242, distance: 7.7
click at [654, 242] on div "[PERSON_NAME] 10:31pm [DATE] Q6551 AVP.pdf Labels Download Delete" at bounding box center [516, 288] width 481 height 139
click at [1322, 27] on button "Options" at bounding box center [1318, 23] width 77 height 25
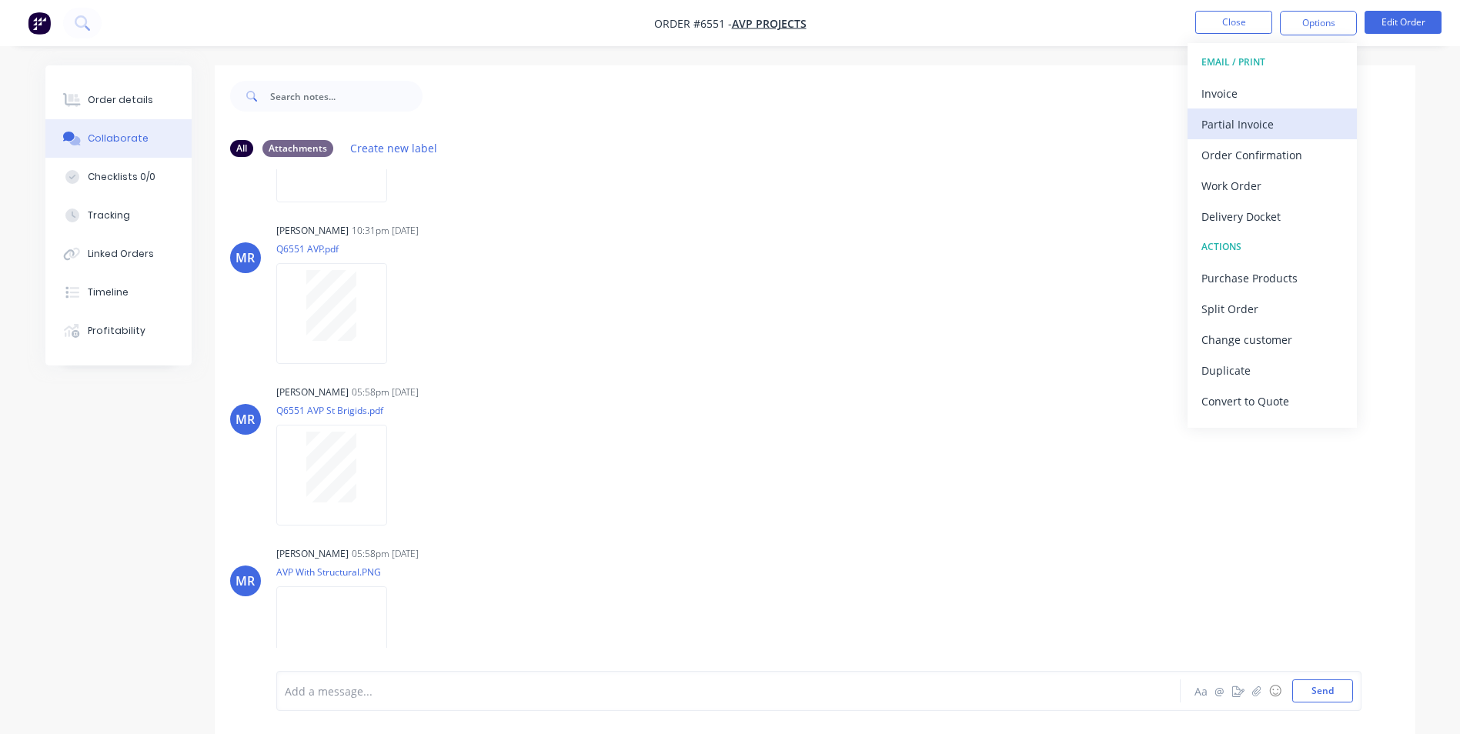
click at [1241, 126] on div "Partial Invoice" at bounding box center [1273, 124] width 142 height 22
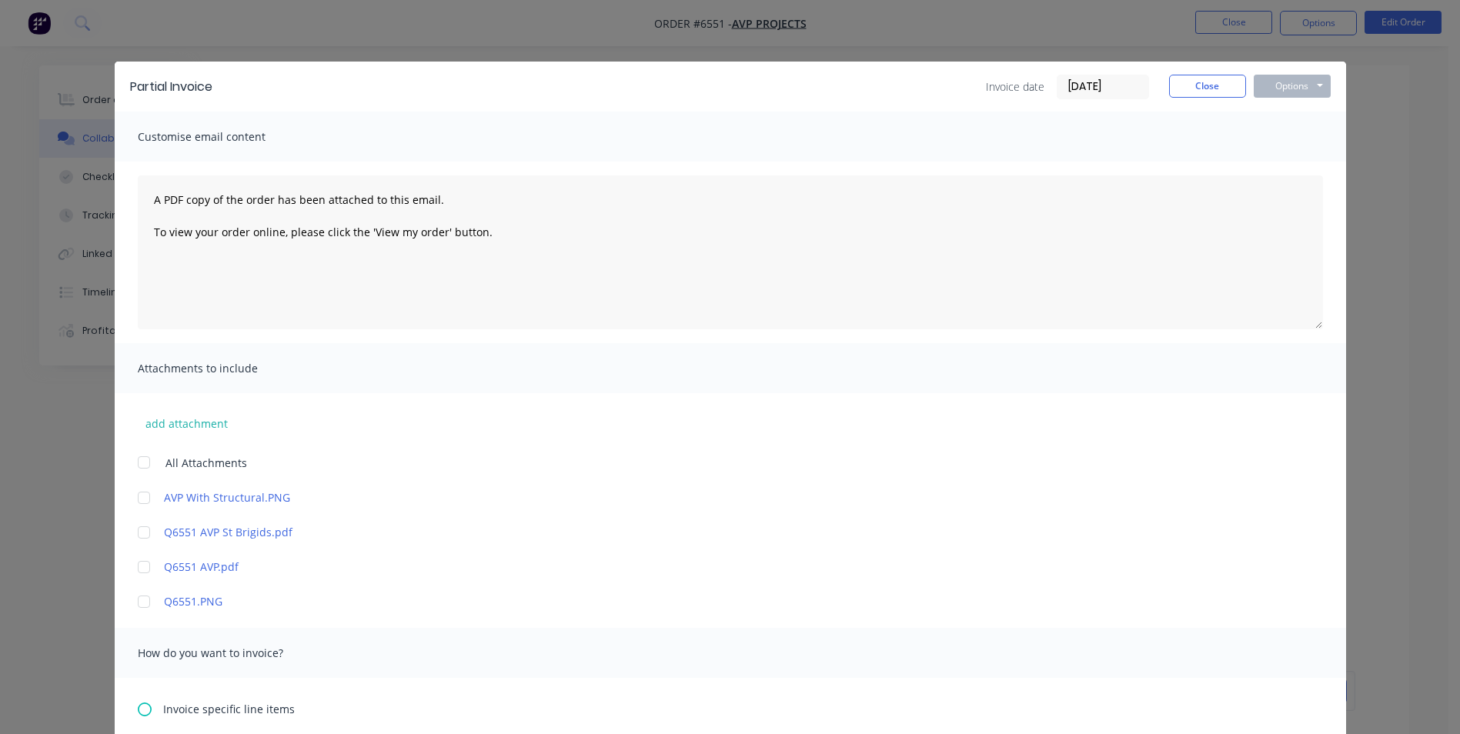
click at [140, 570] on div at bounding box center [144, 567] width 31 height 31
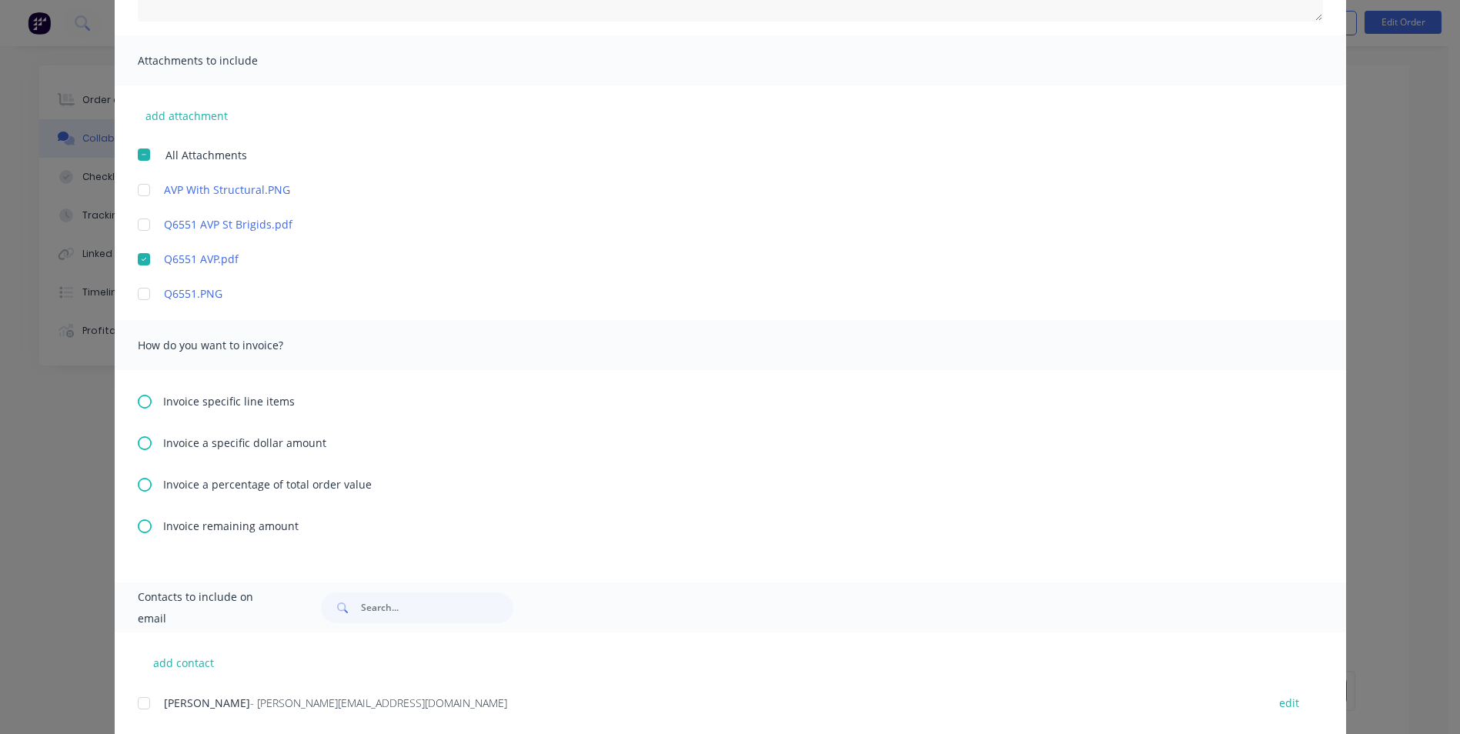
click at [145, 490] on icon at bounding box center [145, 485] width 14 height 14
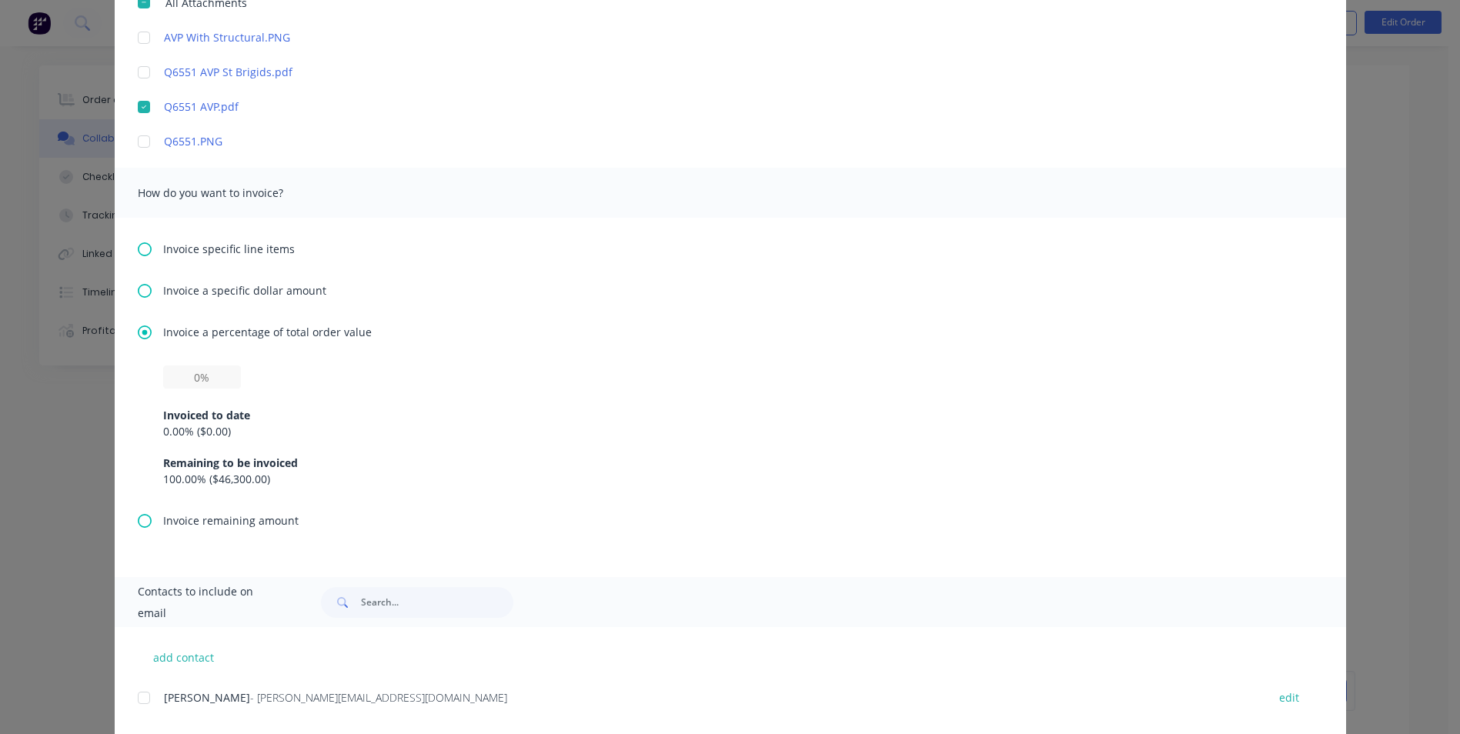
scroll to position [462, 0]
click at [181, 378] on input "text" at bounding box center [202, 375] width 78 height 23
type input "10%"
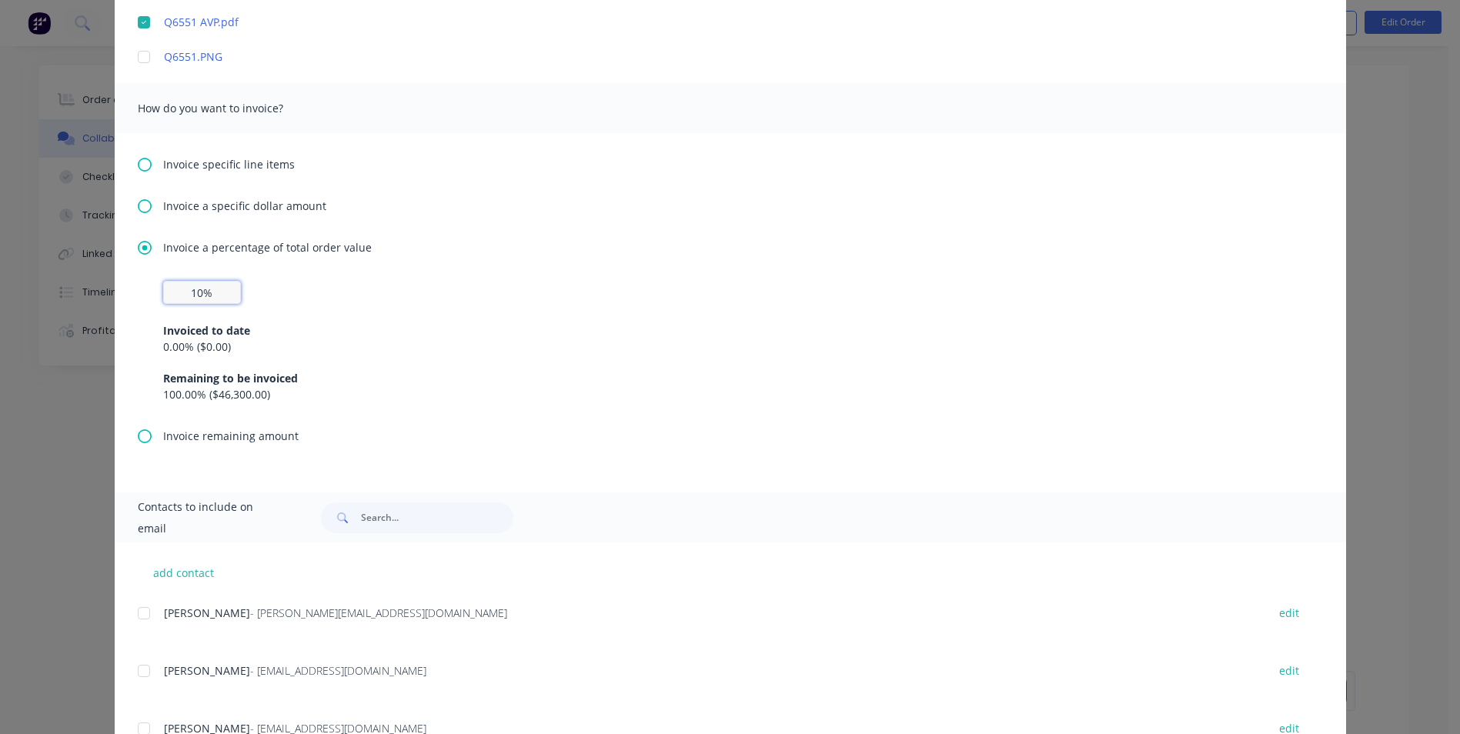
scroll to position [608, 0]
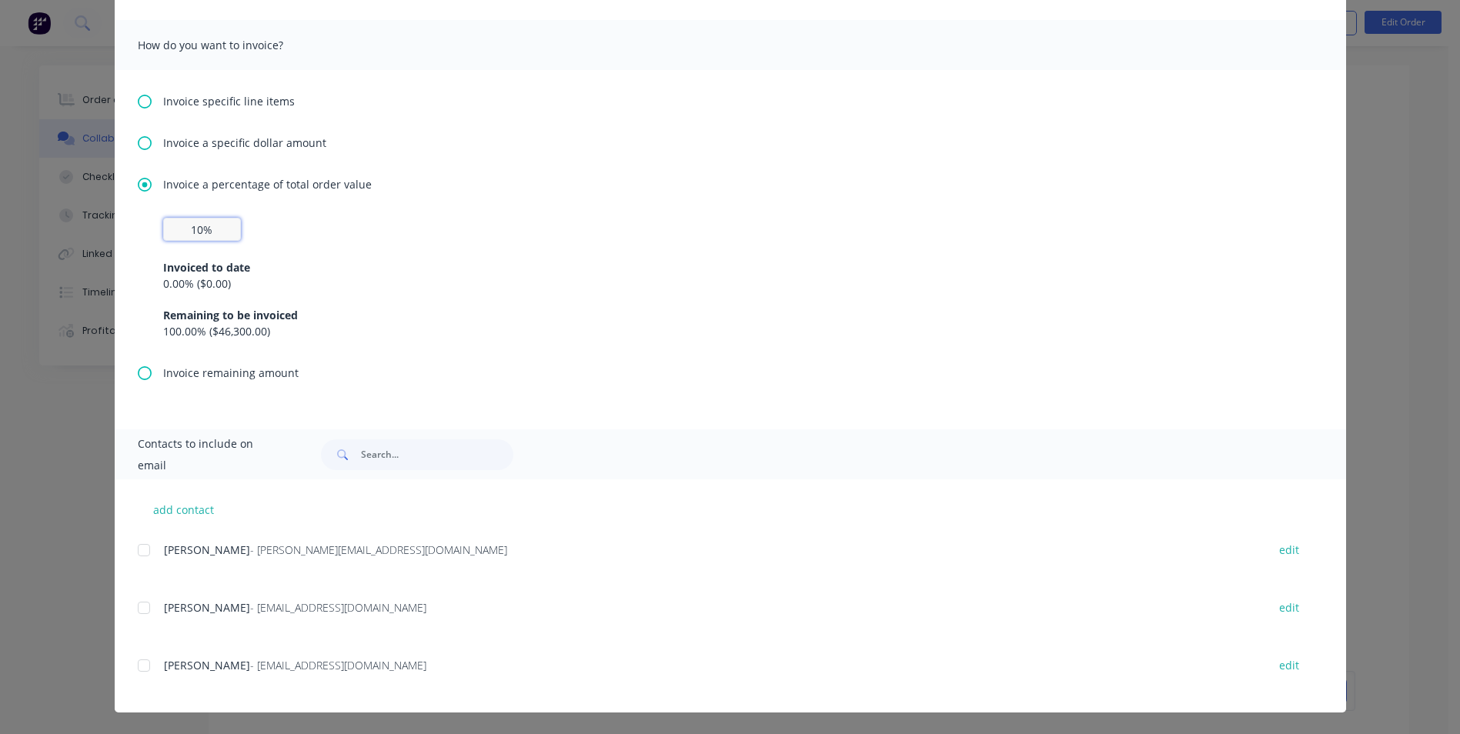
click at [142, 667] on div at bounding box center [144, 665] width 31 height 31
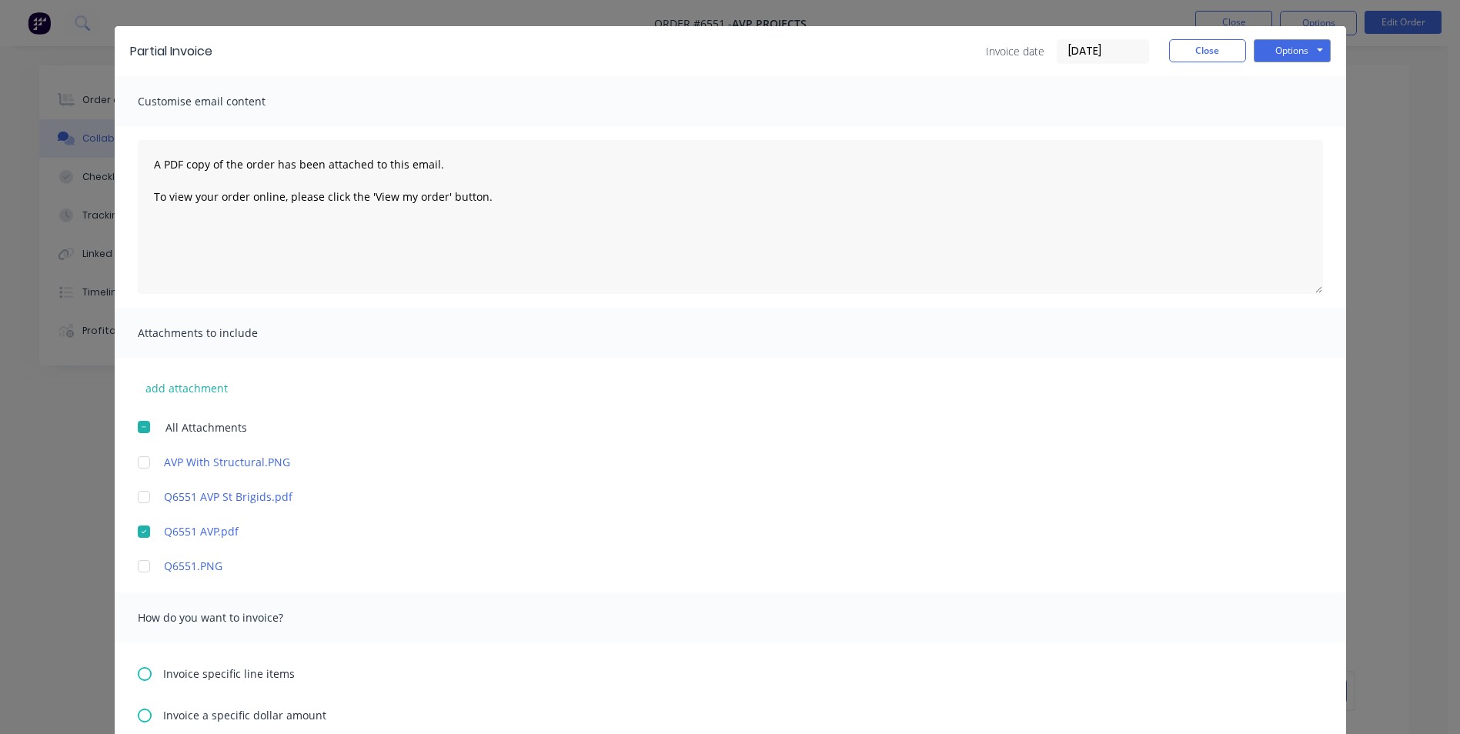
scroll to position [0, 0]
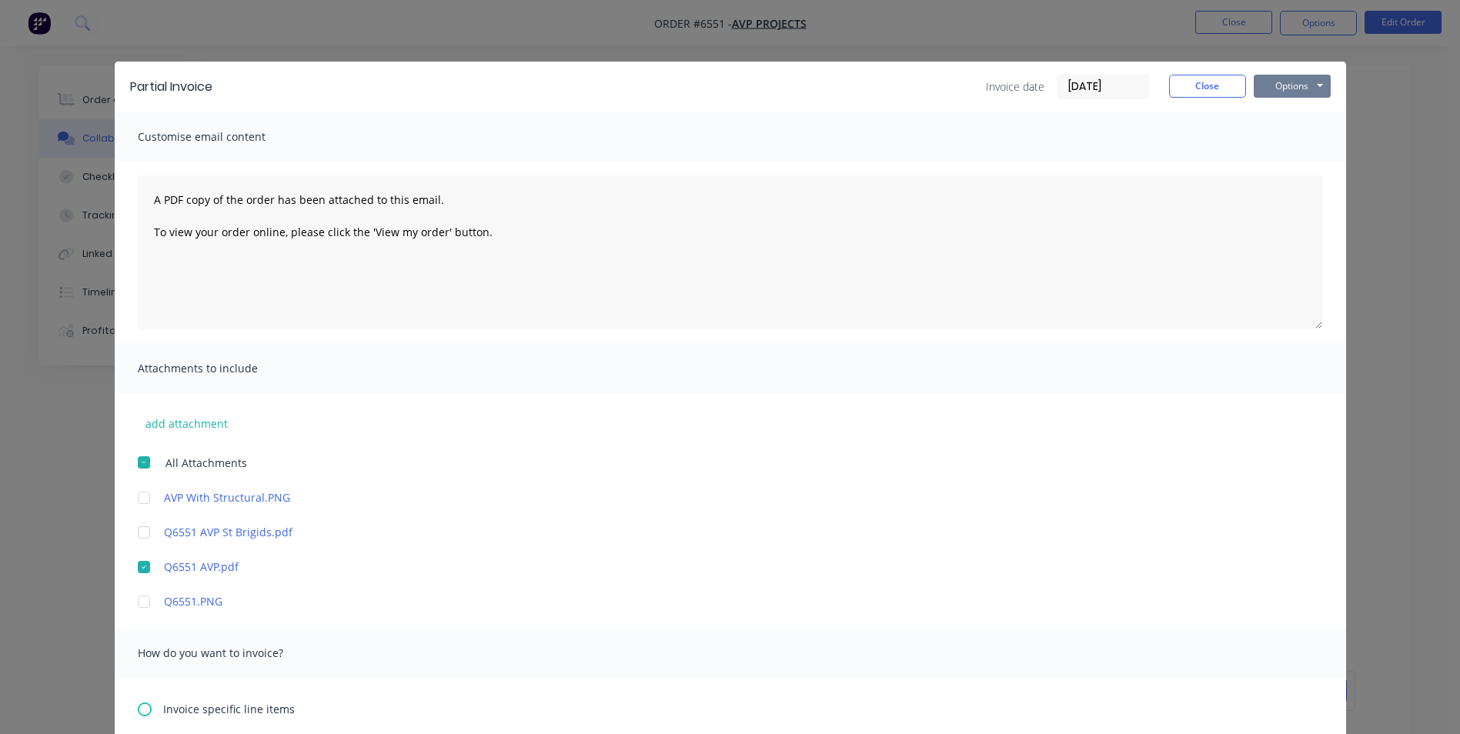
click at [1279, 91] on button "Options" at bounding box center [1292, 86] width 77 height 23
click at [1289, 105] on button "Preview" at bounding box center [1303, 113] width 99 height 25
click at [142, 568] on div at bounding box center [144, 567] width 31 height 31
click at [141, 531] on div at bounding box center [144, 532] width 31 height 31
click at [1294, 87] on button "Options" at bounding box center [1292, 86] width 77 height 23
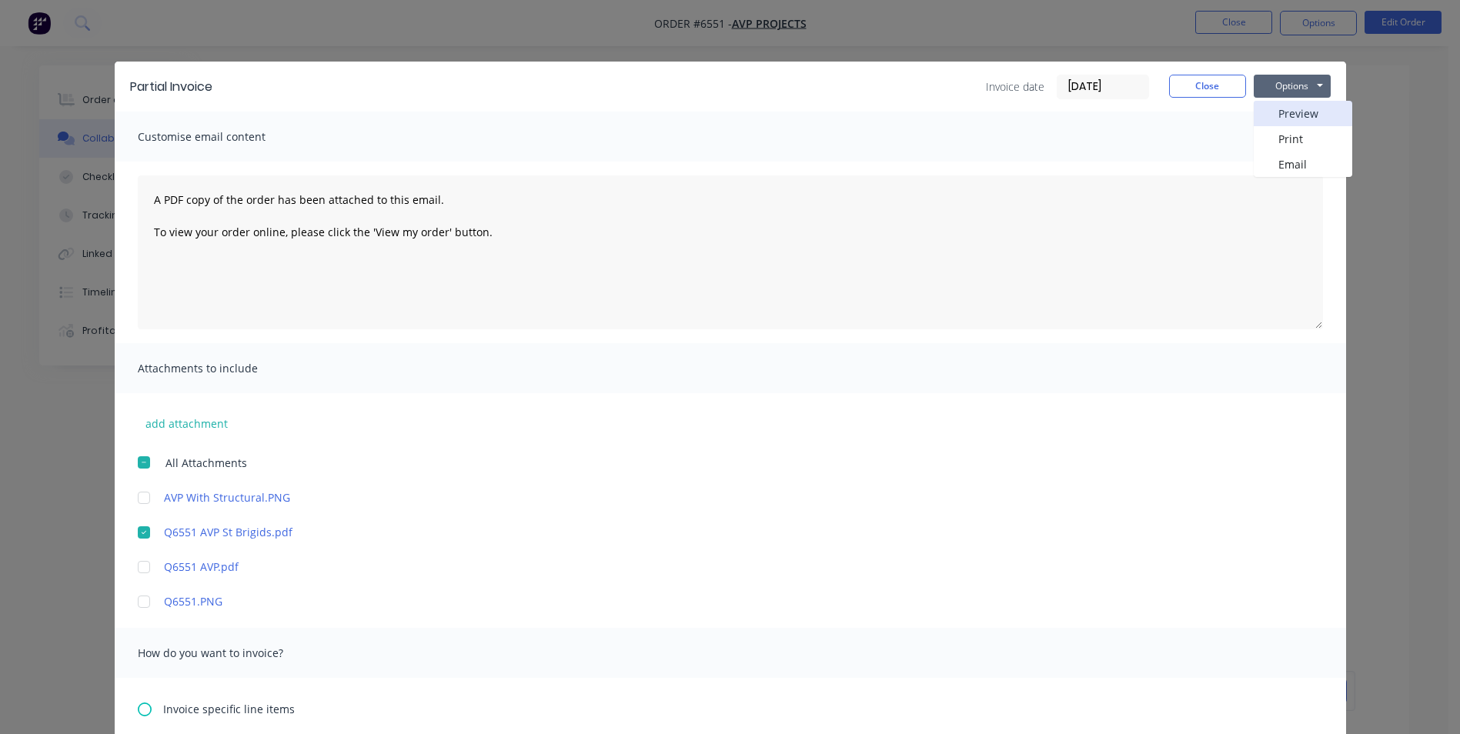
click at [1295, 108] on button "Preview" at bounding box center [1303, 113] width 99 height 25
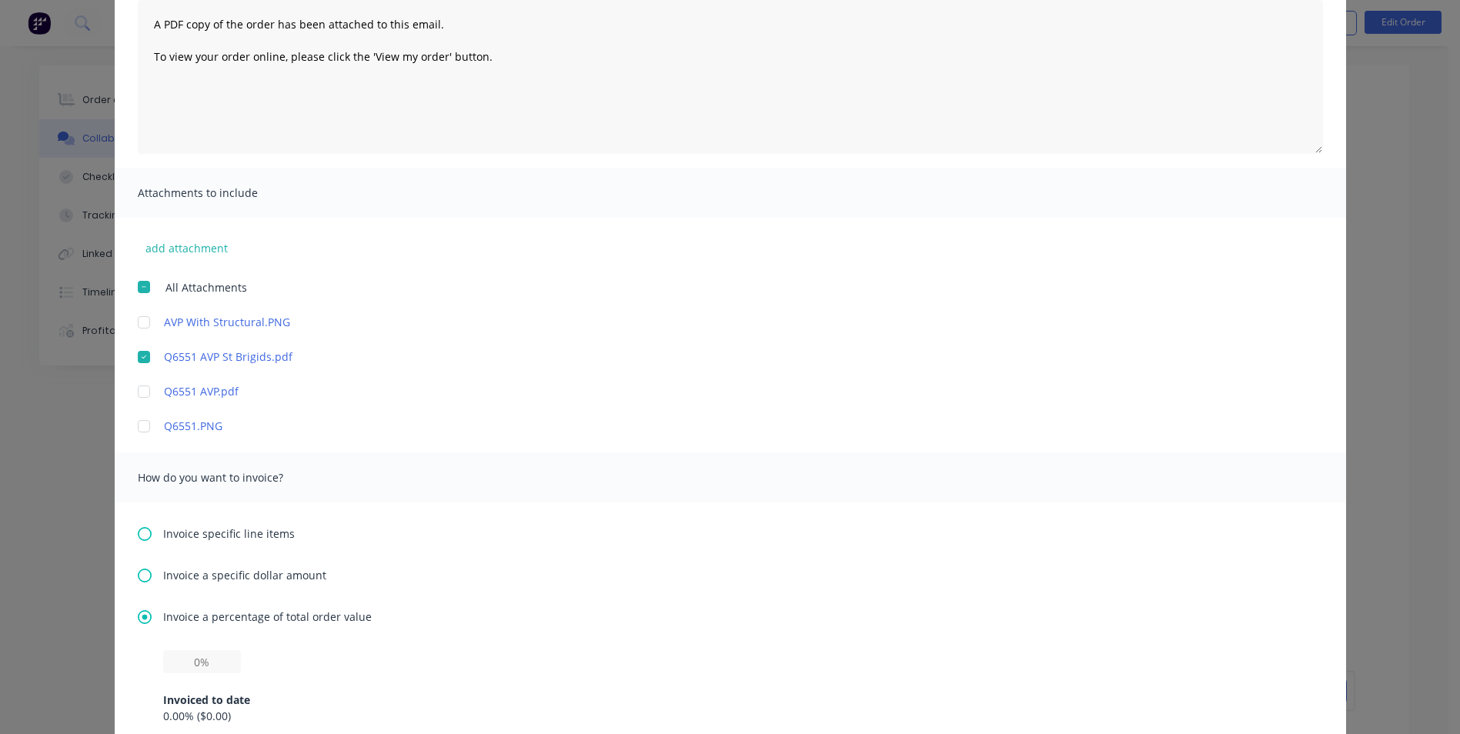
scroll to position [308, 0]
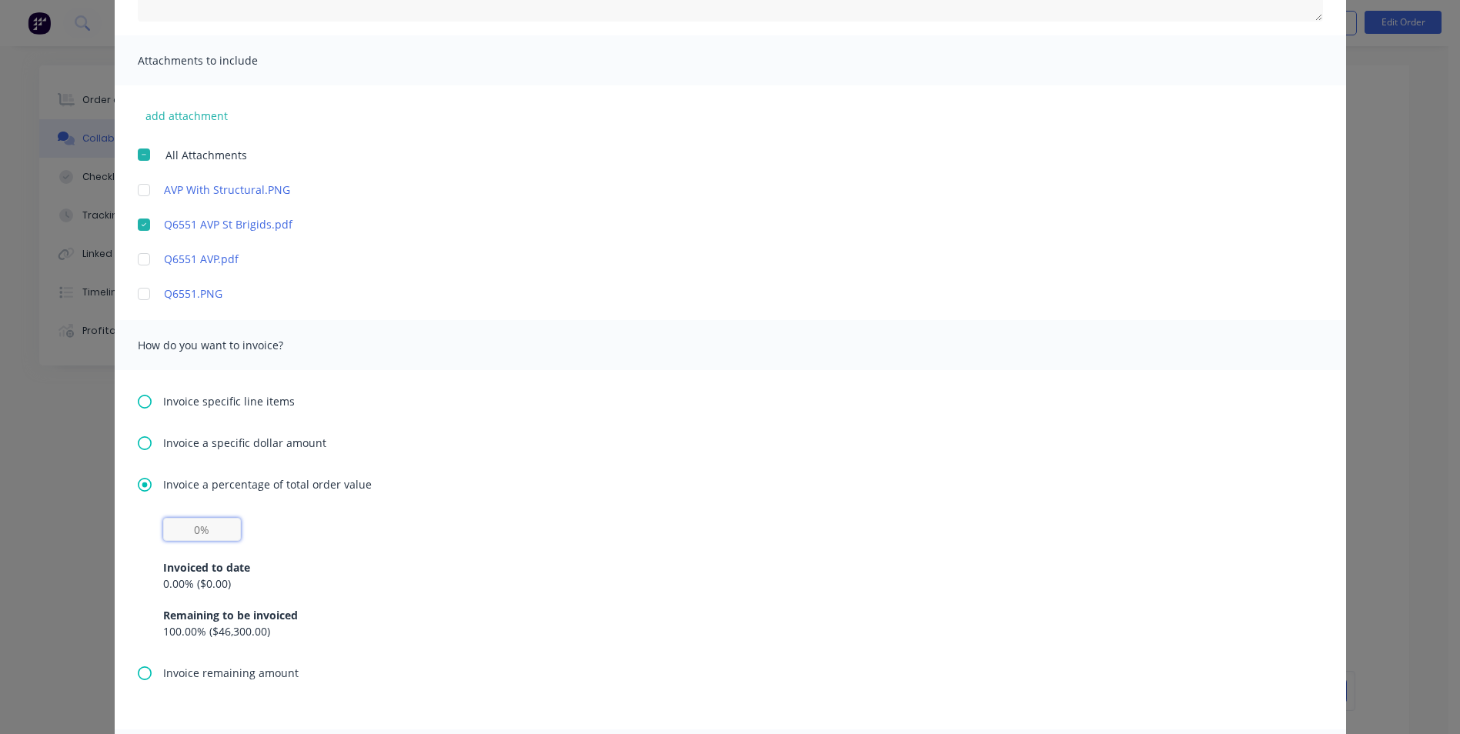
click at [192, 526] on input "text" at bounding box center [202, 529] width 78 height 23
type input "10%"
type input "[PERSON_NAME]"
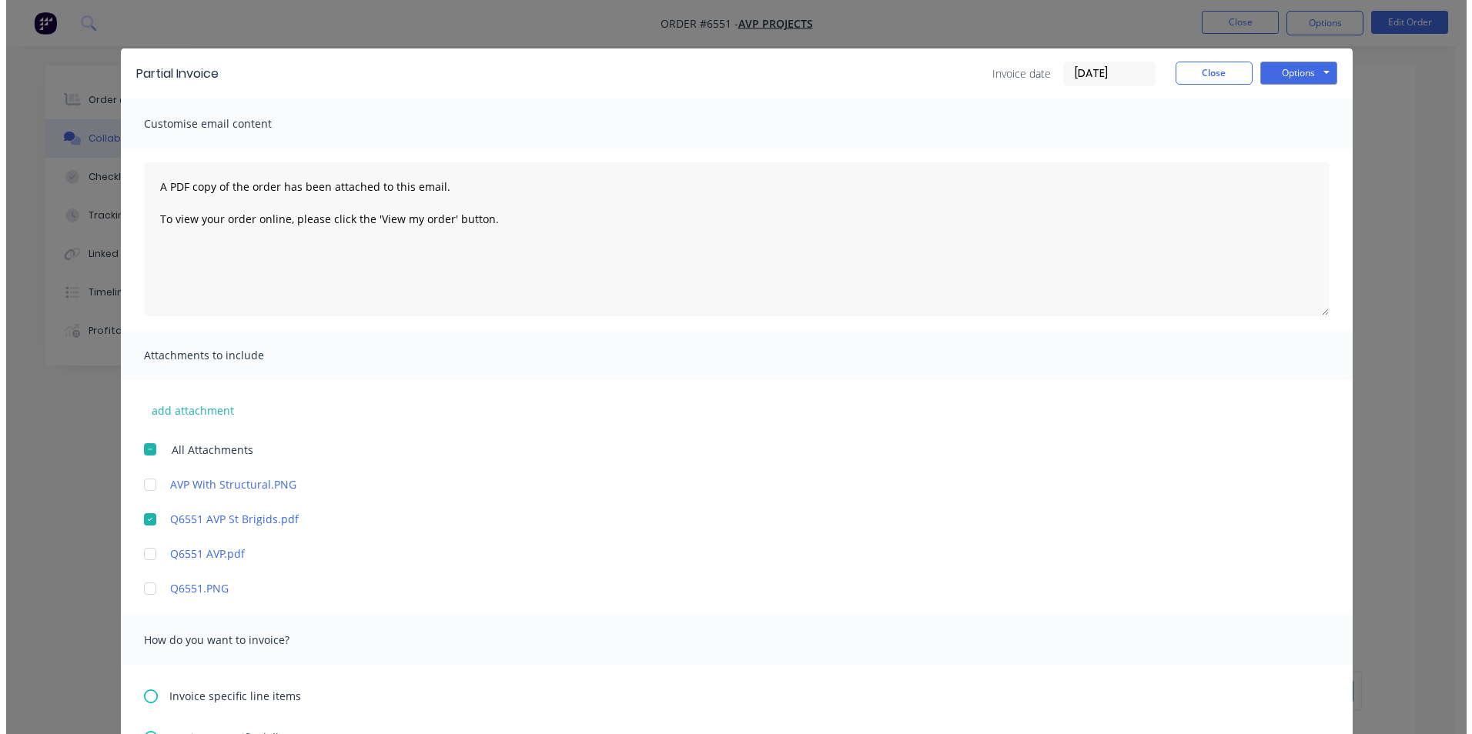
scroll to position [12, 0]
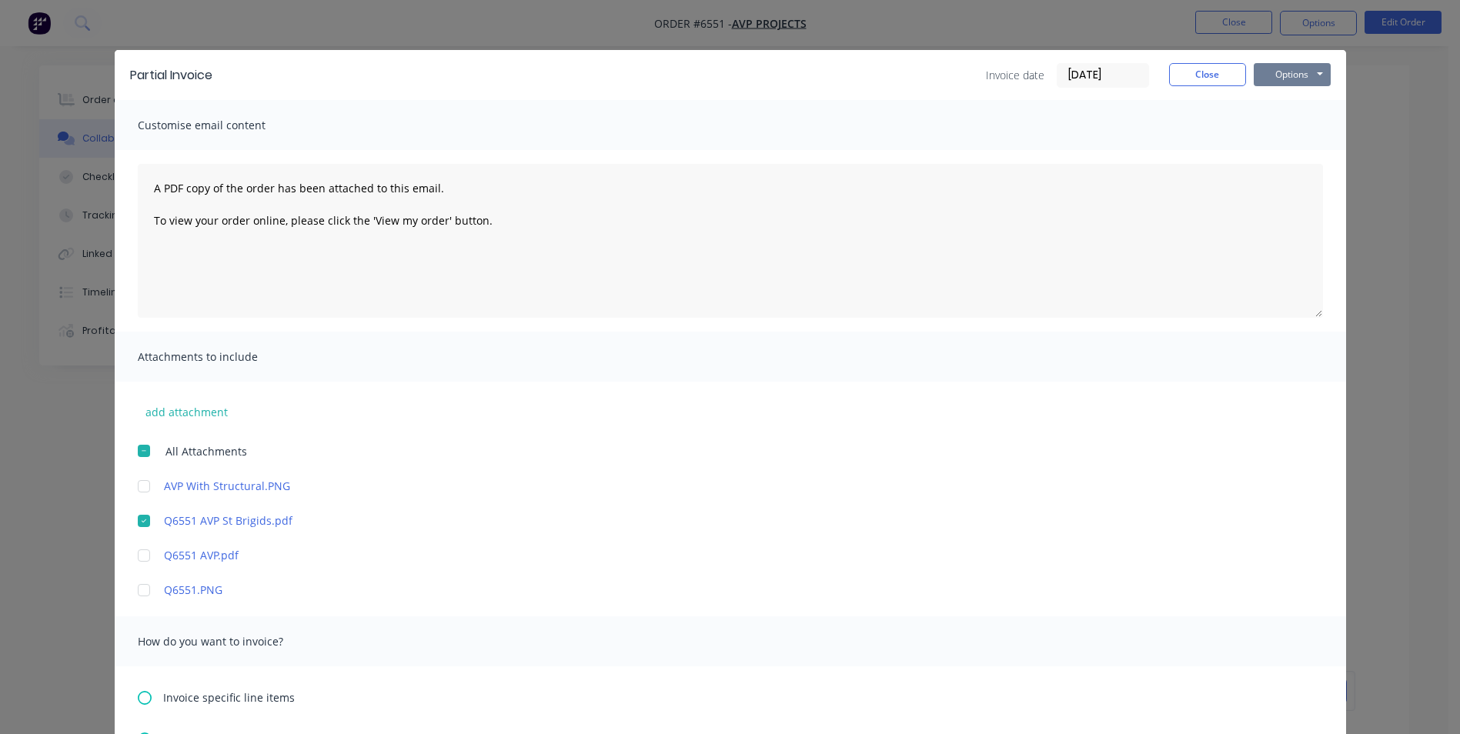
click at [1293, 76] on button "Options" at bounding box center [1292, 74] width 77 height 23
click at [1284, 105] on button "Preview" at bounding box center [1303, 101] width 99 height 25
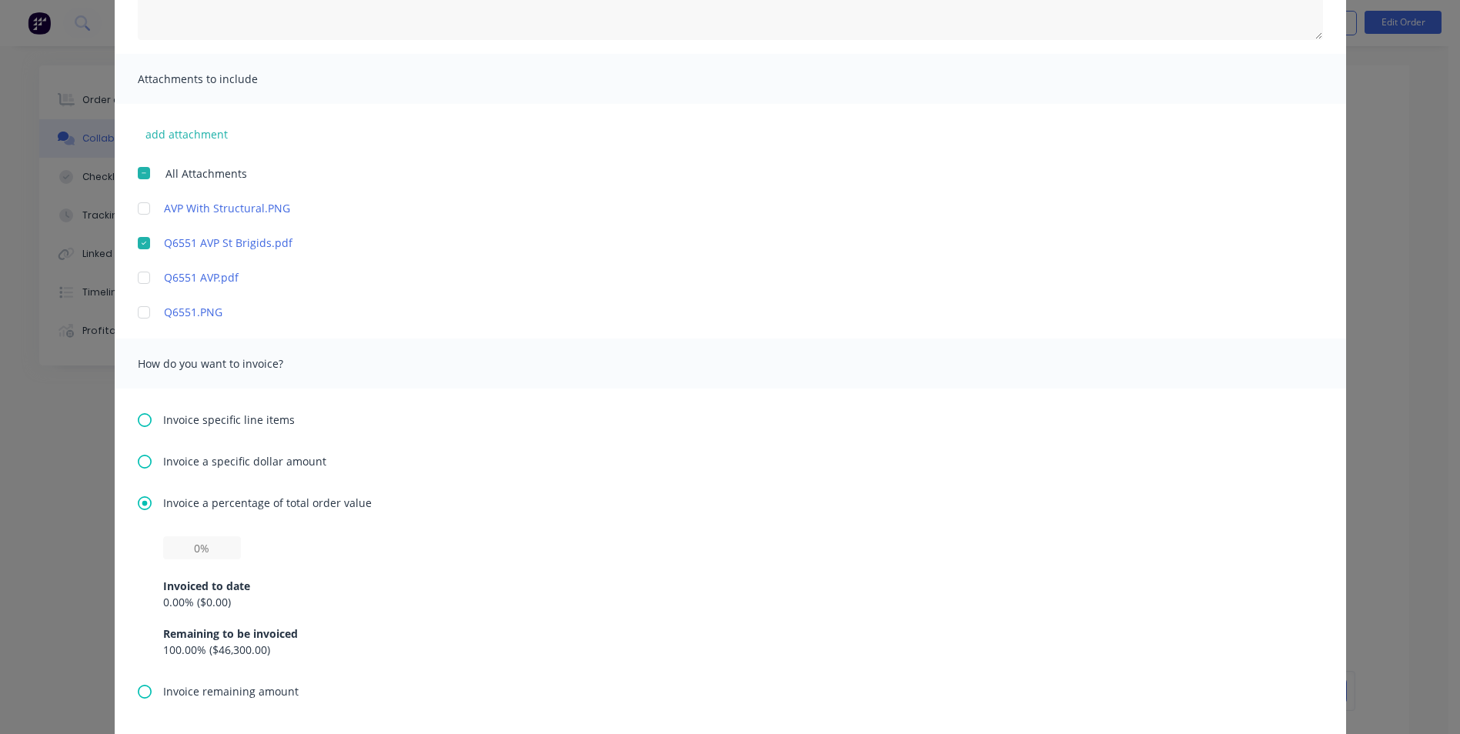
scroll to position [385, 0]
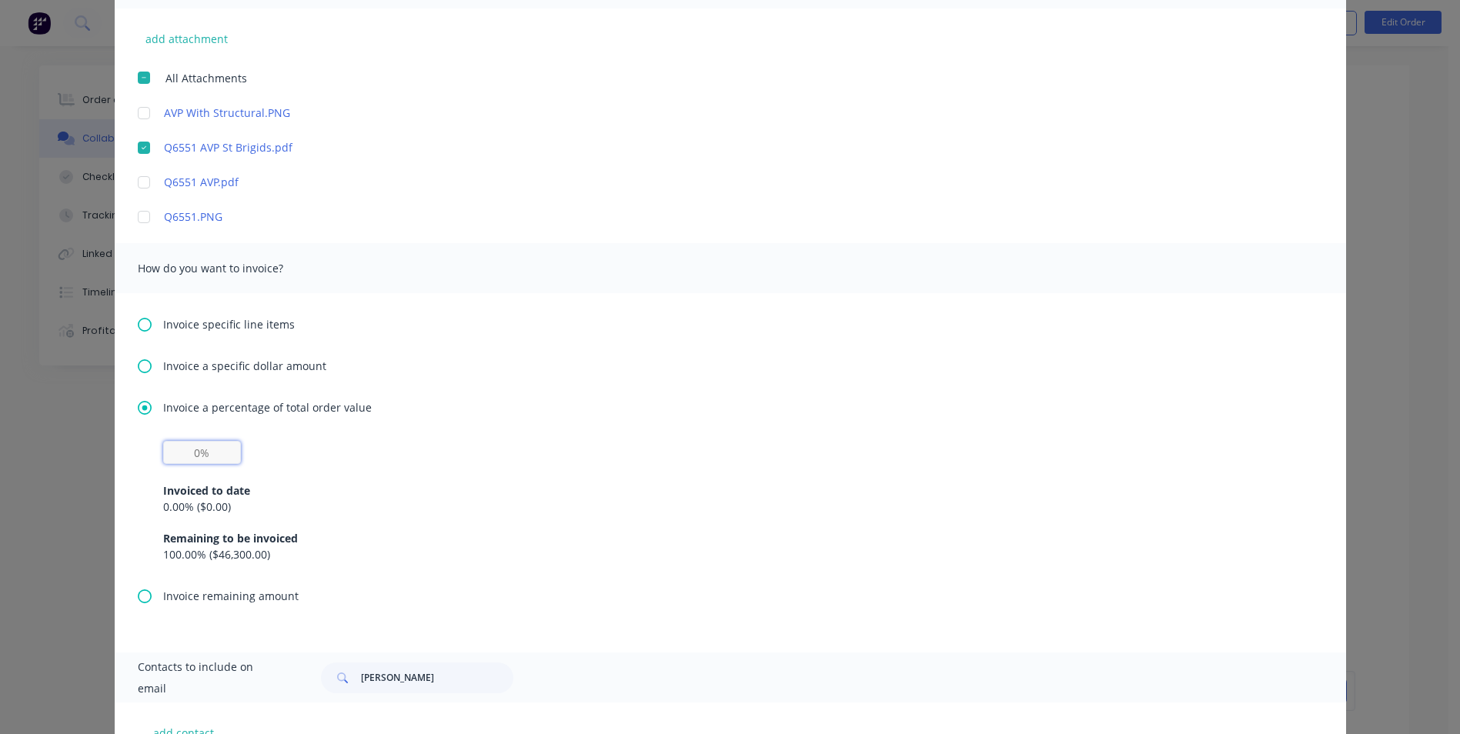
click at [180, 450] on input "text" at bounding box center [202, 452] width 78 height 23
type input "10%"
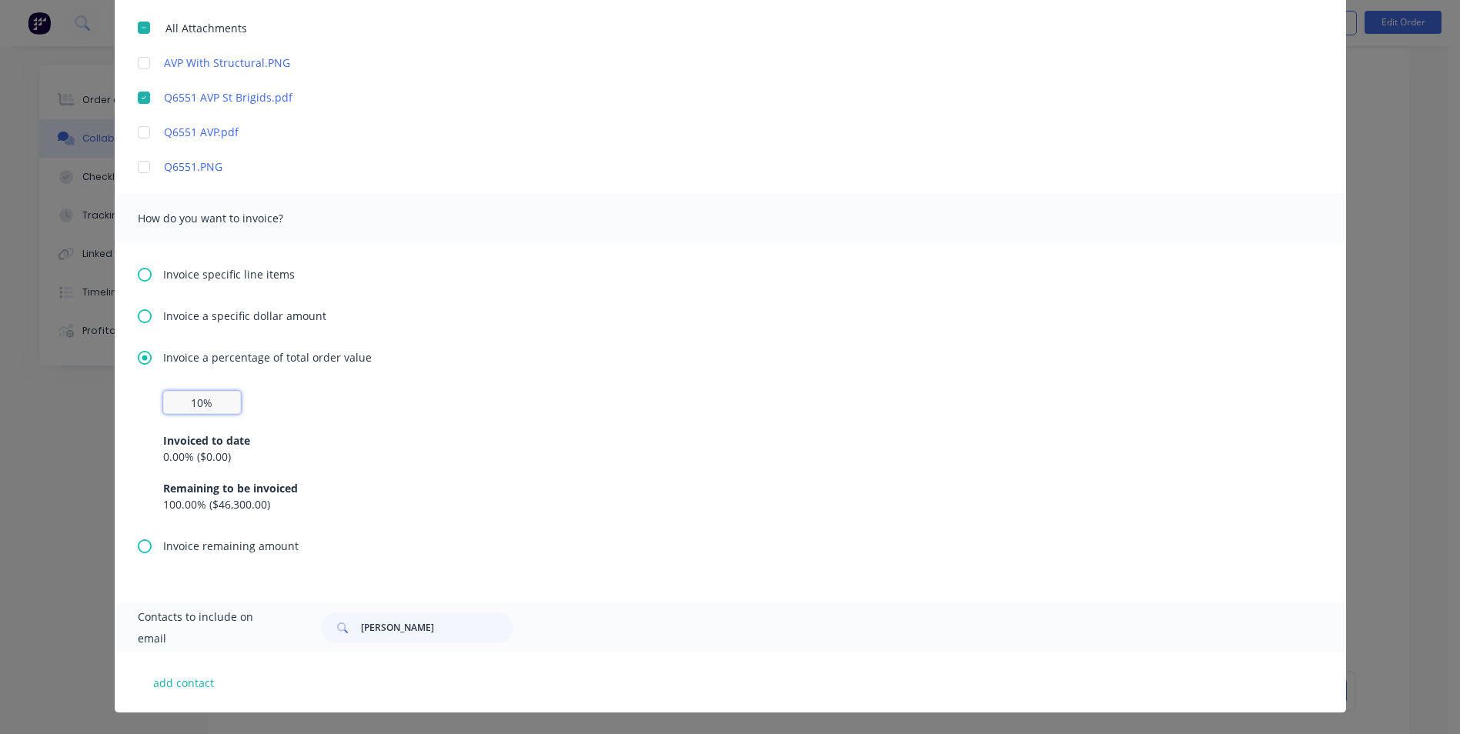
scroll to position [23, 0]
click at [183, 682] on button "add contact" at bounding box center [184, 682] width 92 height 23
select select "AU"
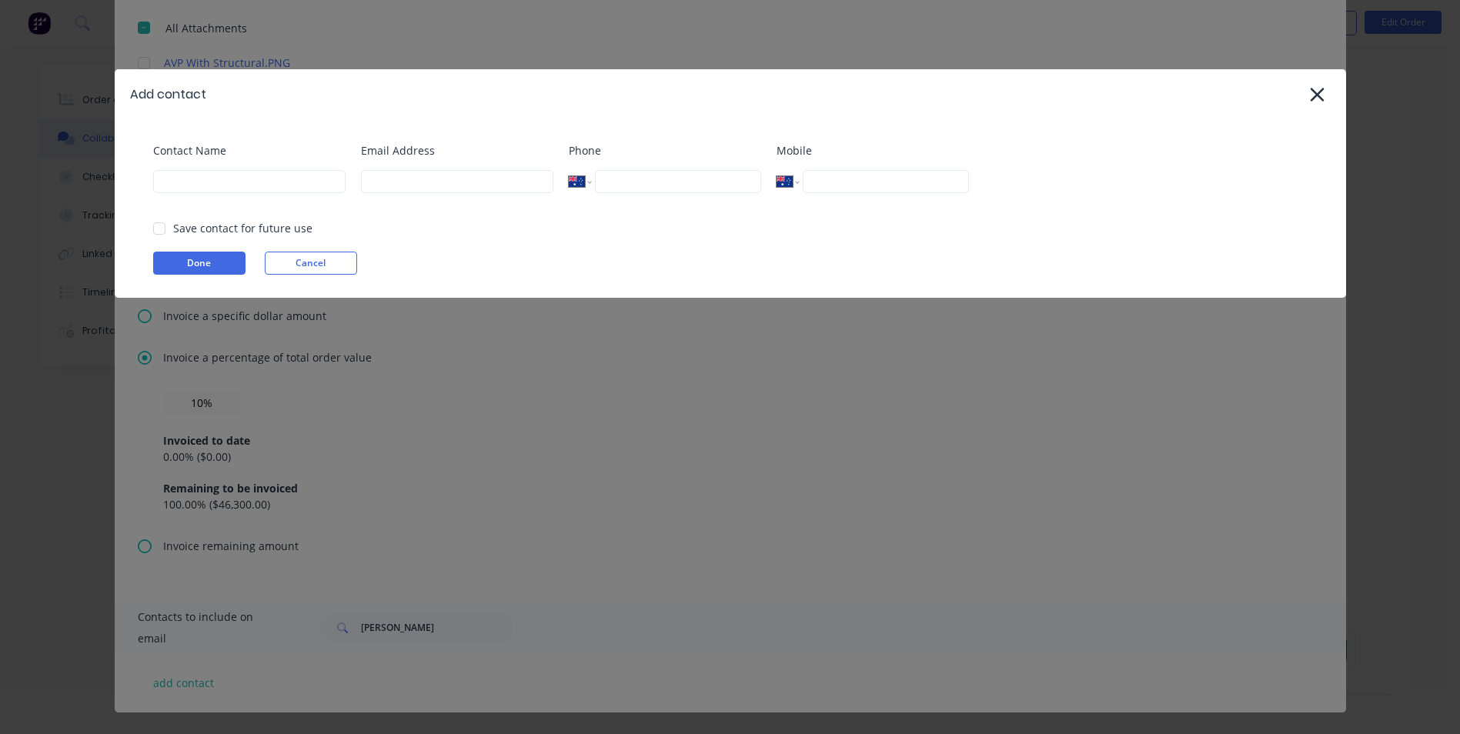
scroll to position [100, 0]
click at [314, 258] on button "Cancel" at bounding box center [311, 263] width 92 height 23
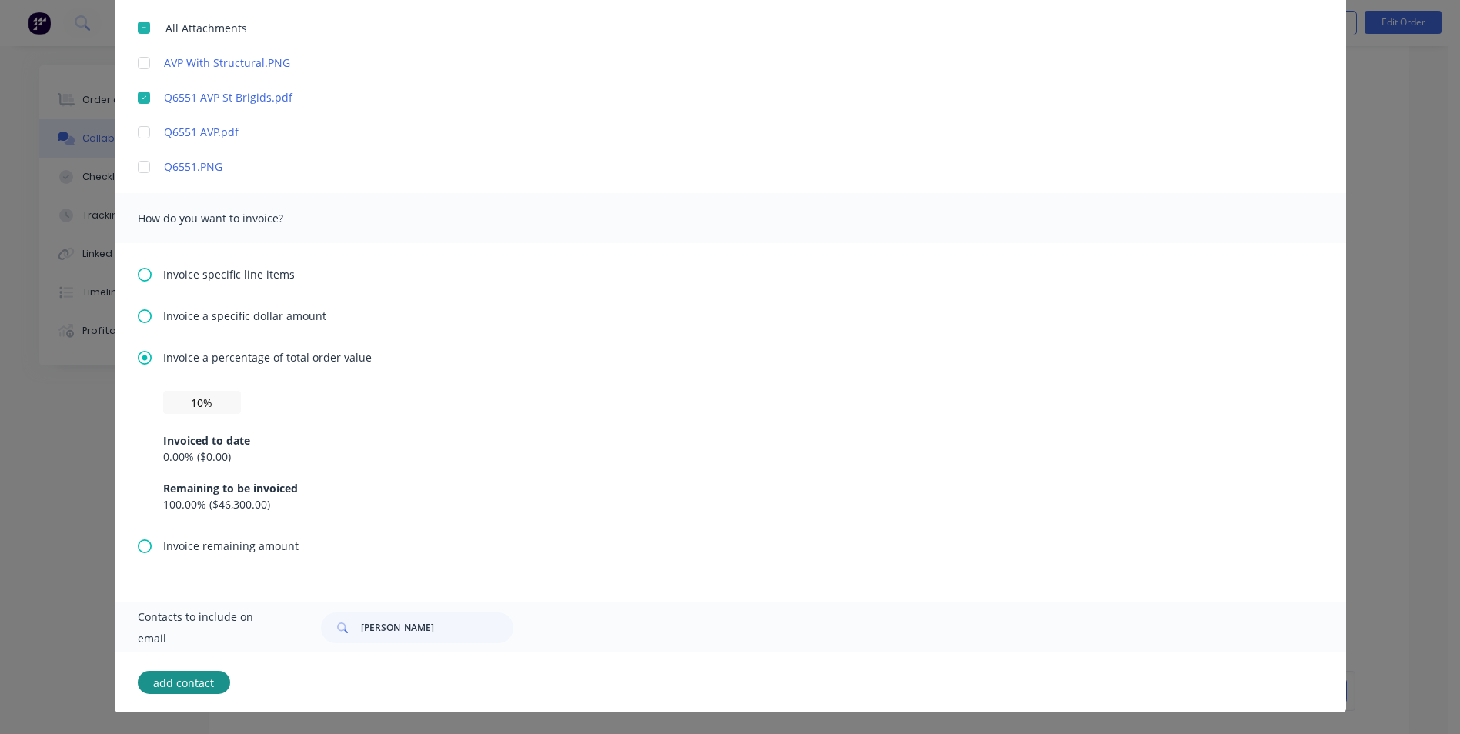
scroll to position [23, 0]
drag, startPoint x: 418, startPoint y: 621, endPoint x: 284, endPoint y: 629, distance: 134.2
click at [284, 629] on div "Contacts to include on email [PERSON_NAME]" at bounding box center [731, 628] width 1232 height 50
click at [672, 555] on div "Invoice specific line items Invoice a specific dollar amount Invoice a percenta…" at bounding box center [731, 422] width 1232 height 359
click at [182, 679] on button "add contact" at bounding box center [184, 682] width 92 height 23
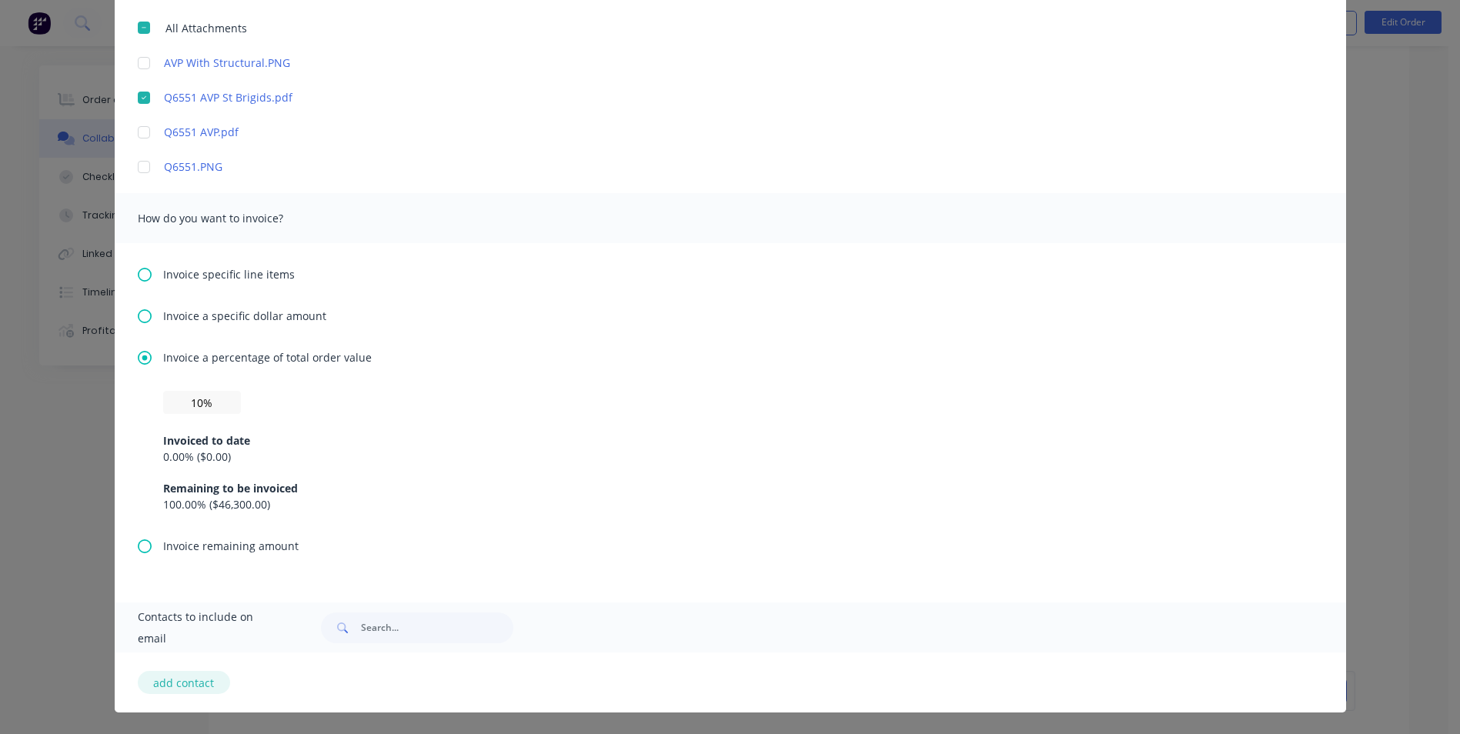
select select "AU"
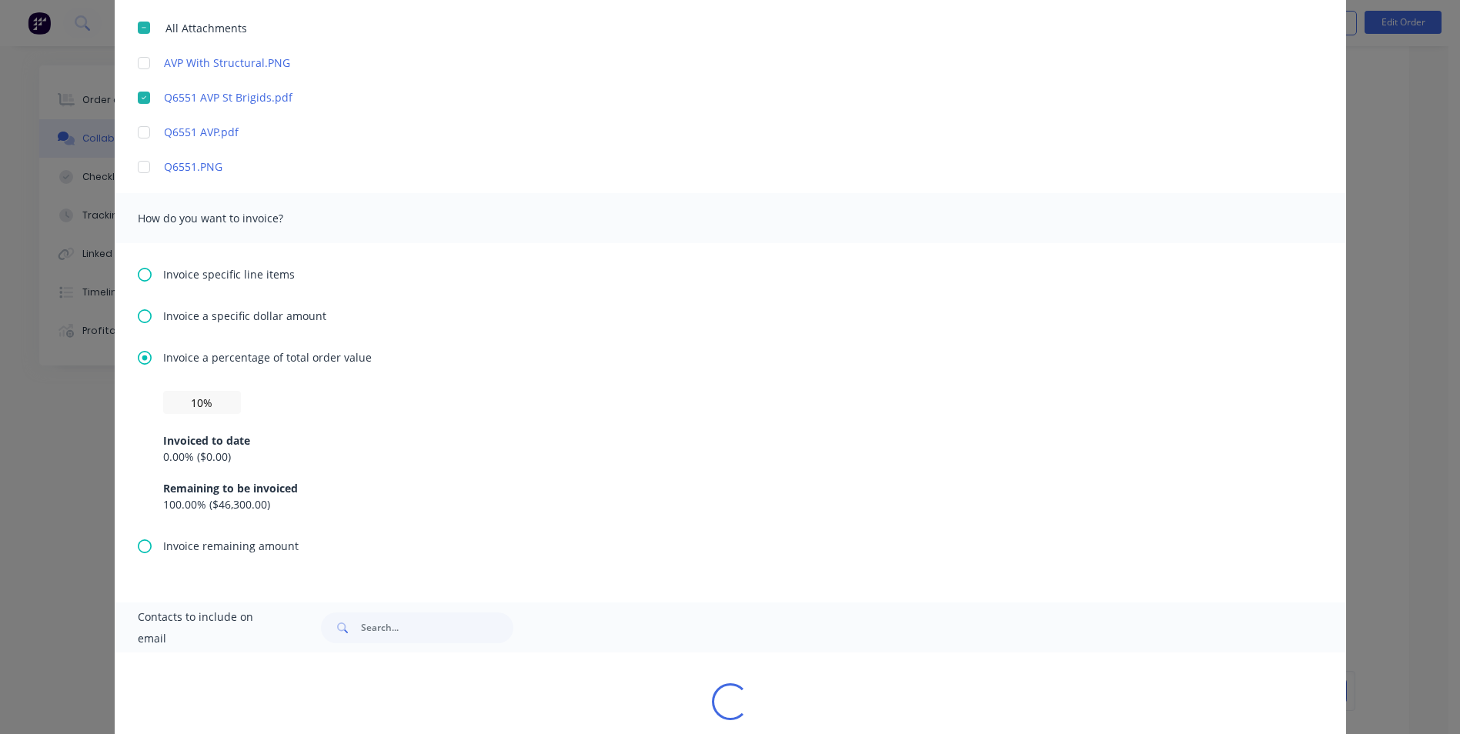
select select "AU"
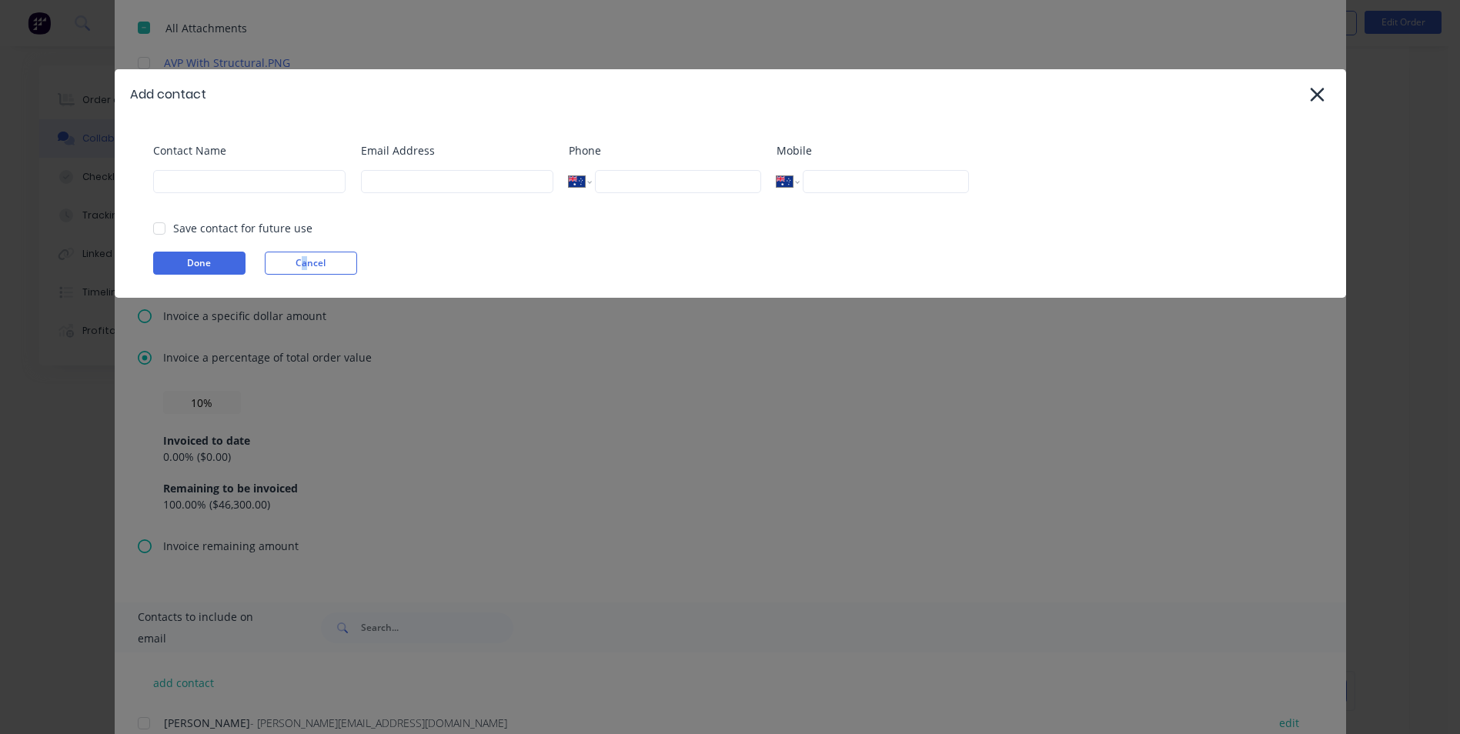
click at [306, 279] on div "Contact Name Email Address Phone International [GEOGRAPHIC_DATA] [GEOGRAPHIC_DA…" at bounding box center [731, 208] width 1232 height 179
drag, startPoint x: 306, startPoint y: 279, endPoint x: 291, endPoint y: 249, distance: 33.4
click at [291, 249] on div "Contact Name Email Address Phone International [GEOGRAPHIC_DATA] [GEOGRAPHIC_DA…" at bounding box center [731, 208] width 1232 height 179
click at [300, 262] on button "Cancel" at bounding box center [311, 263] width 92 height 23
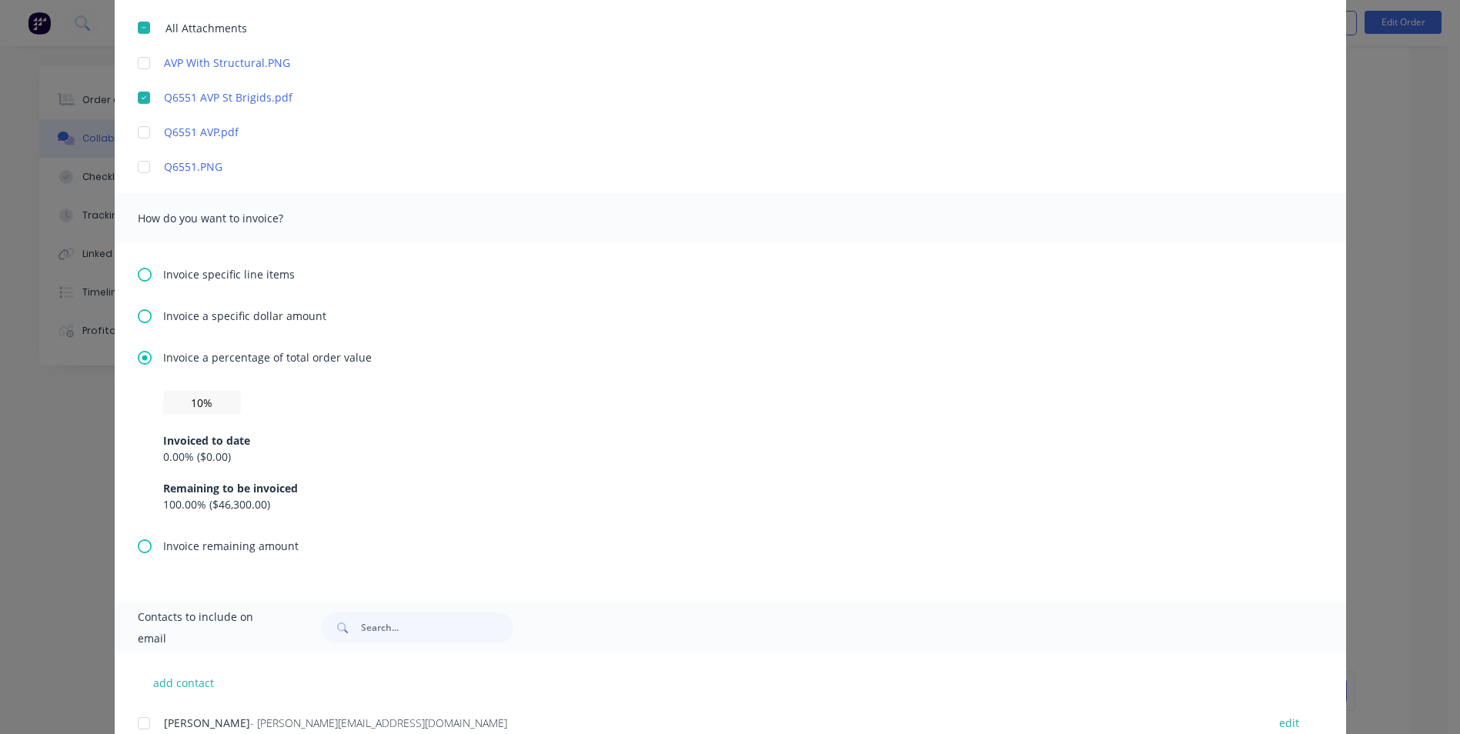
drag, startPoint x: 419, startPoint y: 389, endPoint x: 278, endPoint y: 373, distance: 141.8
click at [412, 390] on div "Invoice a percentage of total order value 10% Invoiced to date 0.00 % ( $0.00 )…" at bounding box center [730, 443] width 1185 height 189
click at [210, 398] on input "10%" at bounding box center [202, 402] width 78 height 23
type input "1%"
type input "10%"
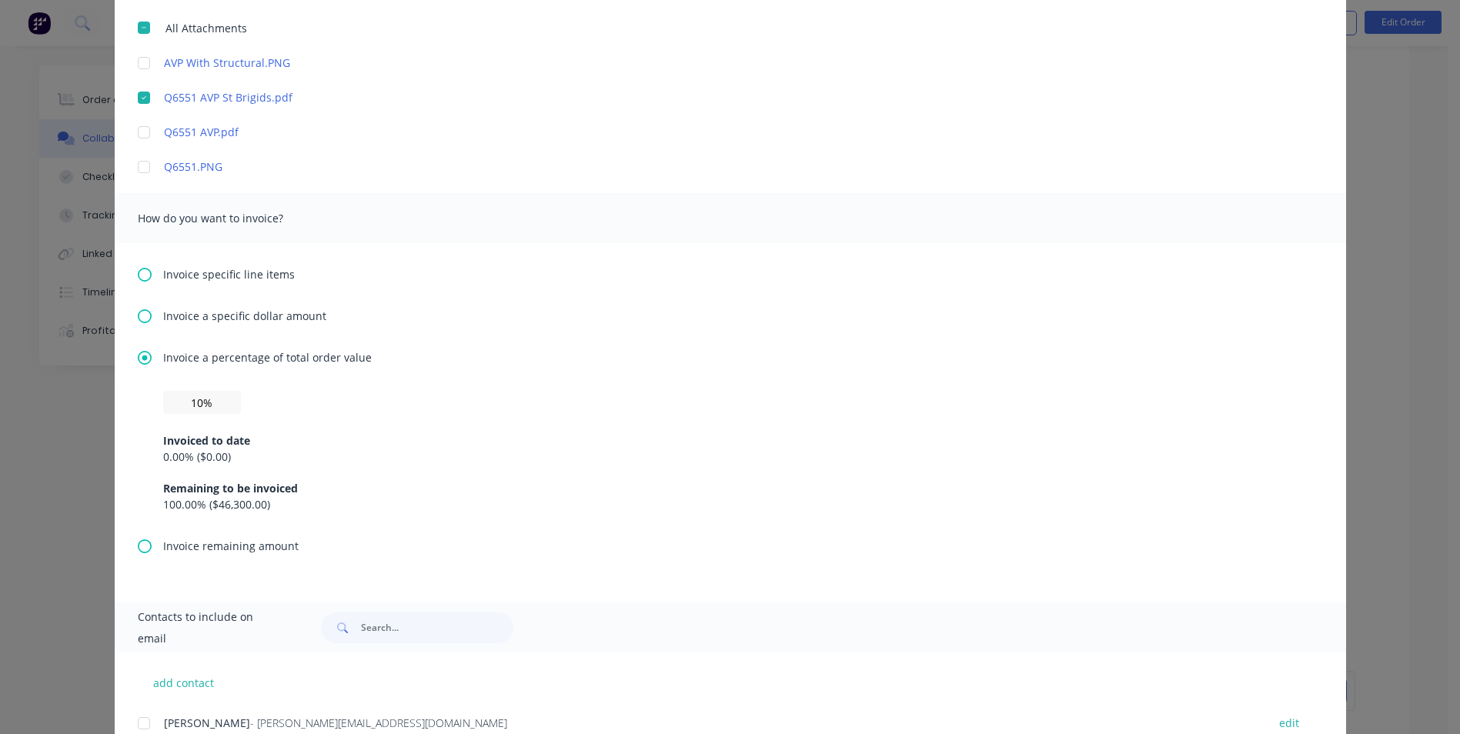
click at [472, 460] on div "0.00 % ( $0.00 )" at bounding box center [730, 457] width 1135 height 16
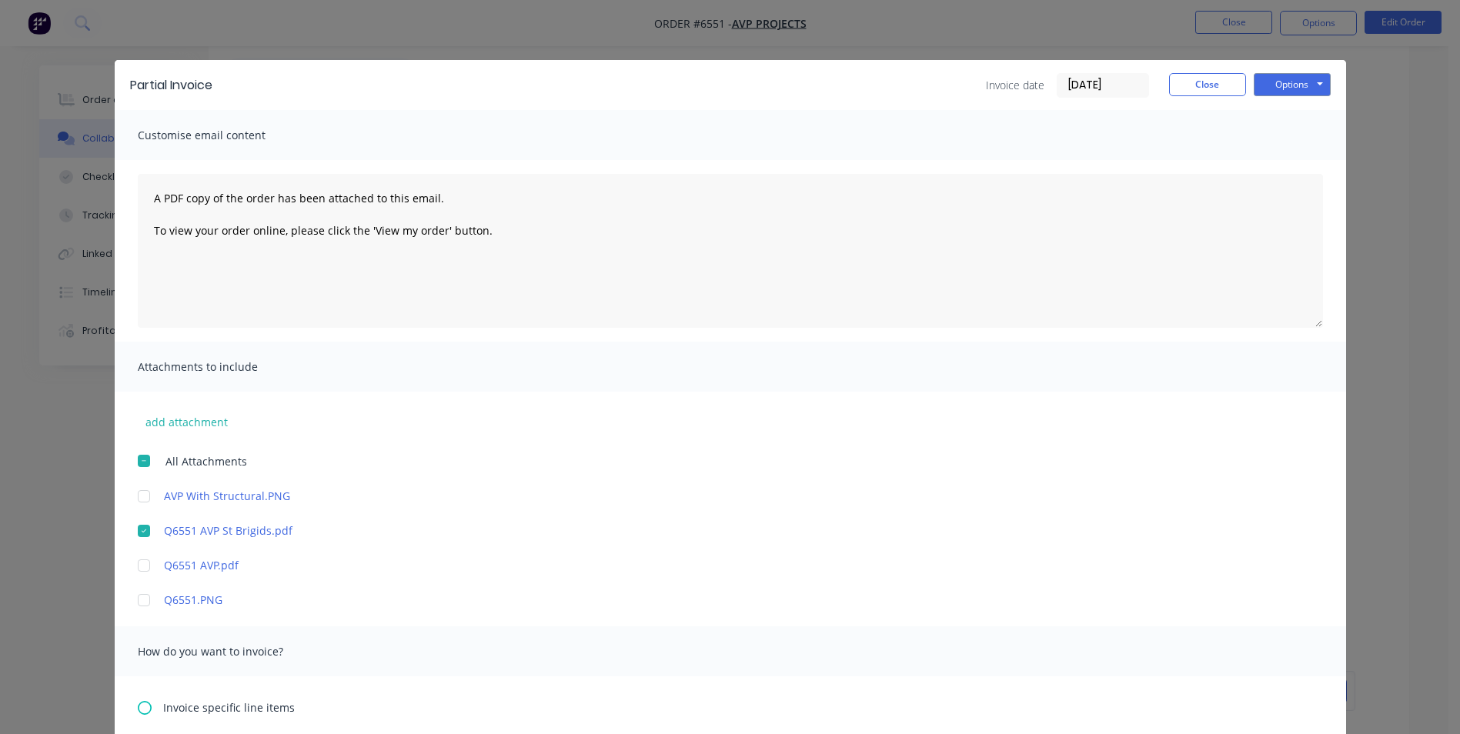
scroll to position [0, 0]
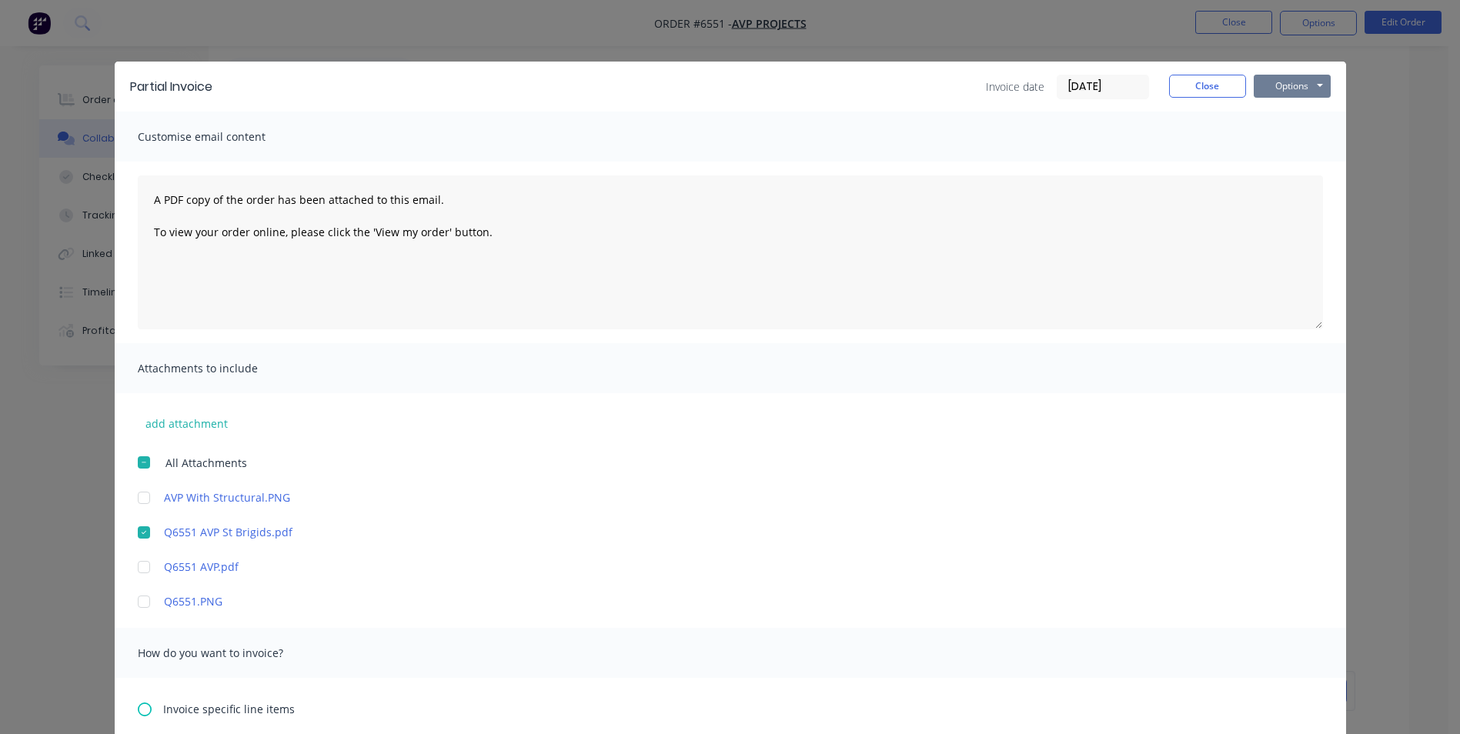
click at [1315, 84] on button "Options" at bounding box center [1292, 86] width 77 height 23
click at [1295, 162] on button "Email" at bounding box center [1303, 164] width 99 height 25
click at [1217, 89] on button "Close" at bounding box center [1207, 86] width 77 height 23
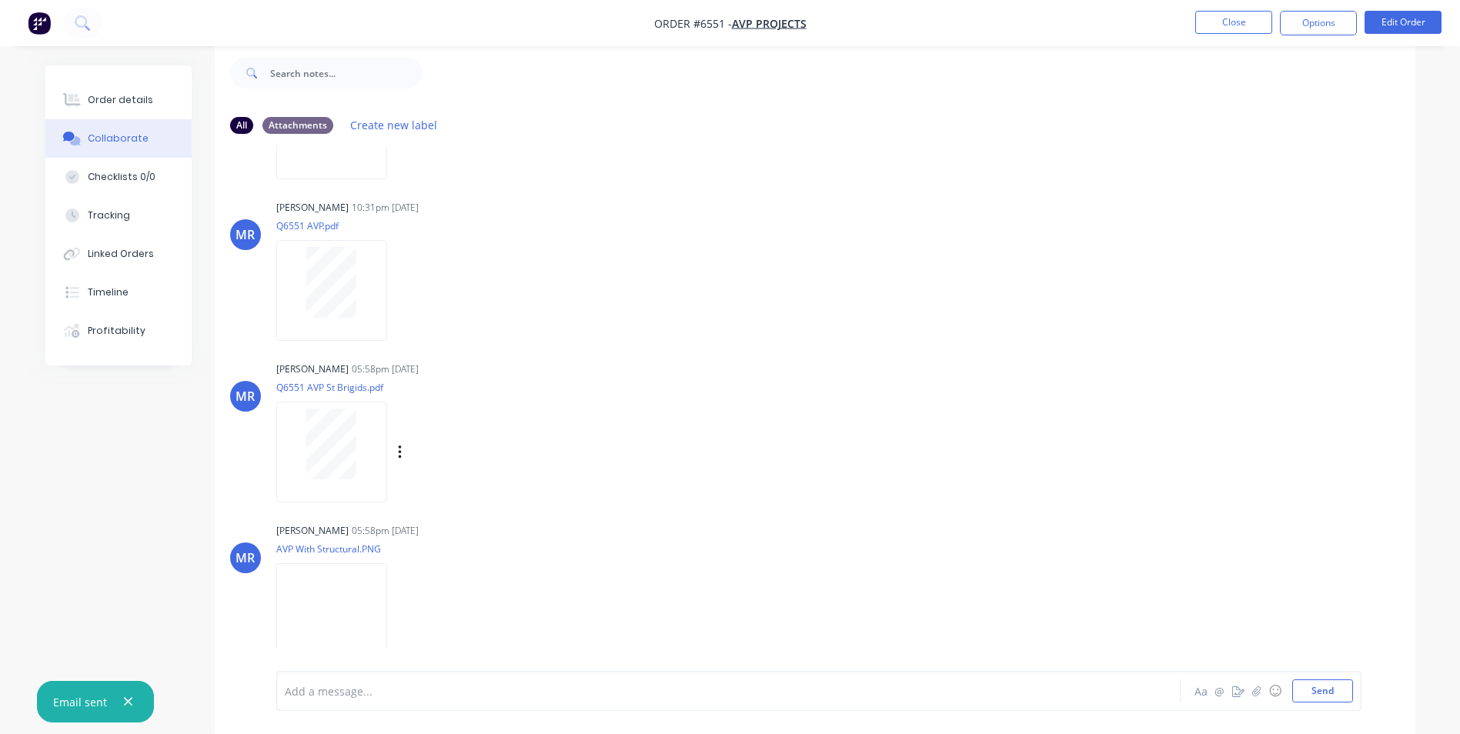
click at [1228, 377] on div "[PERSON_NAME] 05:58pm [DATE] Q6551 AVP St Brigids.pdf Labels Download Delete" at bounding box center [815, 427] width 1201 height 139
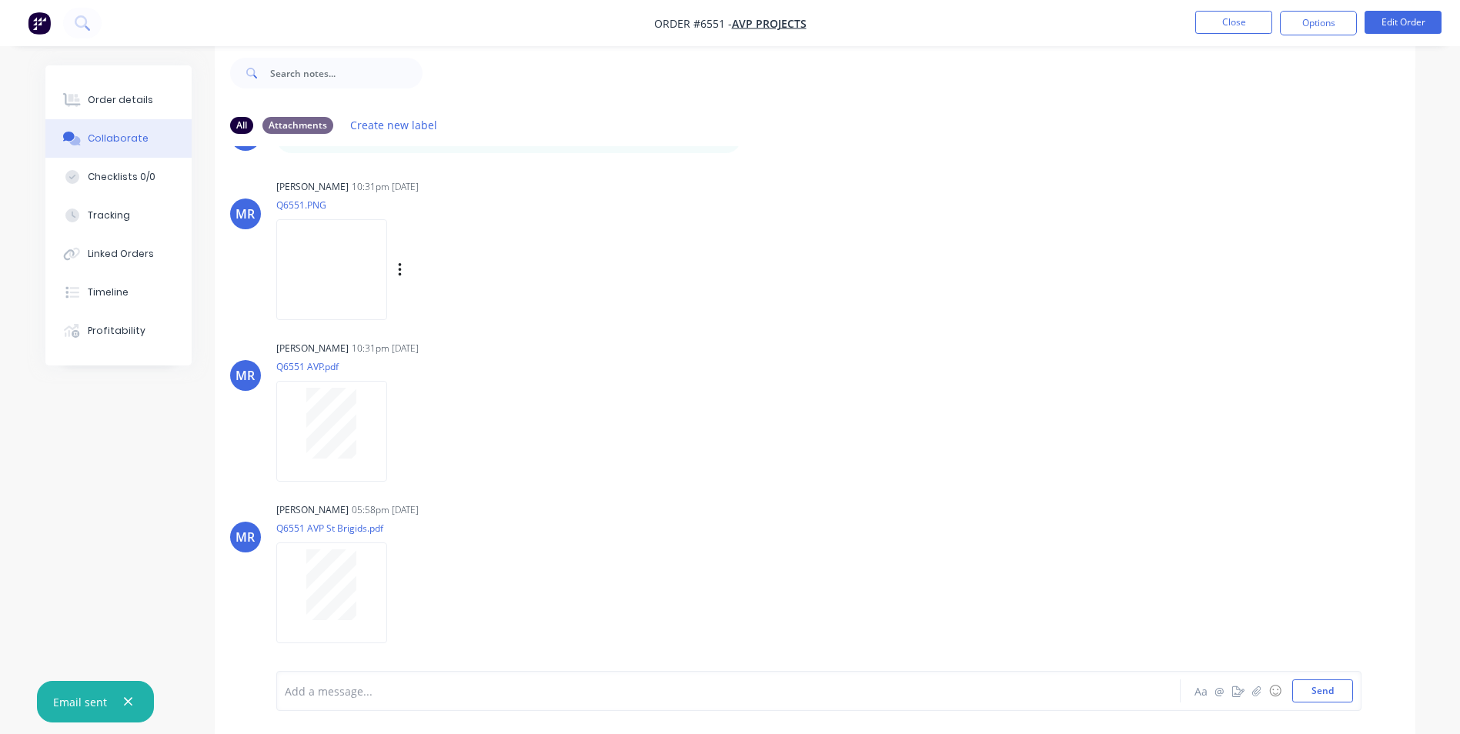
scroll to position [316, 0]
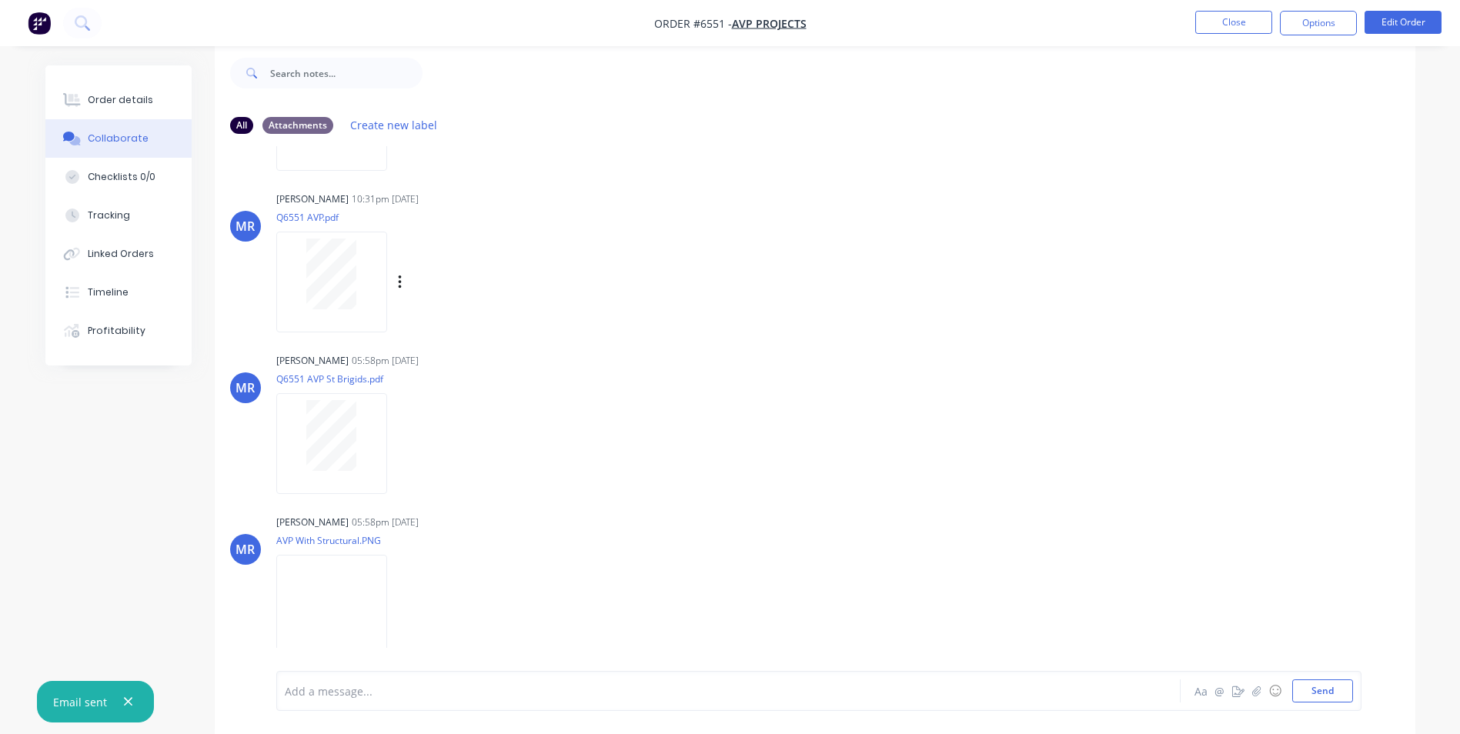
click at [1088, 300] on div "[PERSON_NAME] 10:31pm [DATE] Q6551 AVP.pdf Labels Download Delete" at bounding box center [815, 257] width 1201 height 139
drag, startPoint x: 817, startPoint y: 362, endPoint x: 159, endPoint y: 135, distance: 695.5
click at [788, 349] on div "[PERSON_NAME] 05:58pm [DATE] Q6551 AVP St Brigids.pdf Labels Download Delete" at bounding box center [815, 418] width 1201 height 139
click at [824, 269] on div "[PERSON_NAME] 10:31pm [DATE] Q6551 AVP.pdf Labels Download Delete" at bounding box center [815, 257] width 1201 height 139
click at [1248, 22] on button "Close" at bounding box center [1233, 22] width 77 height 23
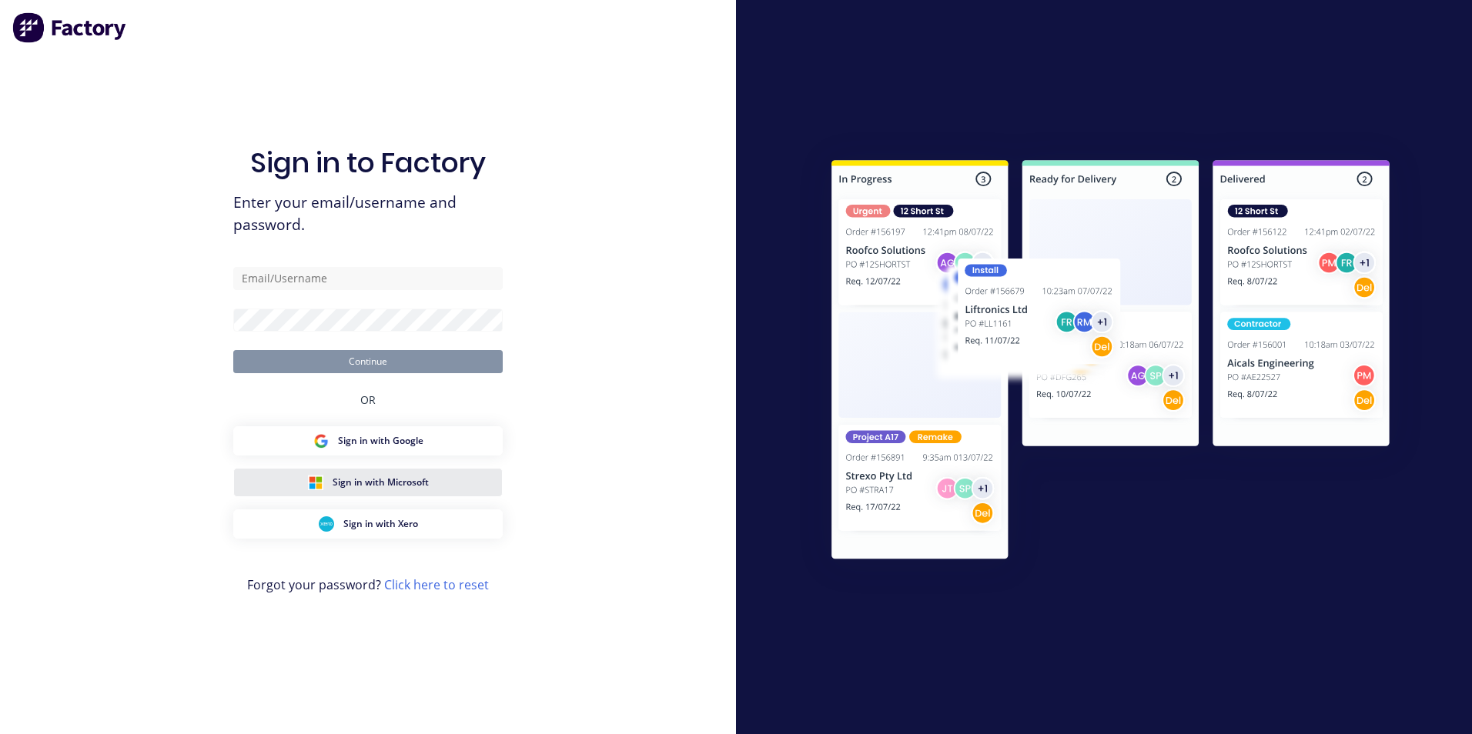
click at [389, 479] on span "Sign in with Microsoft" at bounding box center [381, 483] width 96 height 14
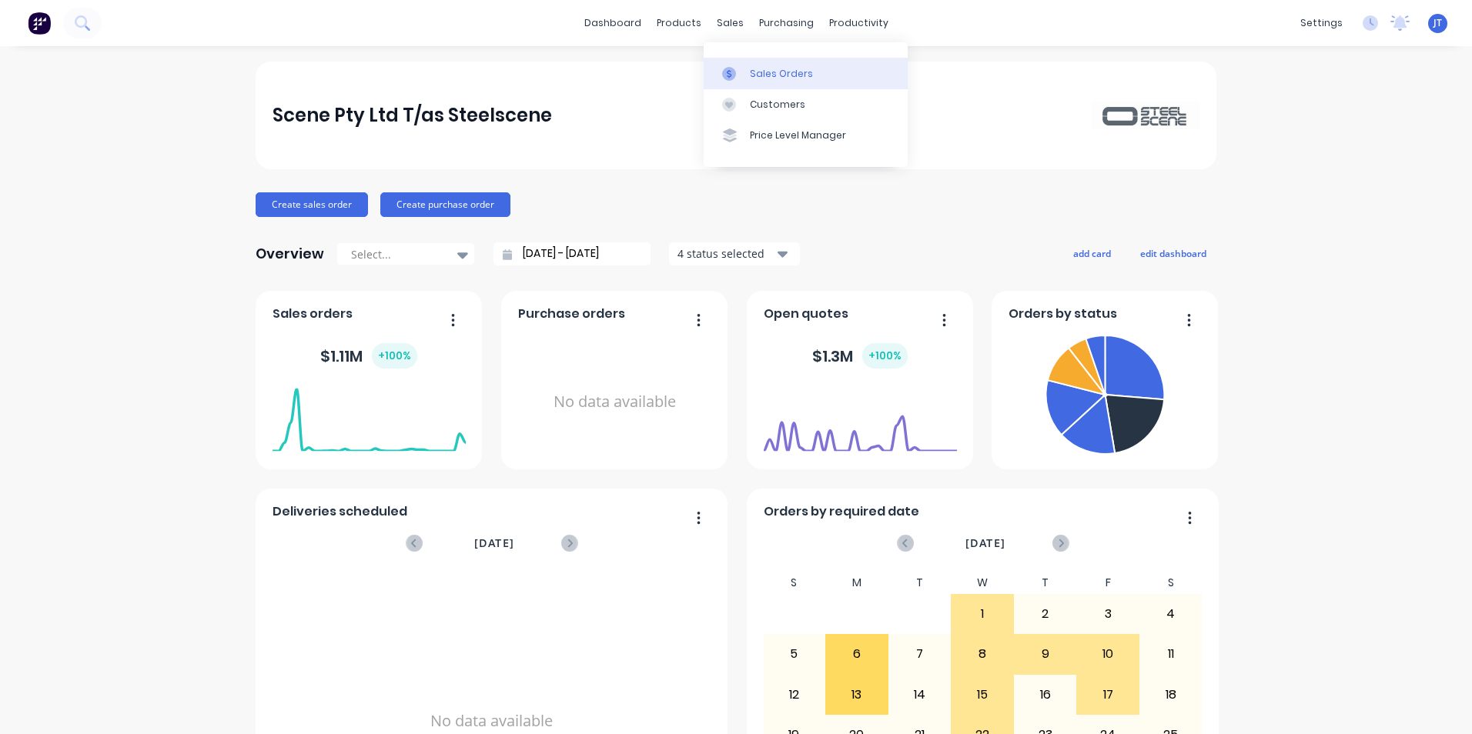
click at [767, 67] on div "Sales Orders" at bounding box center [781, 74] width 63 height 14
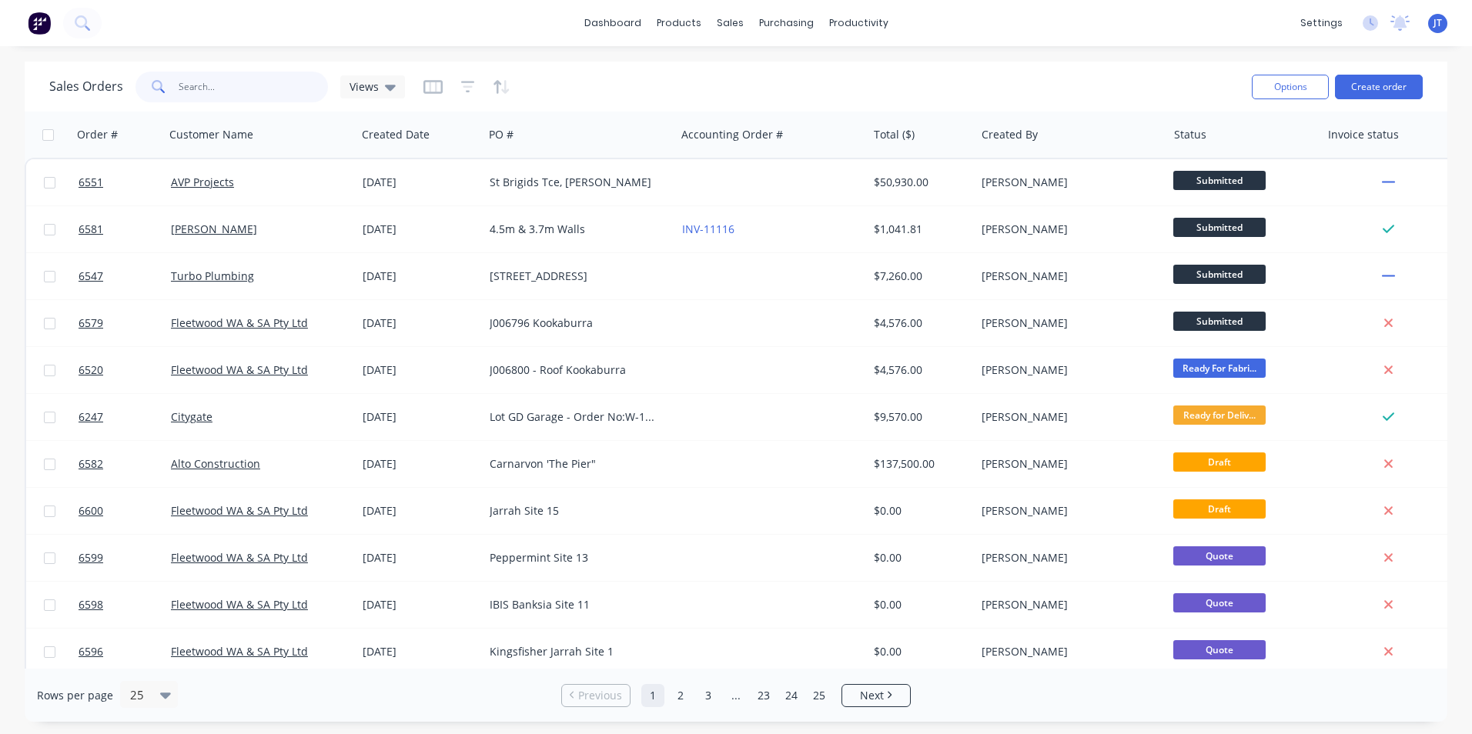
click at [279, 83] on input "text" at bounding box center [254, 87] width 150 height 31
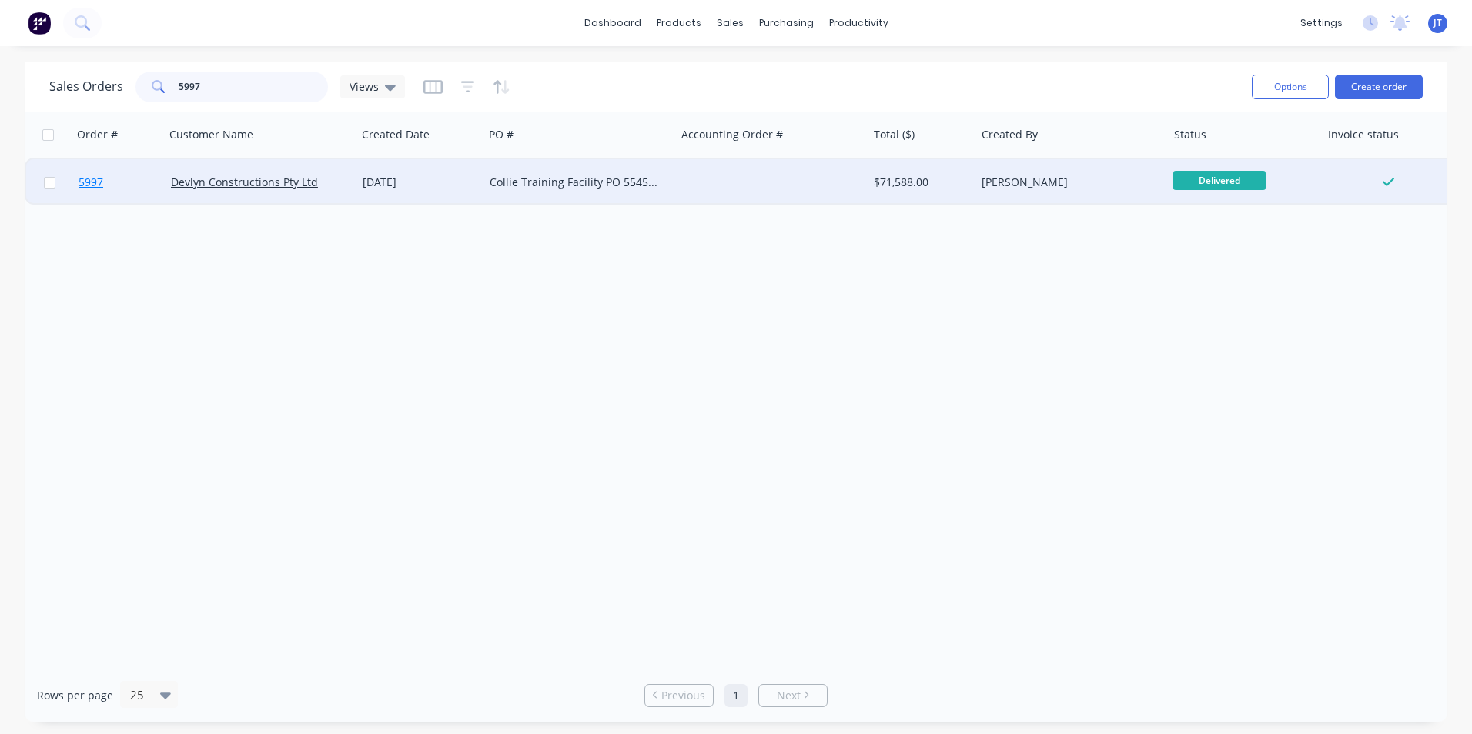
type input "5997"
click at [90, 180] on span "5997" at bounding box center [91, 182] width 25 height 15
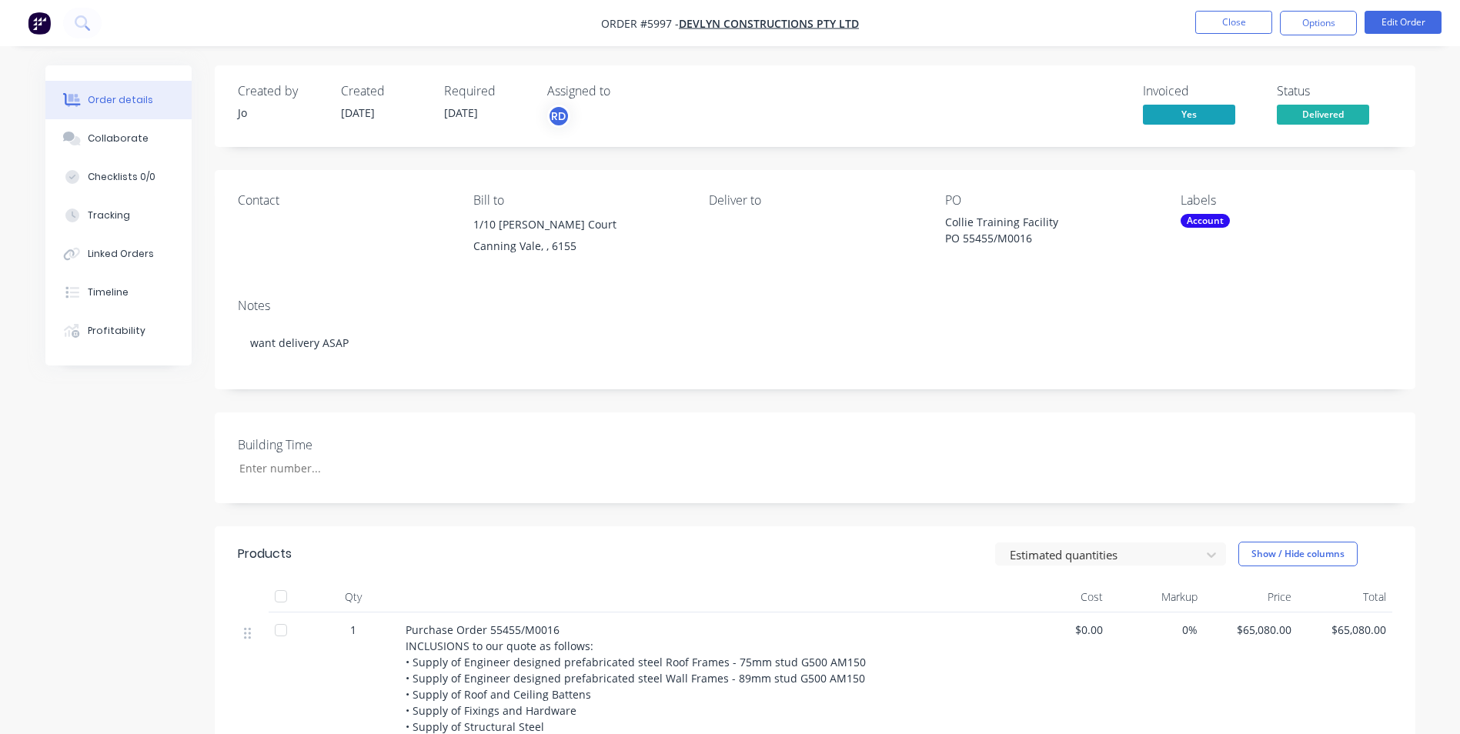
click at [125, 109] on button "Order details" at bounding box center [118, 100] width 146 height 38
click at [102, 86] on button "Order details" at bounding box center [118, 100] width 146 height 38
click at [1234, 20] on button "Close" at bounding box center [1233, 22] width 77 height 23
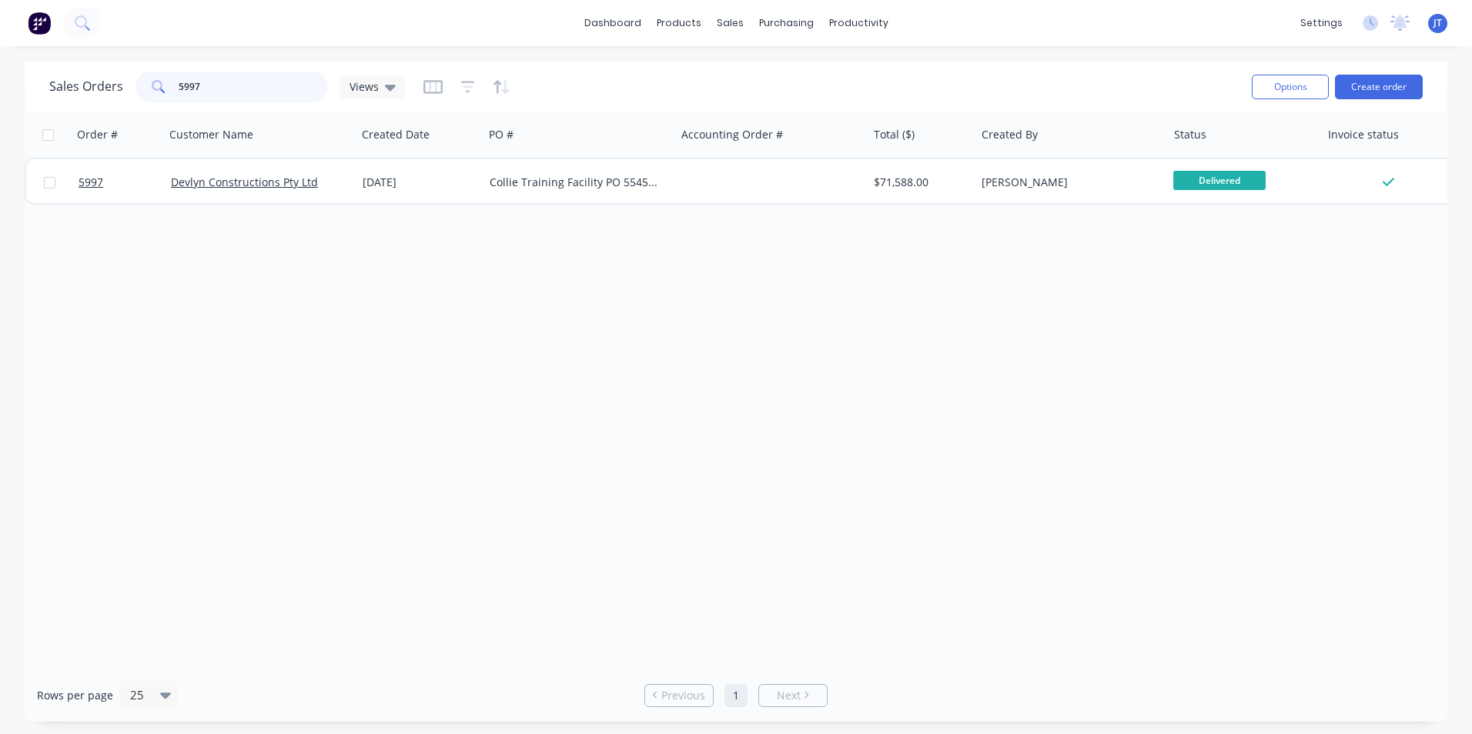
drag, startPoint x: 282, startPoint y: 88, endPoint x: -3, endPoint y: 55, distance: 287.4
click at [0, 55] on html "dashboard products sales purchasing productivity dashboard products Product Cat…" at bounding box center [736, 367] width 1472 height 734
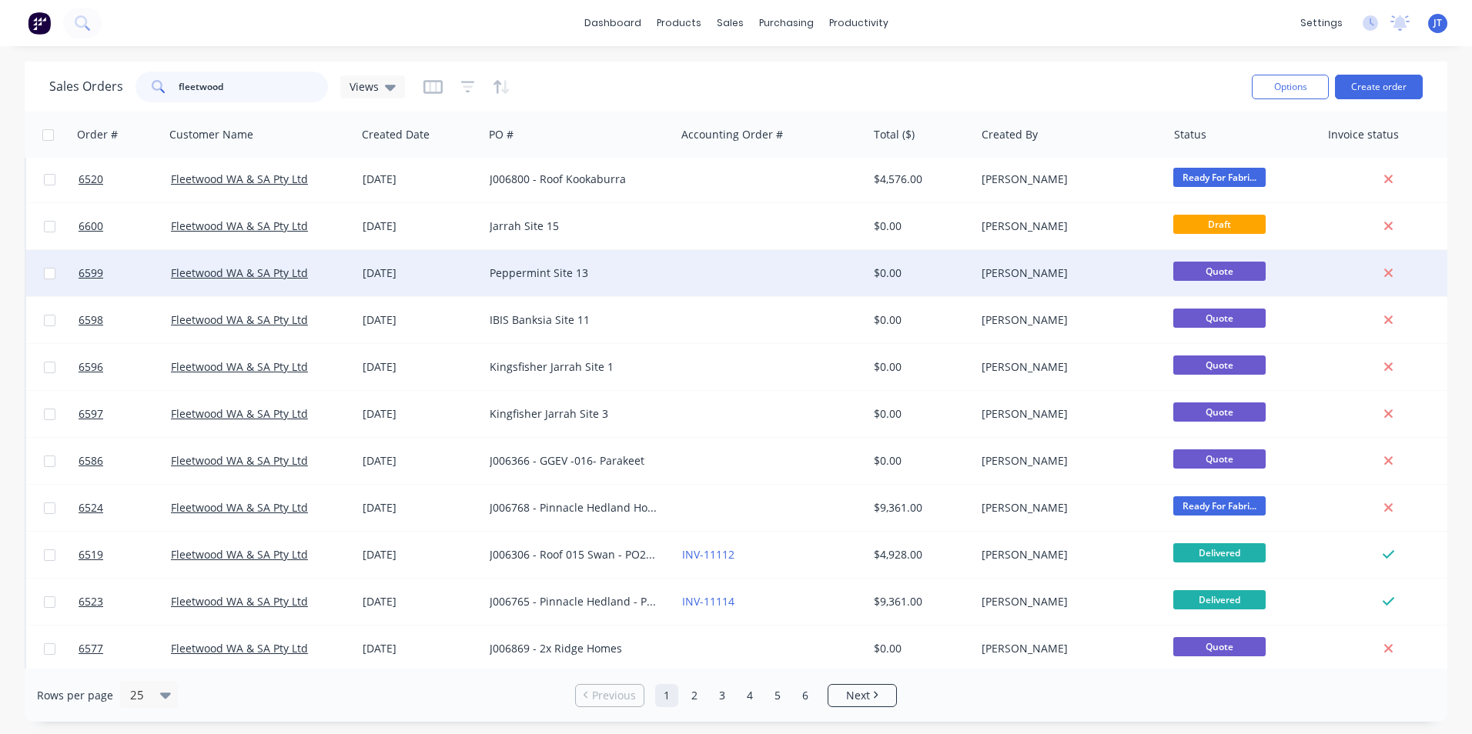
scroll to position [77, 0]
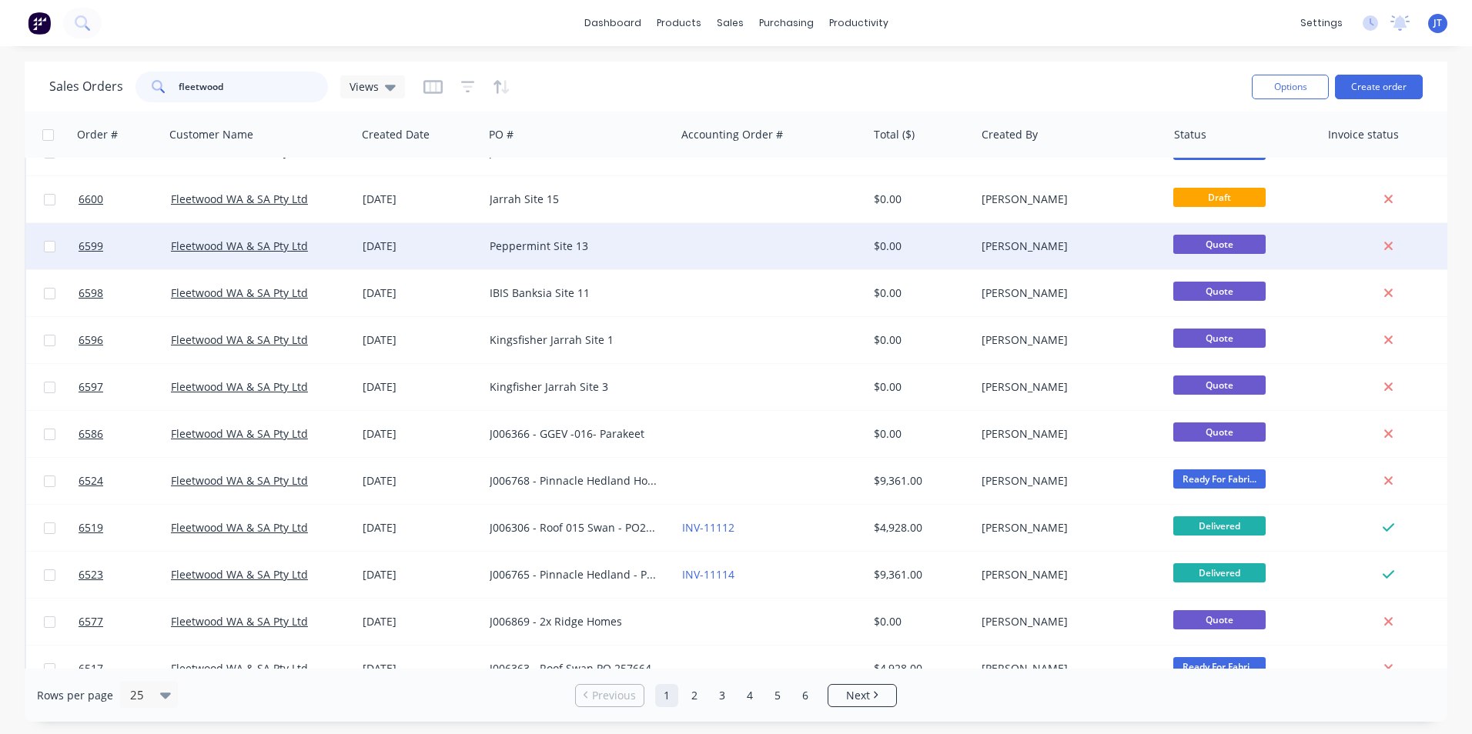
type input "fleetwood"
